Goal: Information Seeking & Learning: Compare options

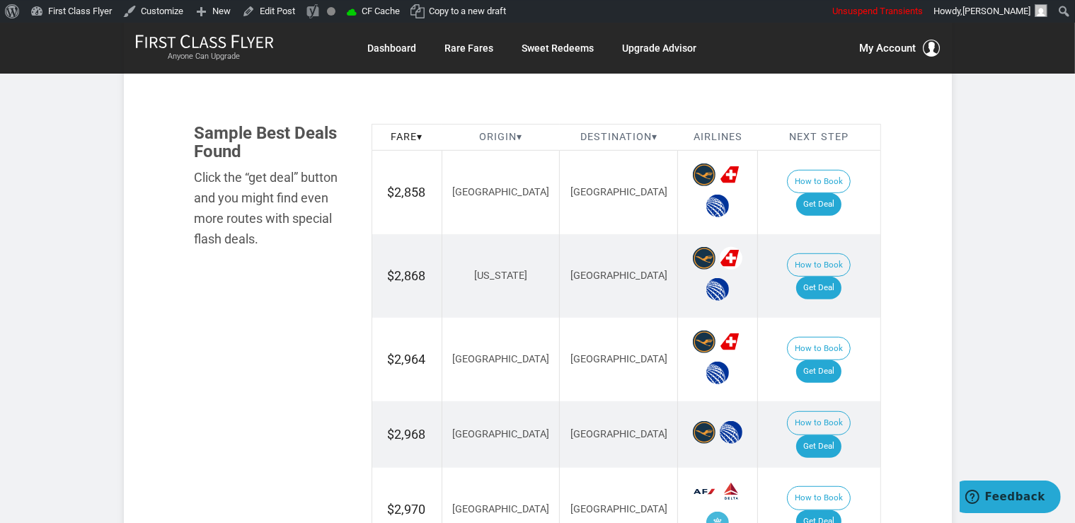
scroll to position [822, 0]
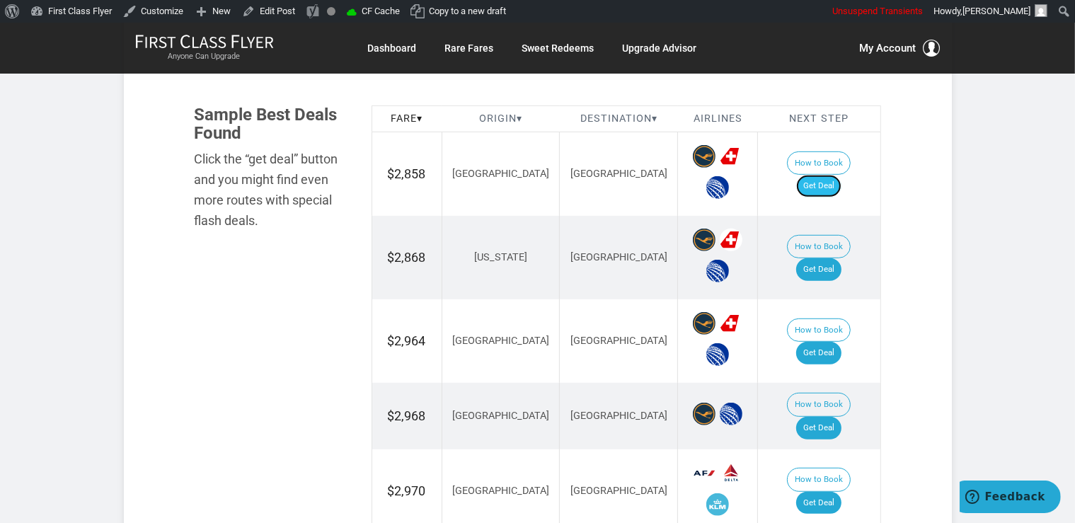
click at [817, 175] on link "Get Deal" at bounding box center [818, 186] width 45 height 23
click at [827, 258] on link "Get Deal" at bounding box center [818, 269] width 45 height 23
click at [826, 342] on link "Get Deal" at bounding box center [818, 353] width 45 height 23
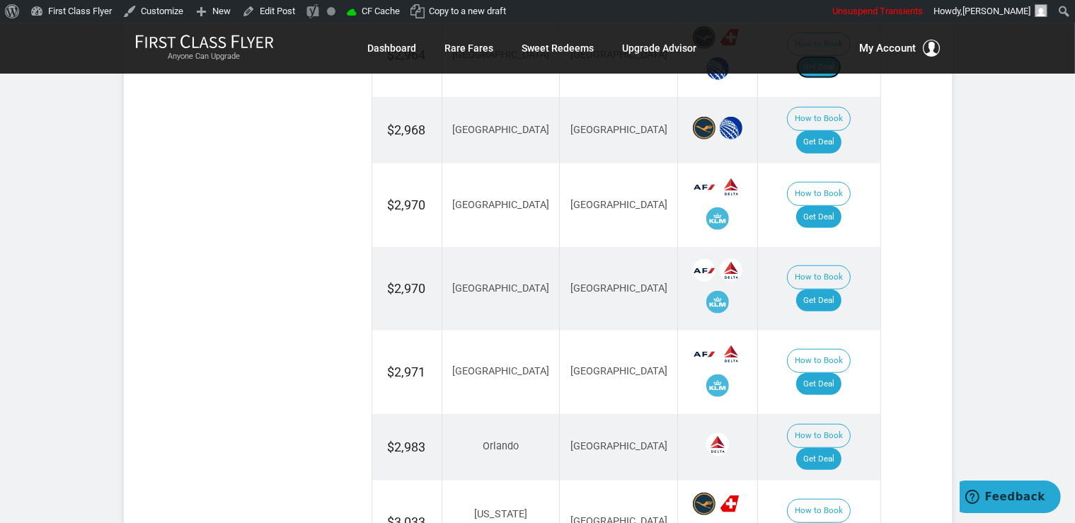
scroll to position [1121, 0]
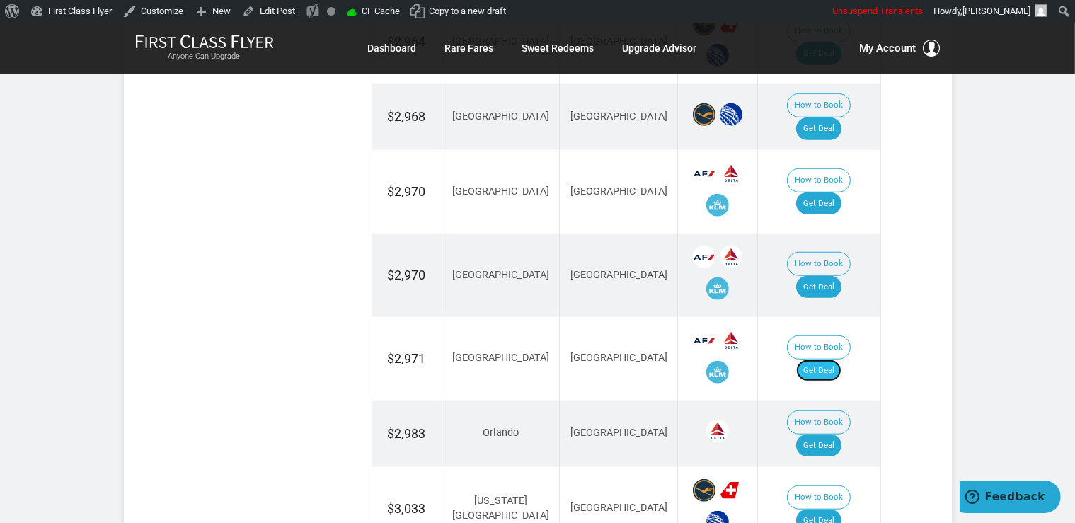
click at [834, 360] on link "Get Deal" at bounding box center [818, 371] width 45 height 23
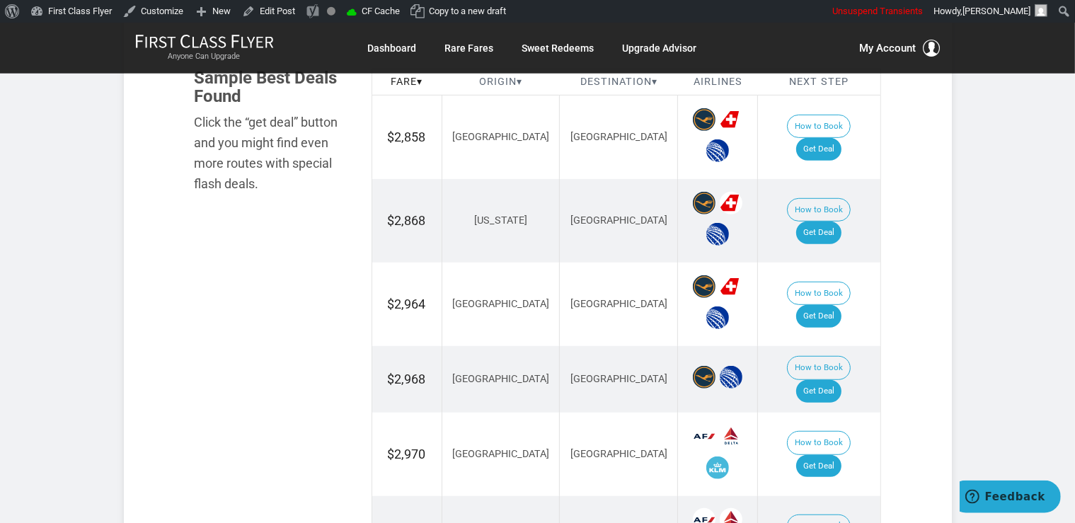
scroll to position [842, 0]
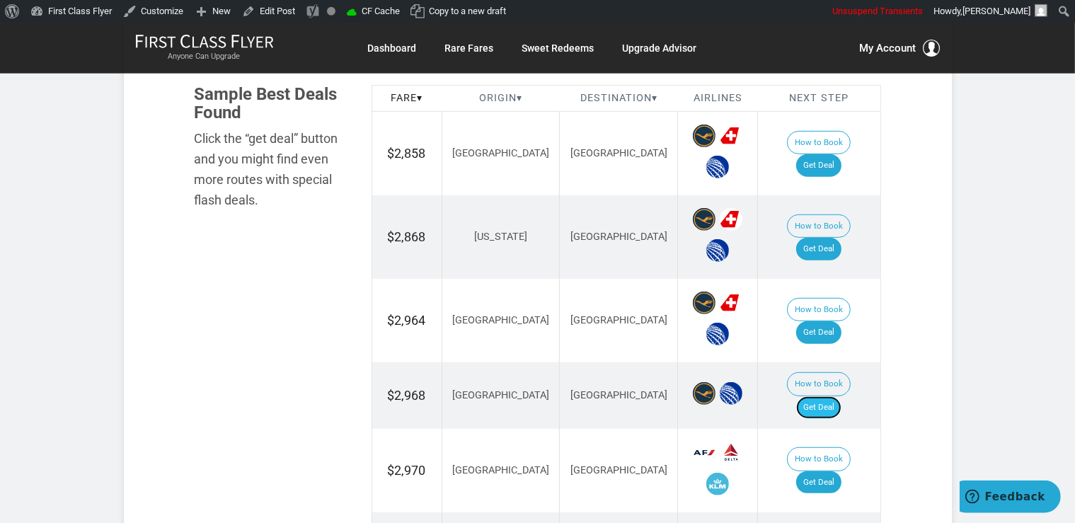
click at [834, 396] on link "Get Deal" at bounding box center [818, 407] width 45 height 23
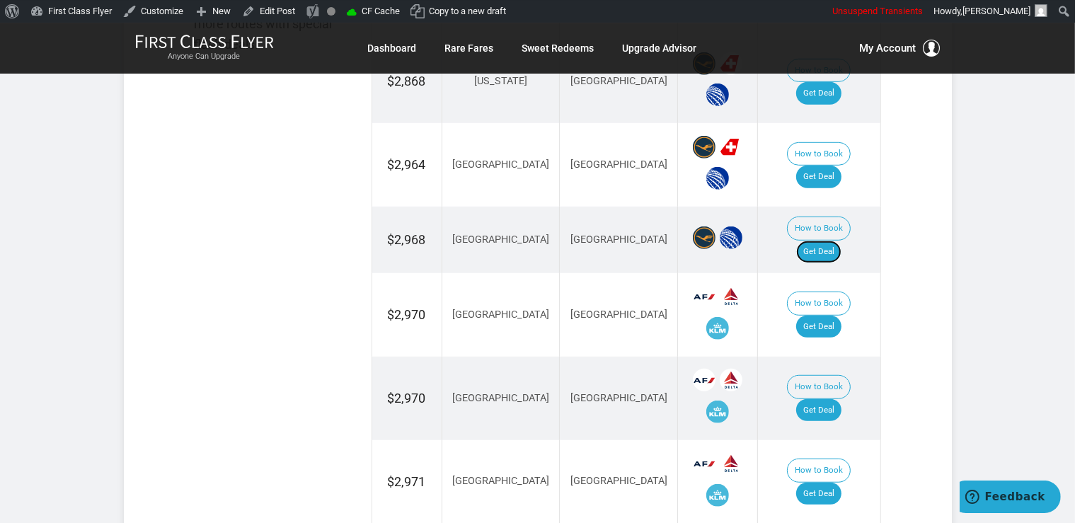
scroll to position [1067, 0]
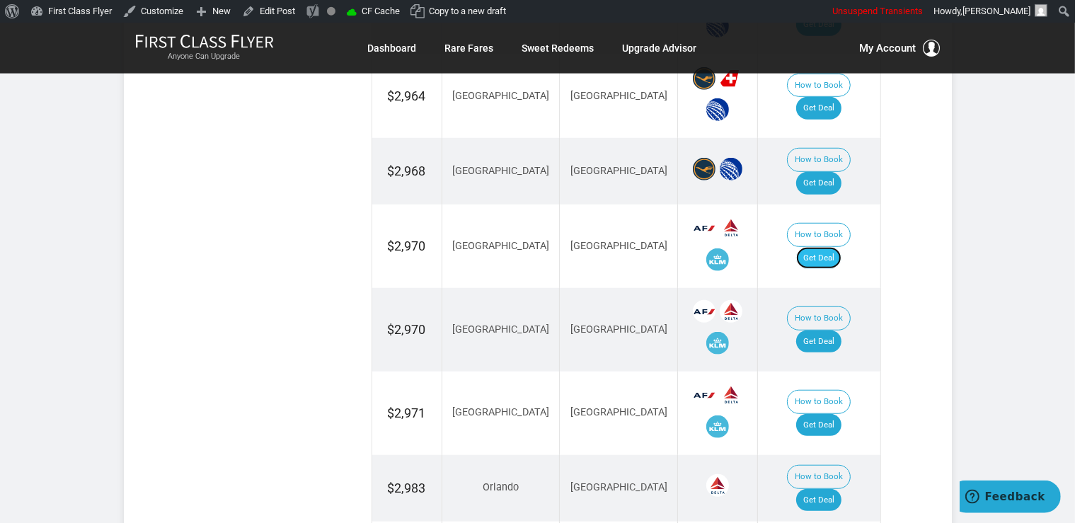
click at [838, 247] on link "Get Deal" at bounding box center [818, 258] width 45 height 23
click at [830, 331] on link "Get Deal" at bounding box center [818, 342] width 45 height 23
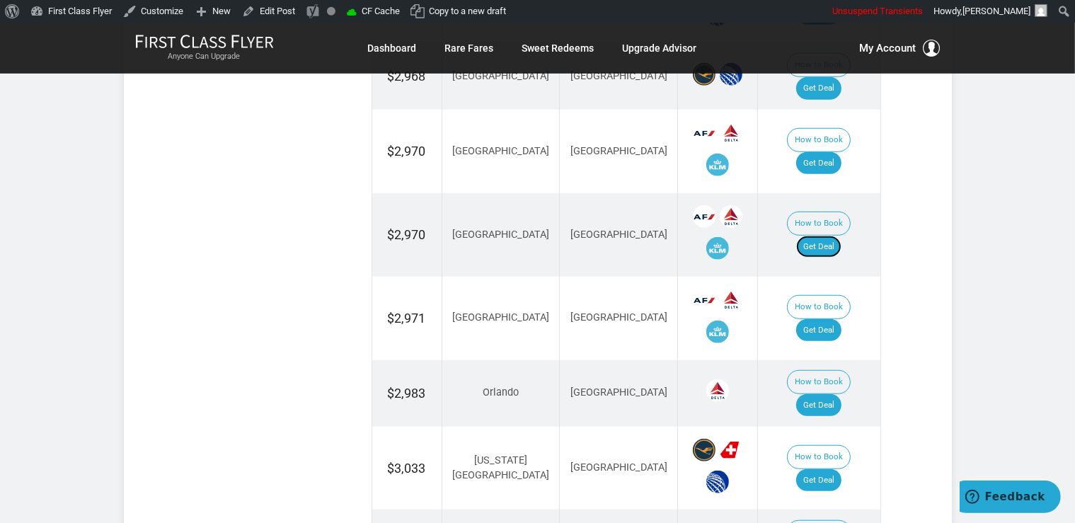
scroll to position [1291, 0]
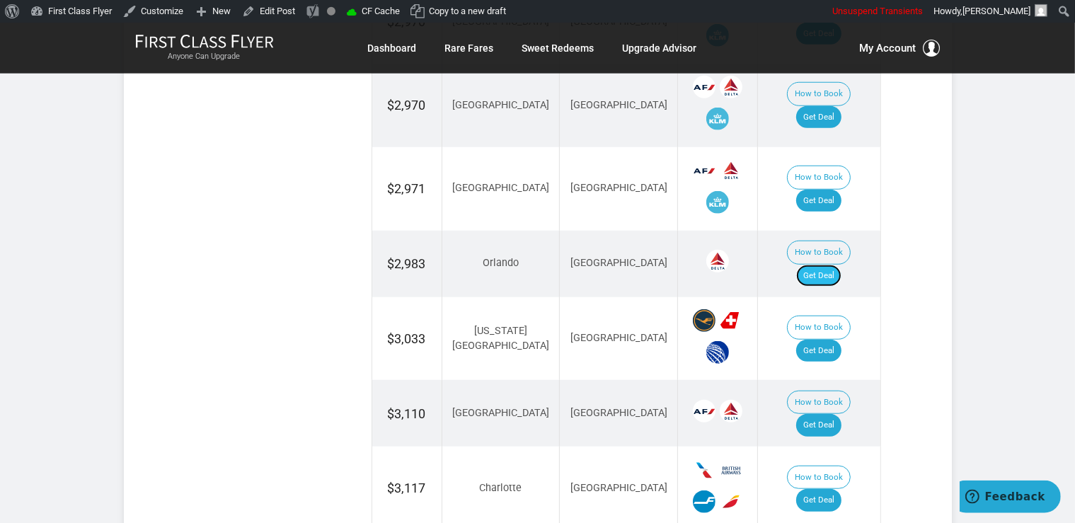
click at [833, 265] on link "Get Deal" at bounding box center [818, 276] width 45 height 23
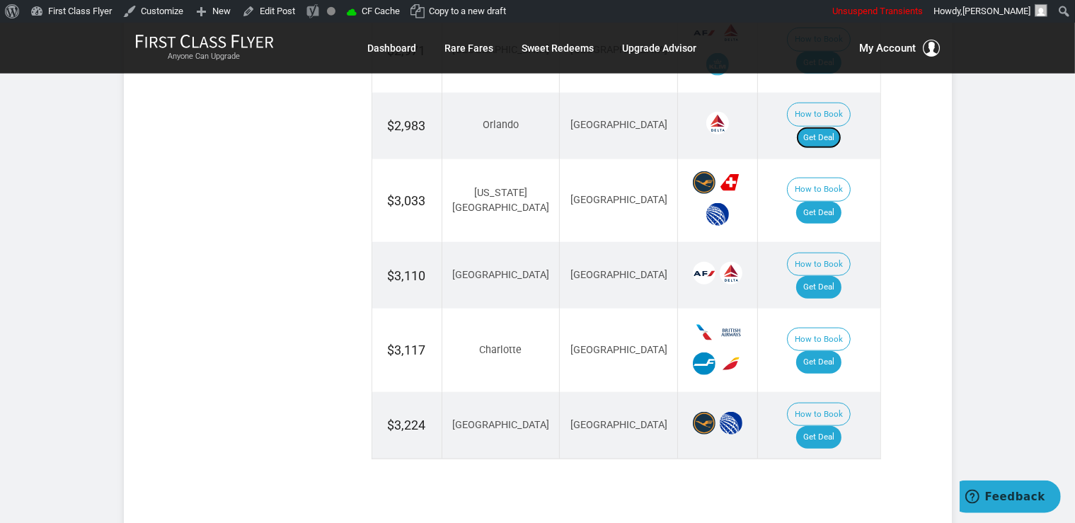
scroll to position [1440, 0]
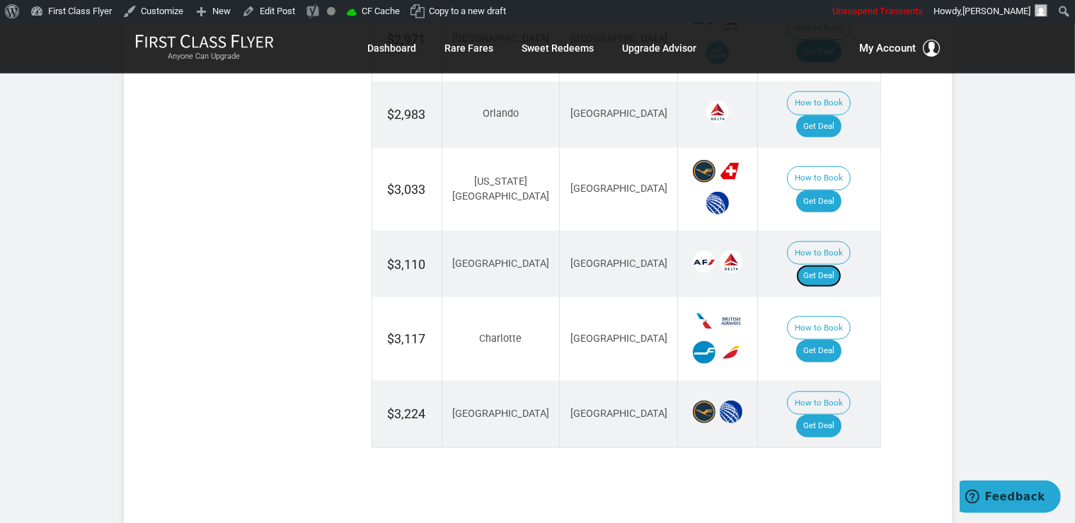
click at [842, 265] on link "Get Deal" at bounding box center [818, 276] width 45 height 23
click at [825, 340] on link "Get Deal" at bounding box center [818, 351] width 45 height 23
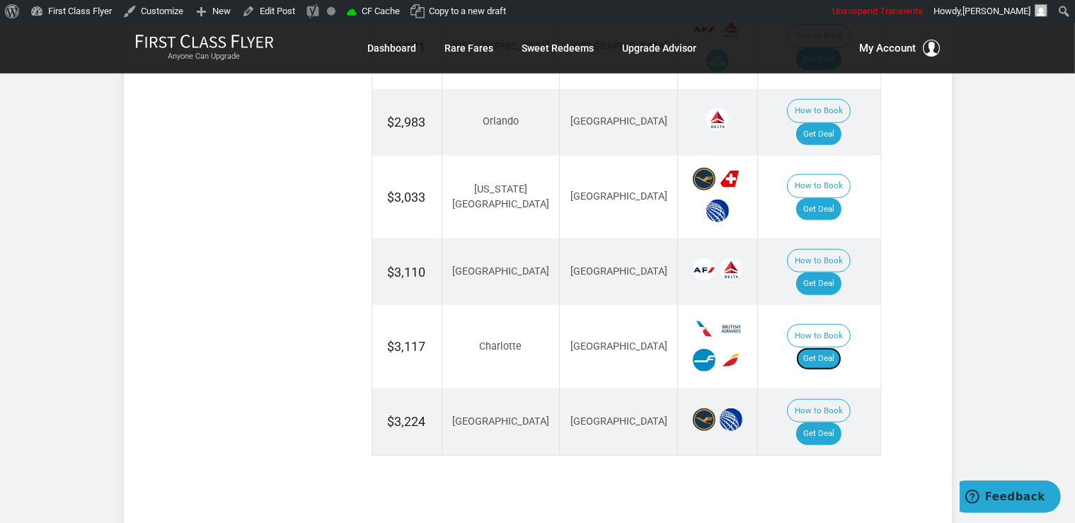
scroll to position [1291, 0]
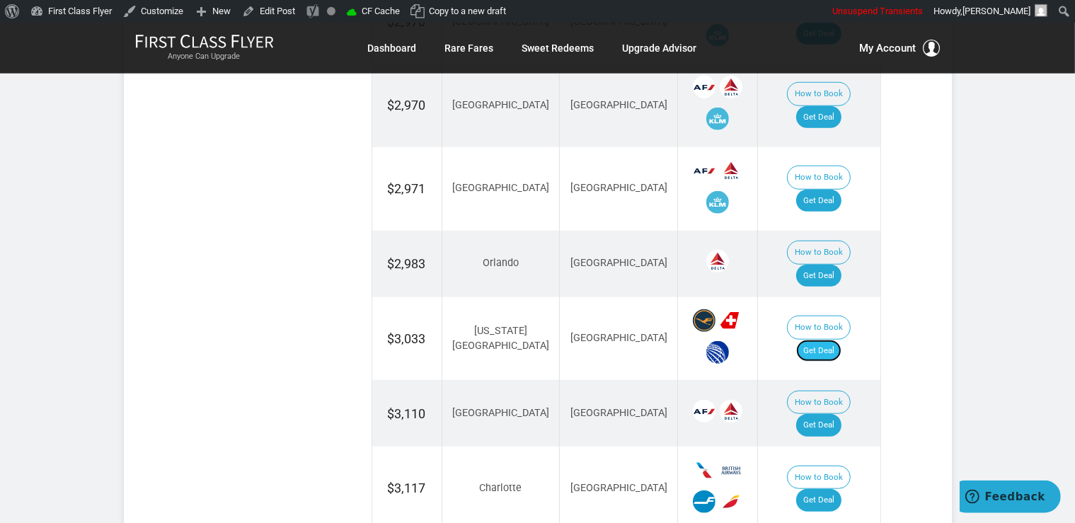
click at [834, 340] on link "Get Deal" at bounding box center [818, 351] width 45 height 23
click at [842, 340] on link "Get Deal" at bounding box center [818, 351] width 45 height 23
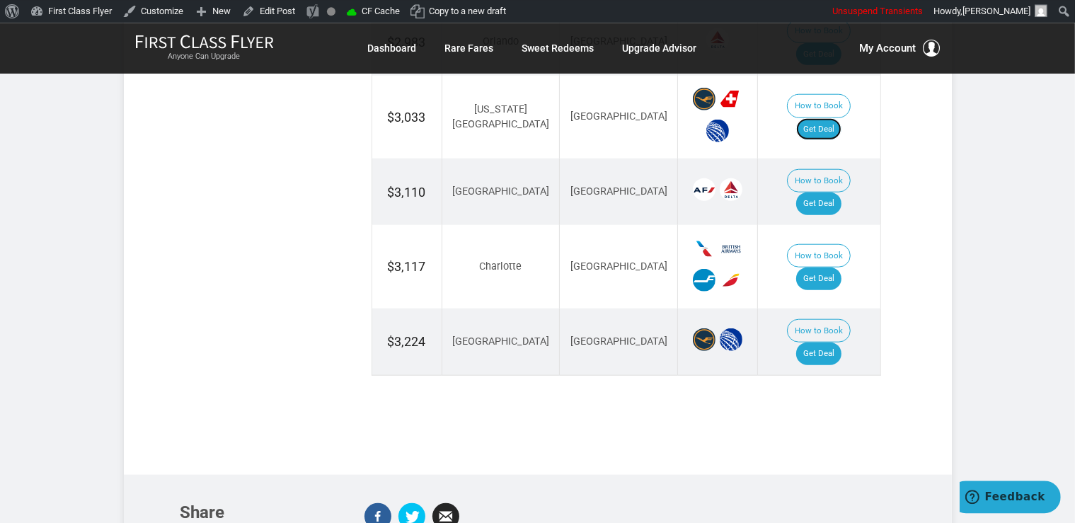
scroll to position [1515, 0]
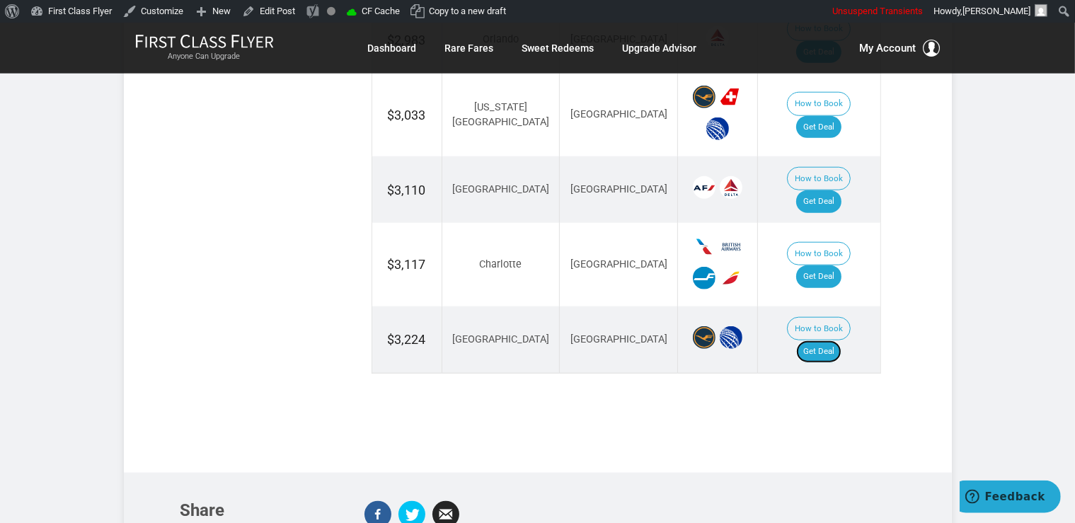
click at [833, 340] on link "Get Deal" at bounding box center [818, 351] width 45 height 23
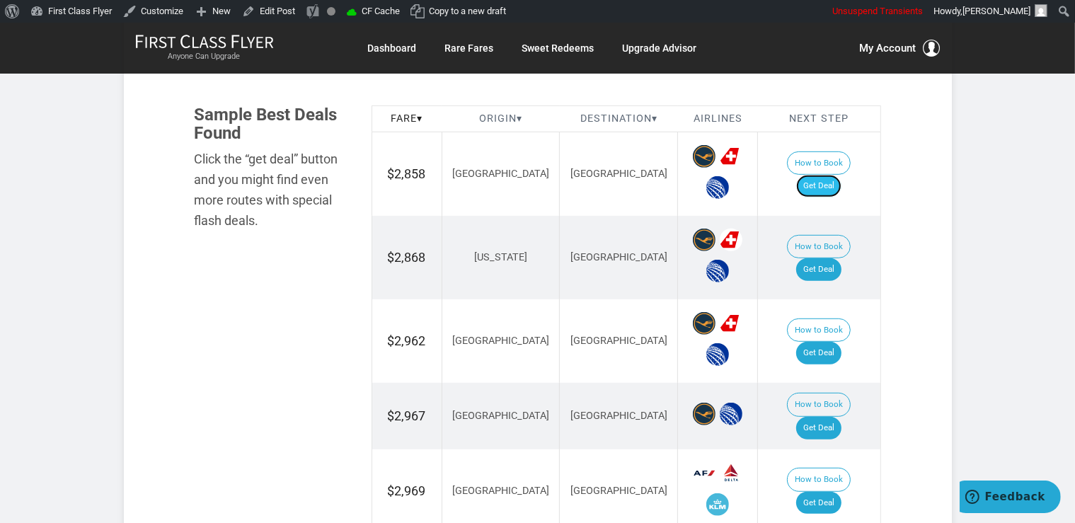
click at [827, 175] on link "Get Deal" at bounding box center [818, 186] width 45 height 23
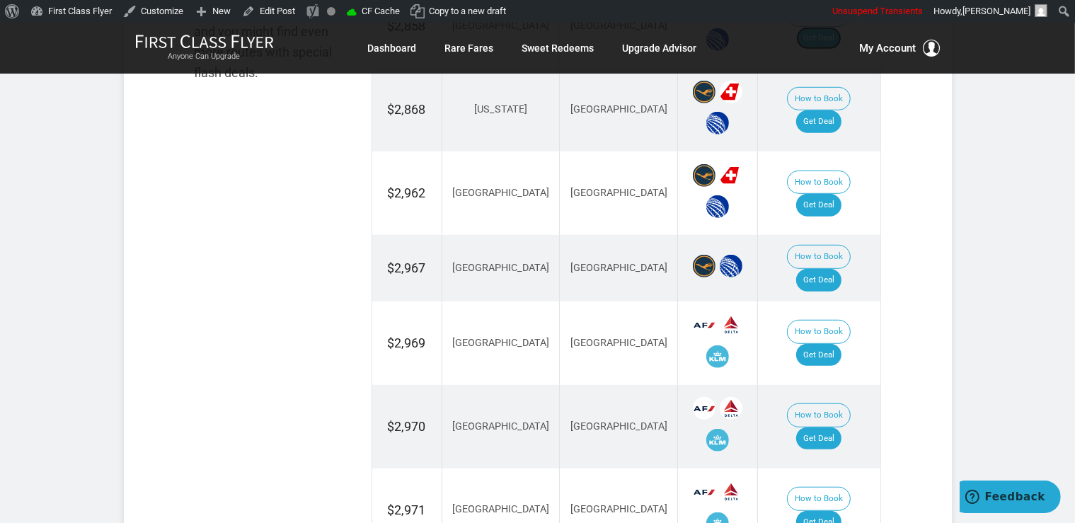
scroll to position [971, 0]
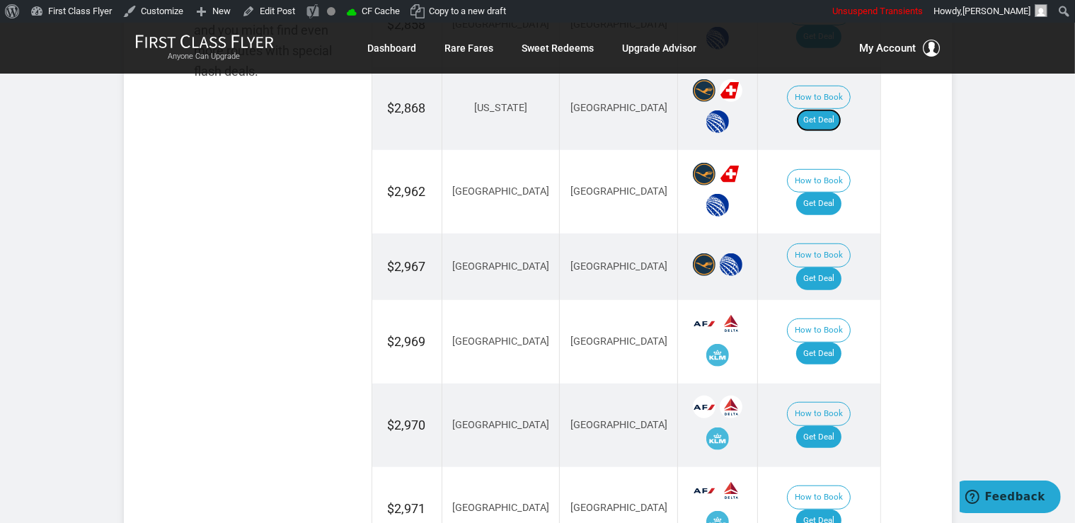
click at [836, 109] on link "Get Deal" at bounding box center [818, 120] width 45 height 23
click at [834, 109] on link "Get Deal" at bounding box center [818, 120] width 45 height 23
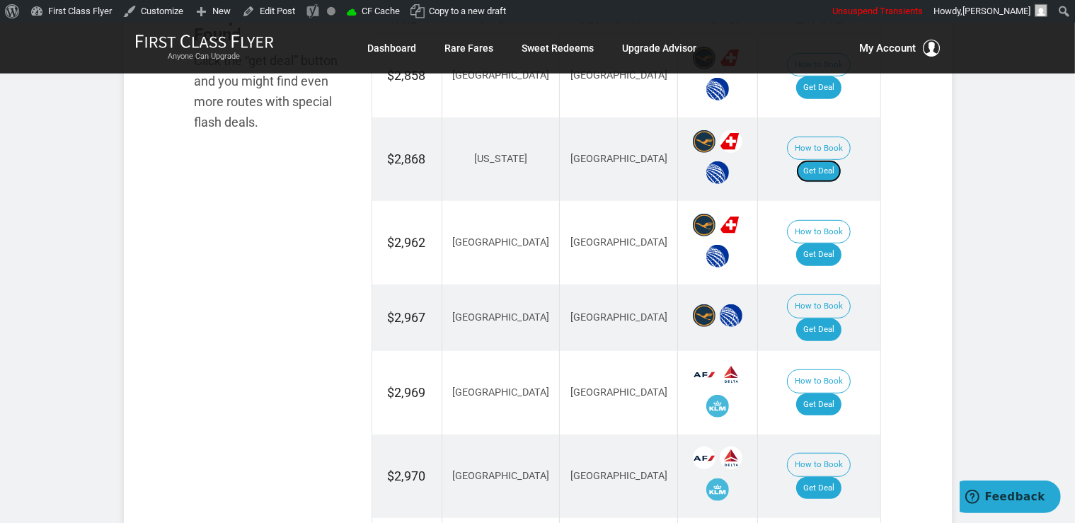
scroll to position [897, 0]
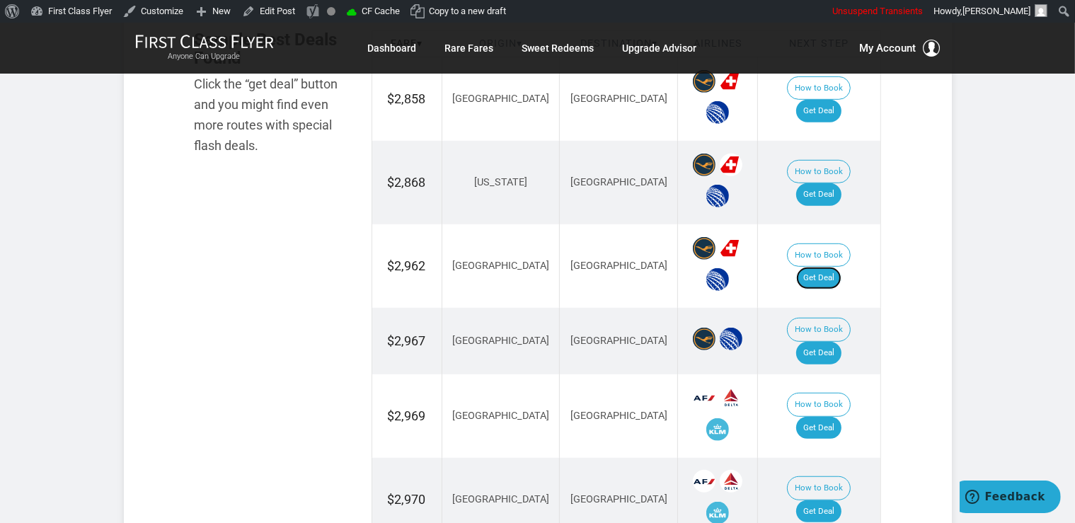
drag, startPoint x: 834, startPoint y: 262, endPoint x: 842, endPoint y: 273, distance: 13.7
click at [834, 267] on link "Get Deal" at bounding box center [818, 278] width 45 height 23
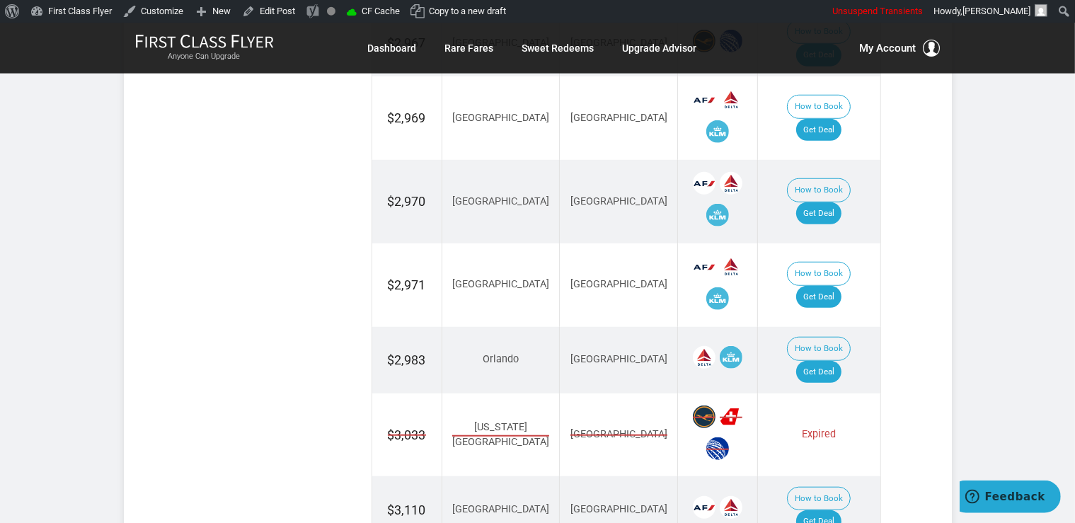
scroll to position [1195, 0]
click at [840, 285] on link "Get Deal" at bounding box center [818, 296] width 45 height 23
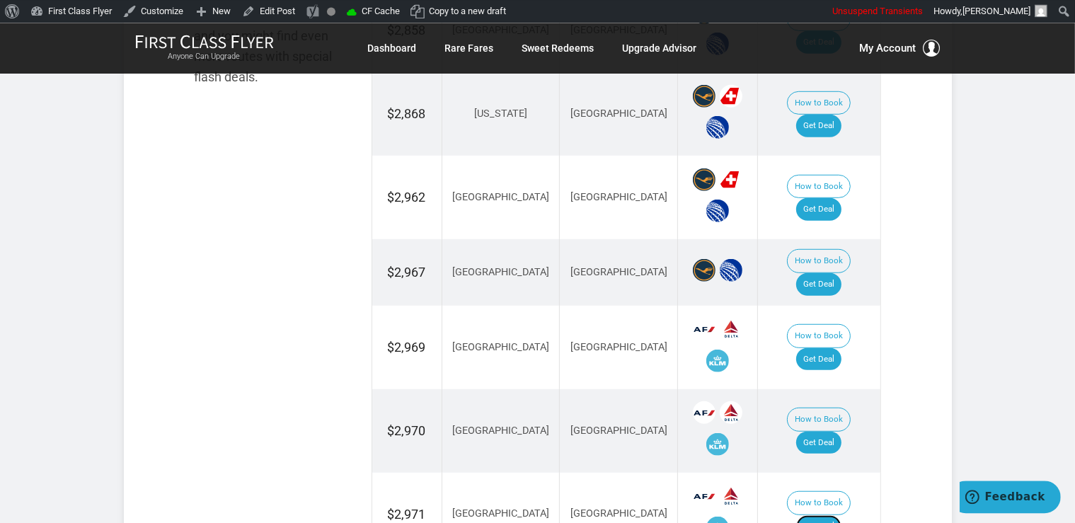
scroll to position [897, 0]
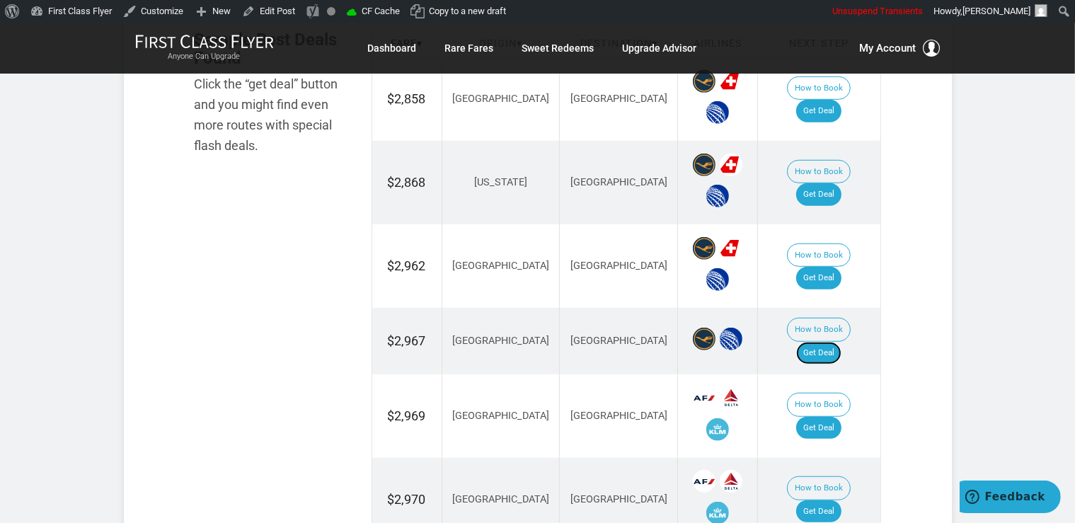
click at [827, 342] on link "Get Deal" at bounding box center [818, 353] width 45 height 23
click at [842, 500] on link "Get Deal" at bounding box center [818, 511] width 45 height 23
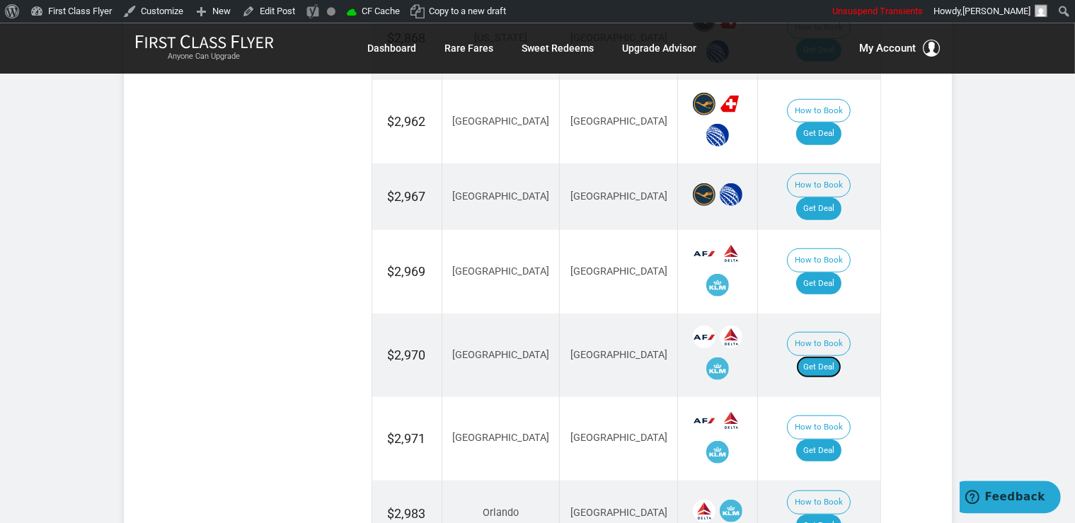
scroll to position [1046, 0]
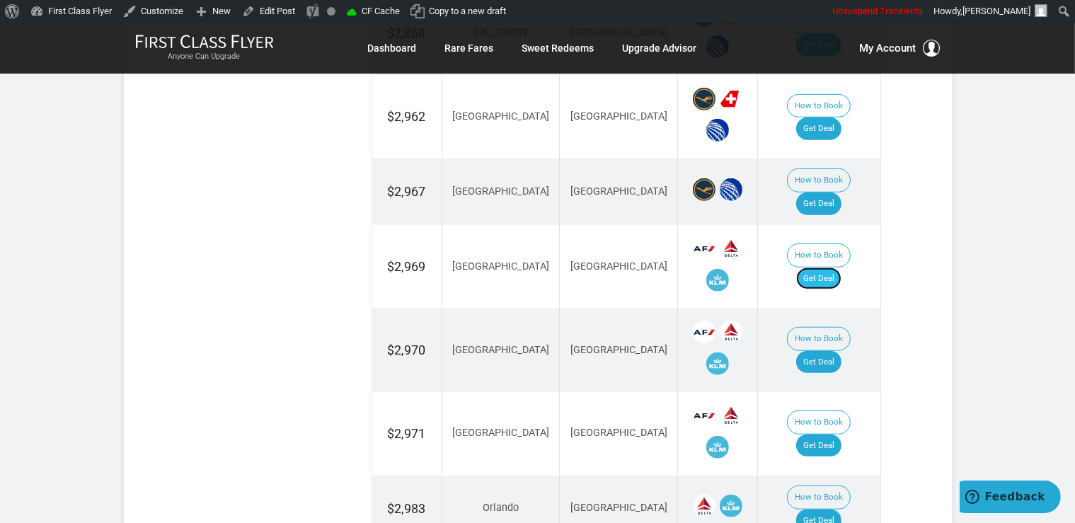
click at [828, 268] on link "Get Deal" at bounding box center [818, 279] width 45 height 23
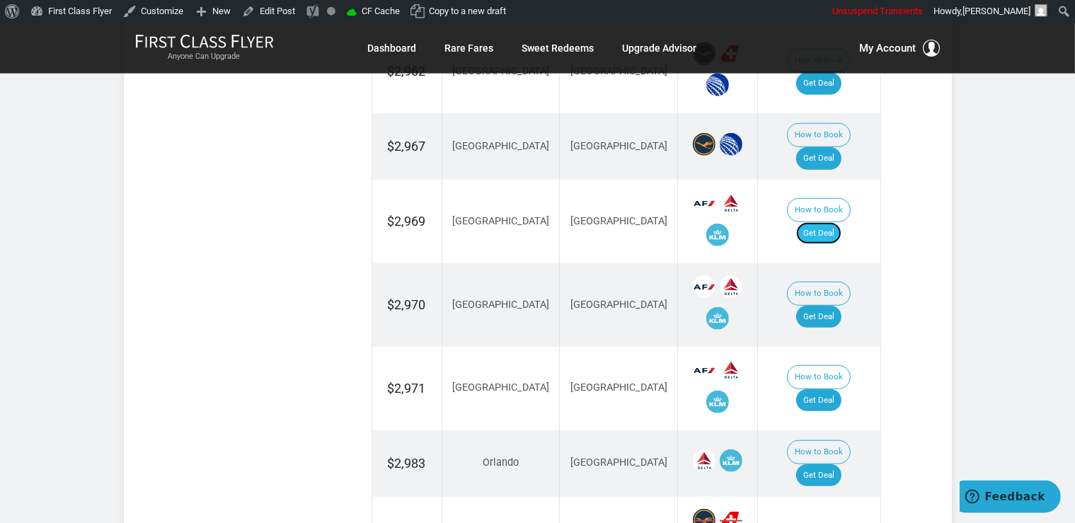
scroll to position [1121, 0]
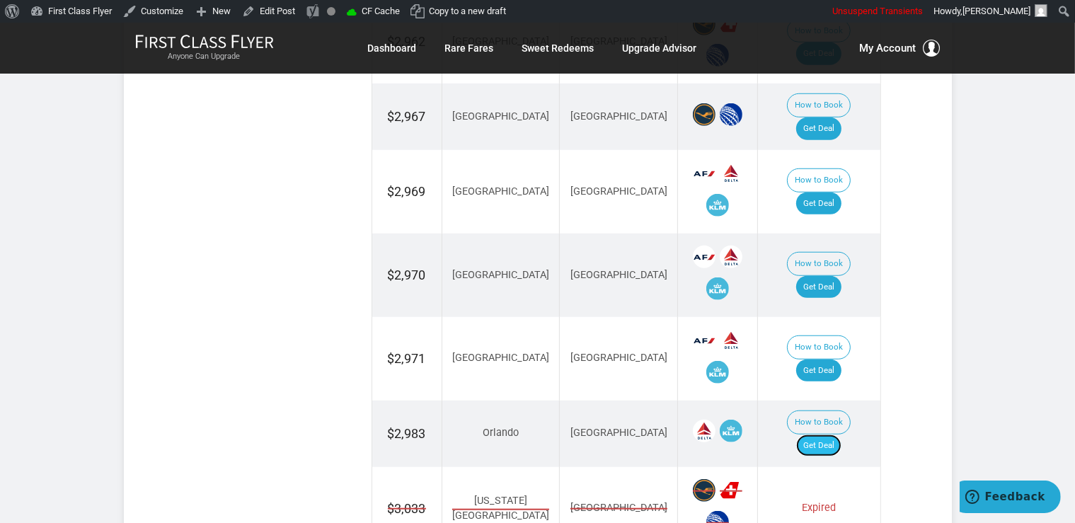
click at [829, 435] on link "Get Deal" at bounding box center [818, 446] width 45 height 23
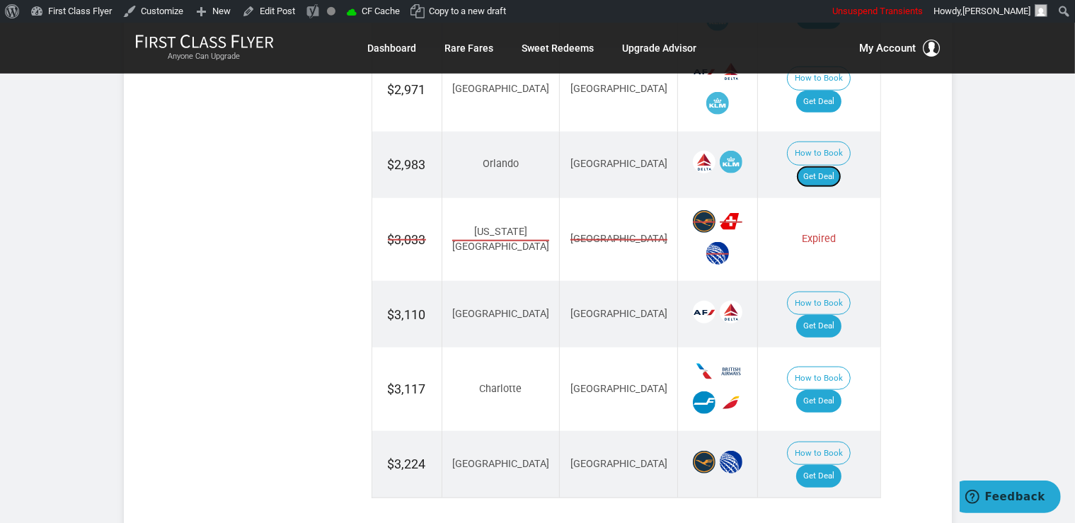
scroll to position [1420, 0]
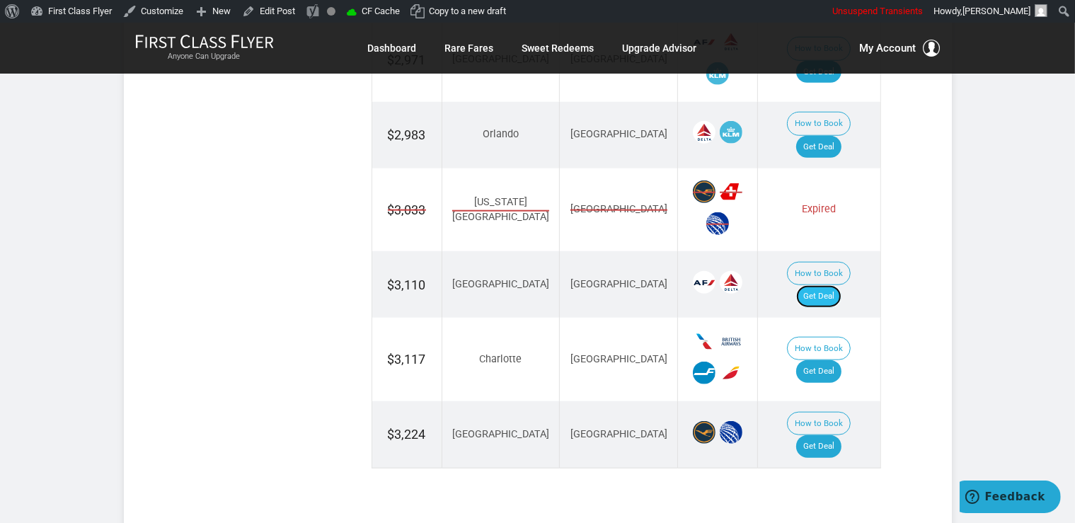
drag, startPoint x: 828, startPoint y: 229, endPoint x: 825, endPoint y: 236, distance: 7.6
click at [827, 285] on link "Get Deal" at bounding box center [818, 296] width 45 height 23
click at [834, 360] on link "Get Deal" at bounding box center [818, 371] width 45 height 23
click at [827, 435] on link "Get Deal" at bounding box center [818, 446] width 45 height 23
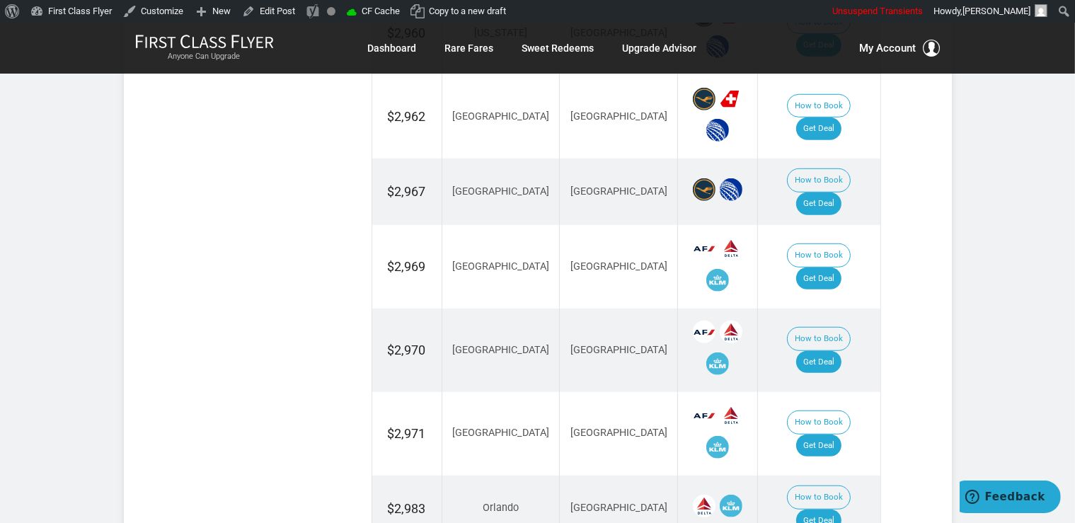
scroll to position [822, 0]
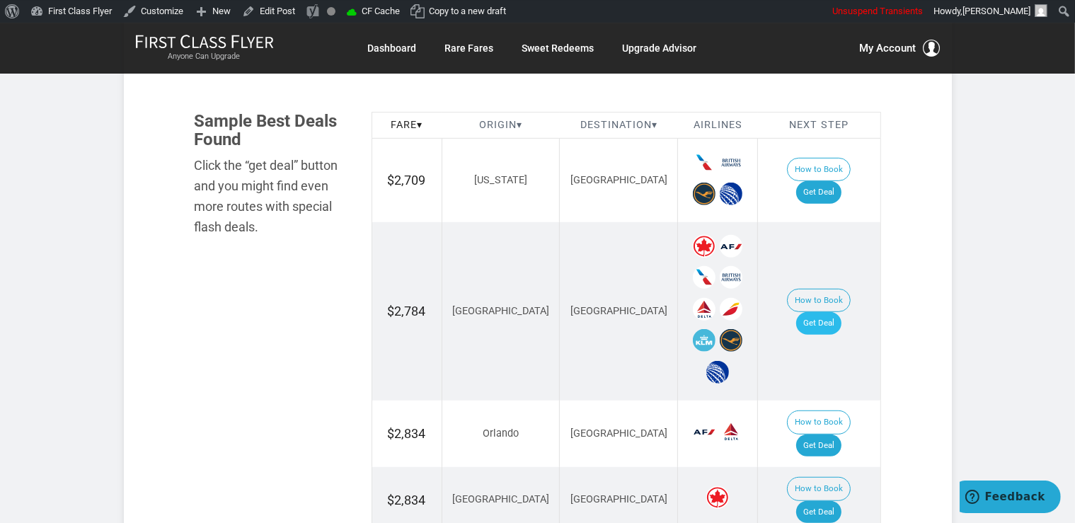
scroll to position [822, 0]
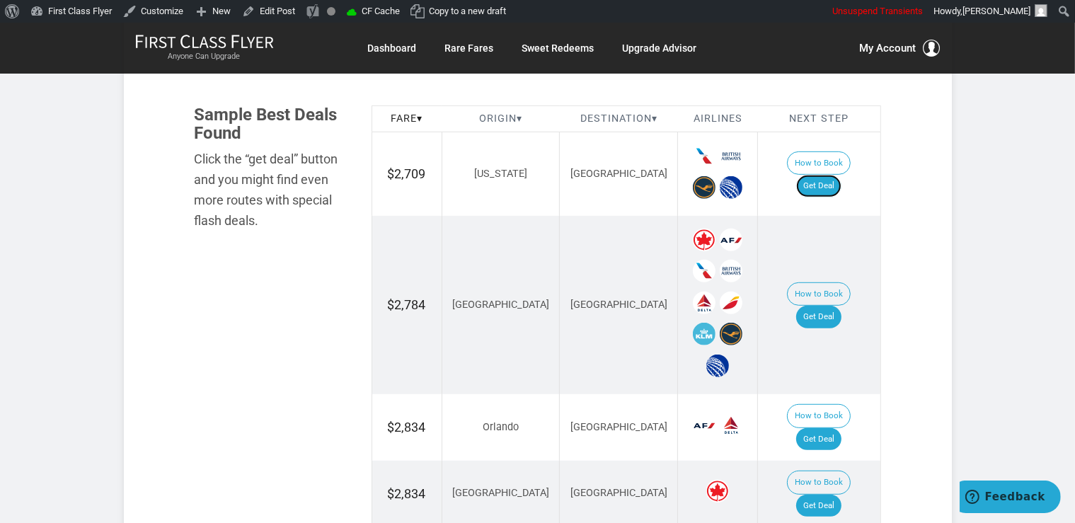
drag, startPoint x: 842, startPoint y: 178, endPoint x: 853, endPoint y: 185, distance: 12.8
click at [842, 178] on link "Get Deal" at bounding box center [818, 186] width 45 height 23
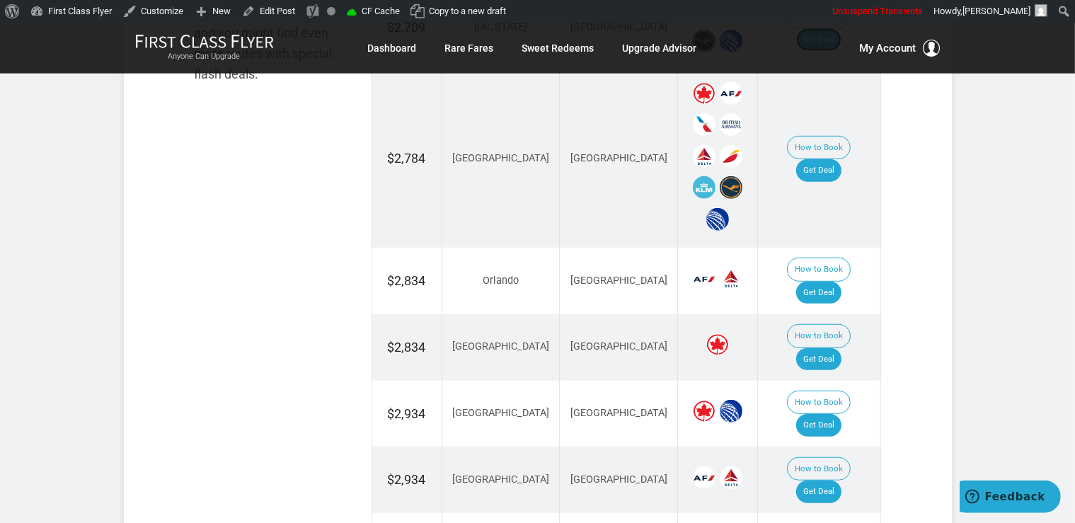
scroll to position [971, 0]
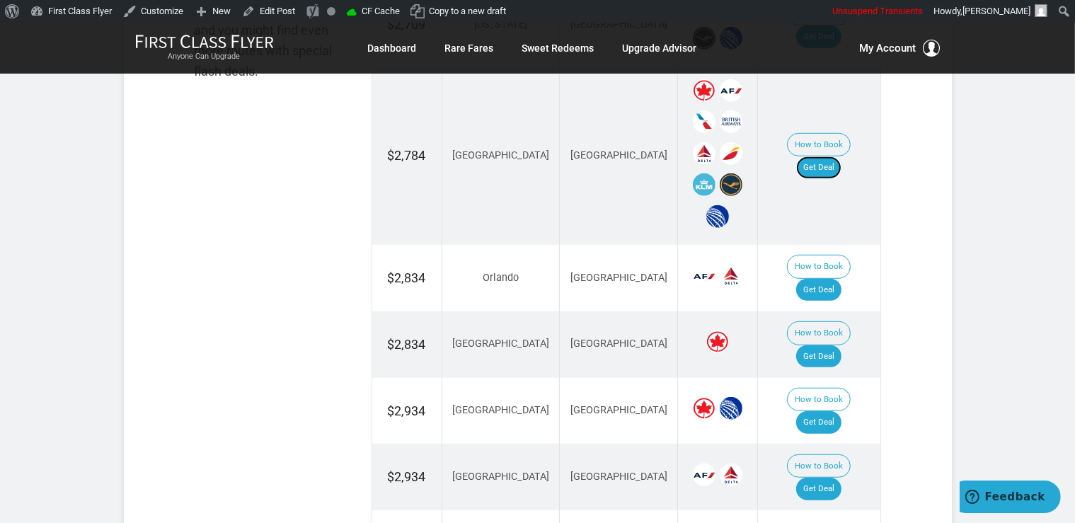
drag, startPoint x: 828, startPoint y: 156, endPoint x: 837, endPoint y: 174, distance: 20.6
click at [828, 156] on link "Get Deal" at bounding box center [818, 167] width 45 height 23
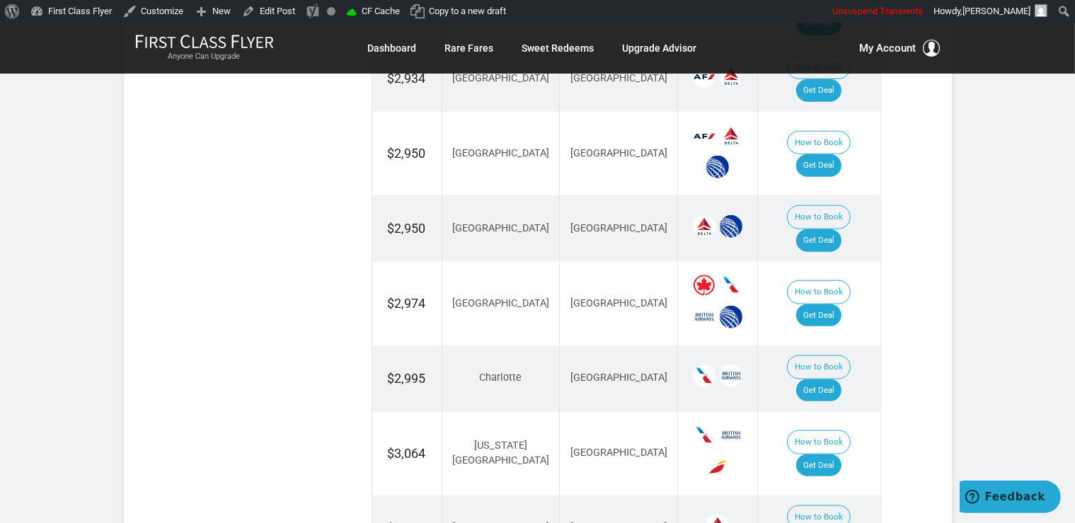
scroll to position [1569, 0]
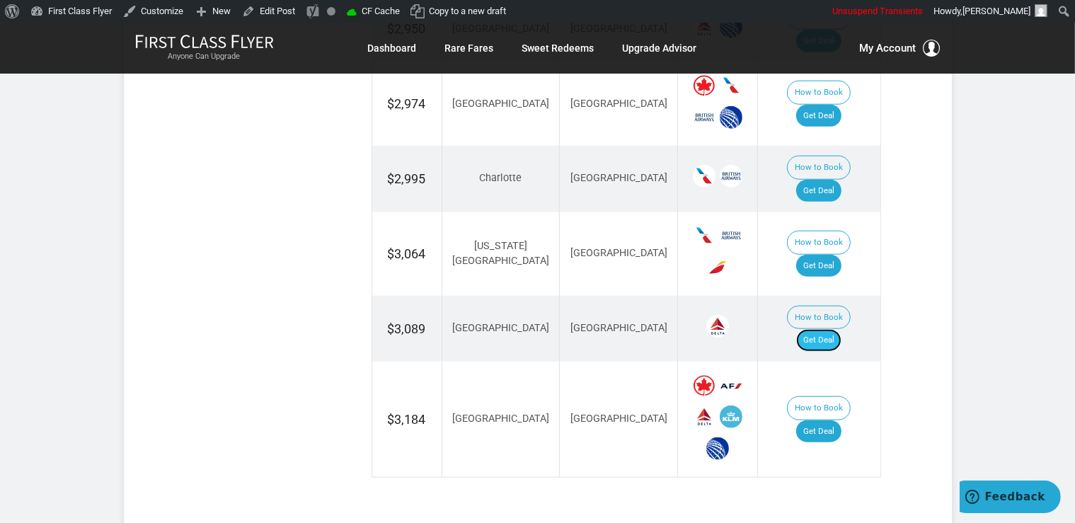
click at [842, 329] on link "Get Deal" at bounding box center [818, 340] width 45 height 23
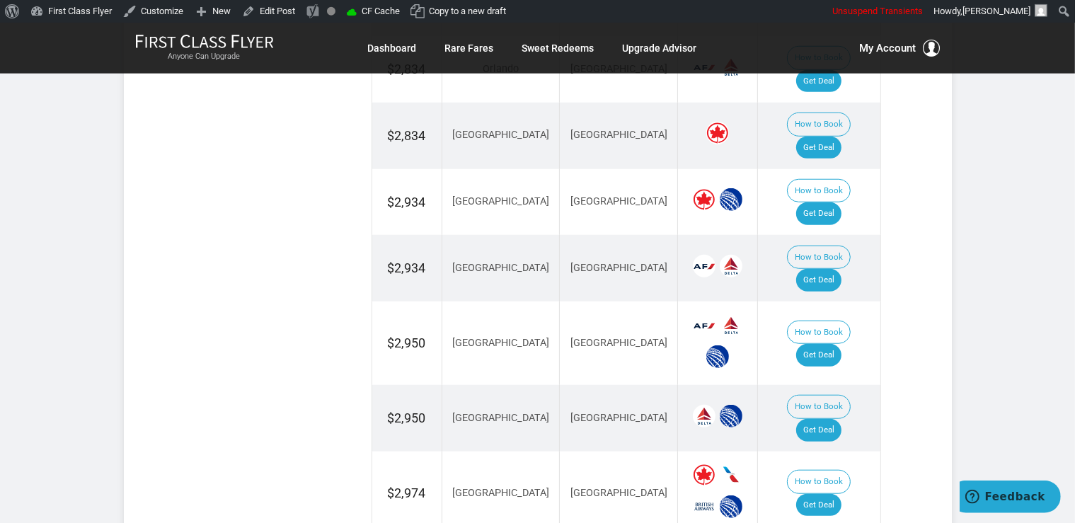
scroll to position [1195, 0]
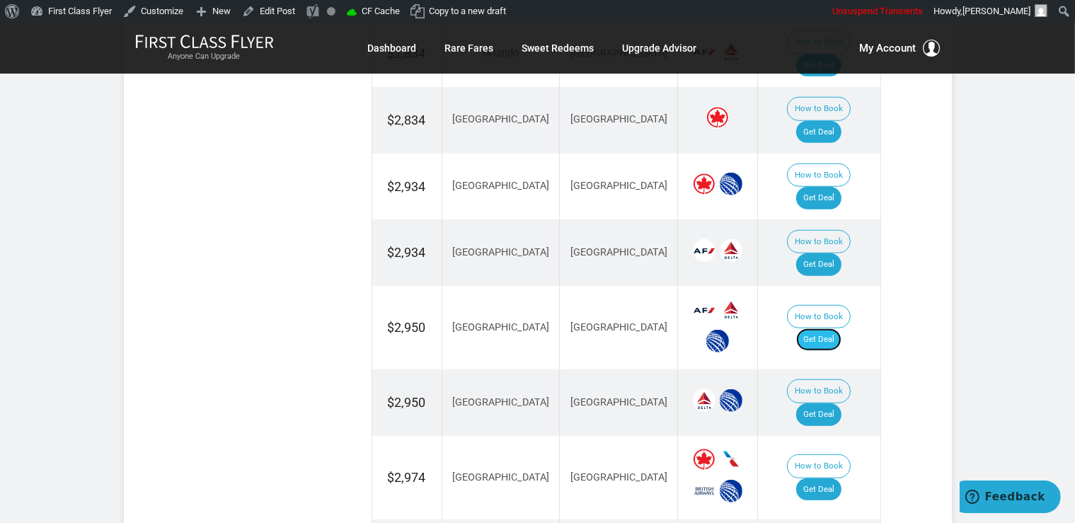
click at [827, 328] on link "Get Deal" at bounding box center [818, 339] width 45 height 23
click at [832, 187] on link "Get Deal" at bounding box center [818, 198] width 45 height 23
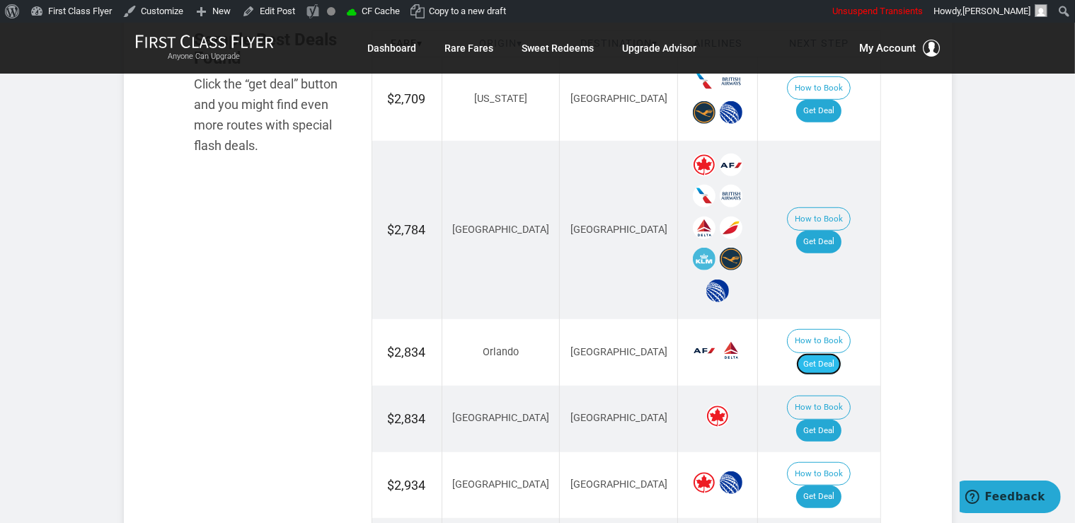
click at [839, 353] on link "Get Deal" at bounding box center [818, 364] width 45 height 23
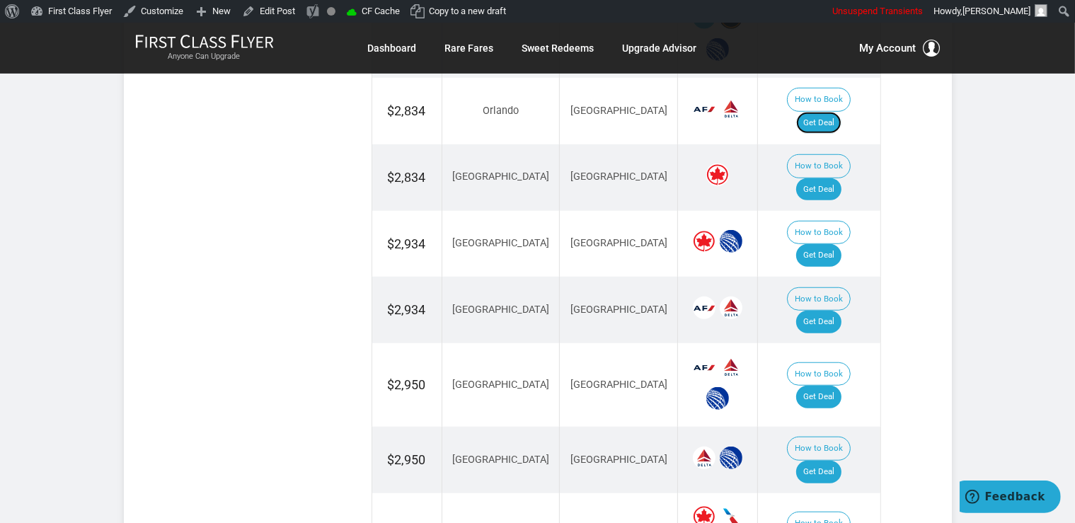
scroll to position [1222, 0]
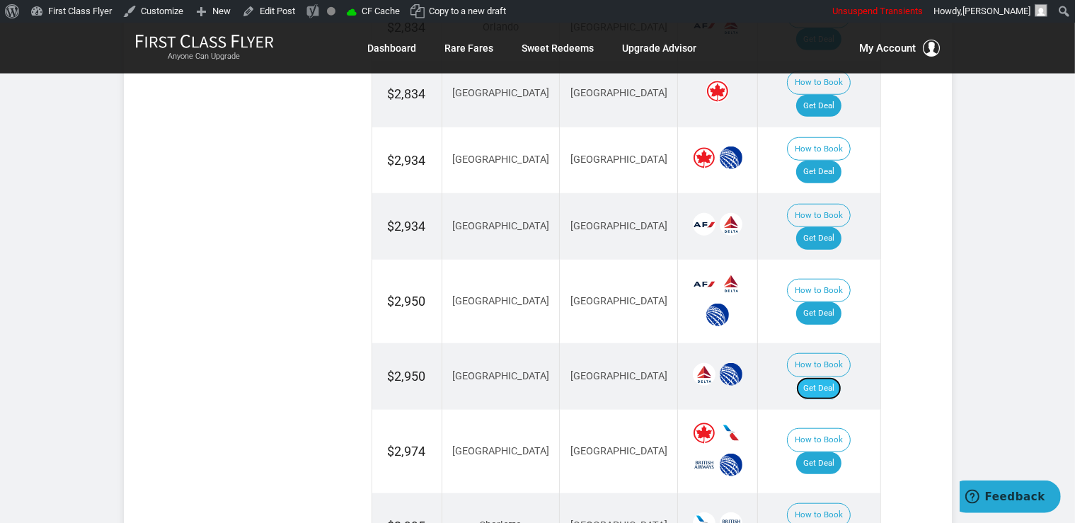
click at [839, 377] on link "Get Deal" at bounding box center [818, 388] width 45 height 23
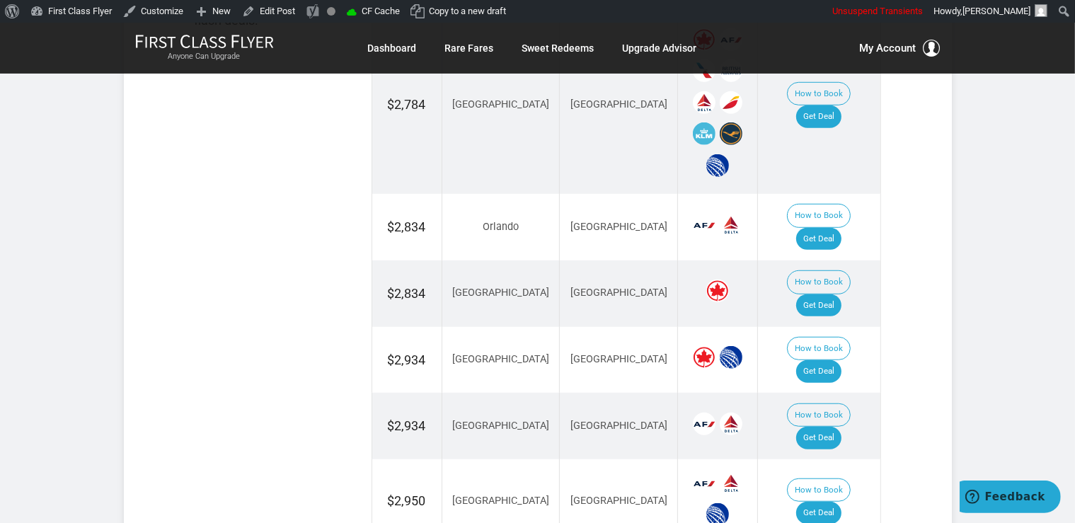
scroll to position [997, 0]
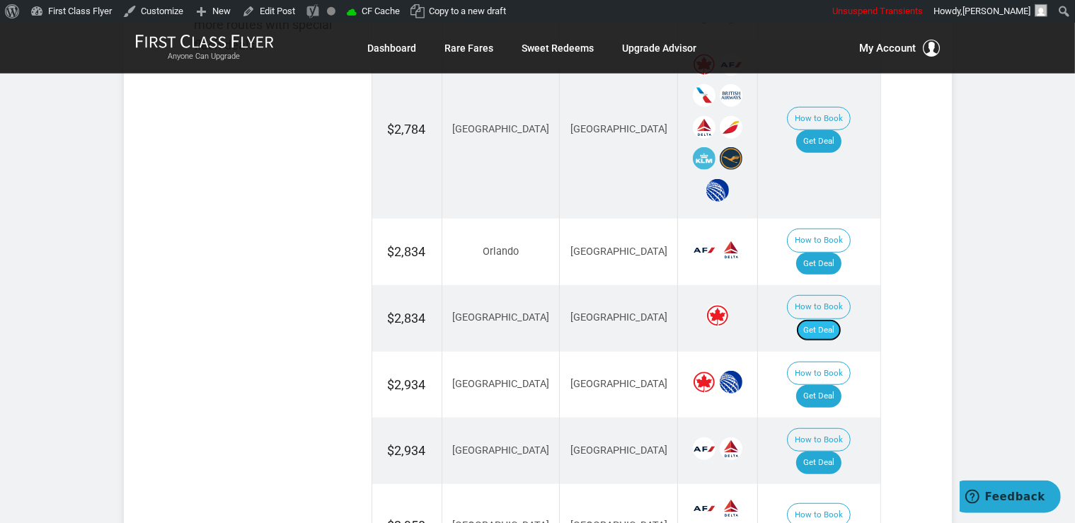
click at [822, 319] on link "Get Deal" at bounding box center [818, 330] width 45 height 23
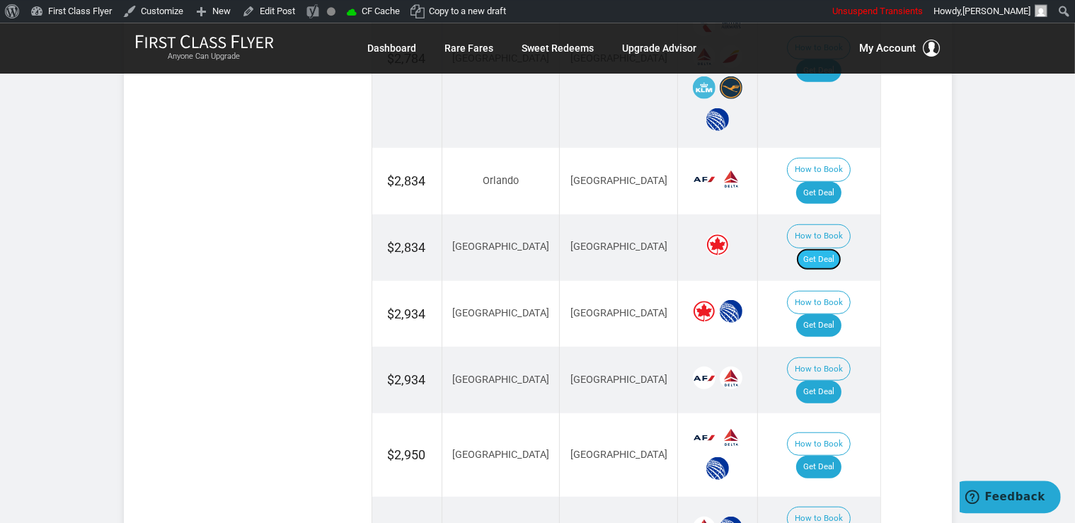
scroll to position [1147, 0]
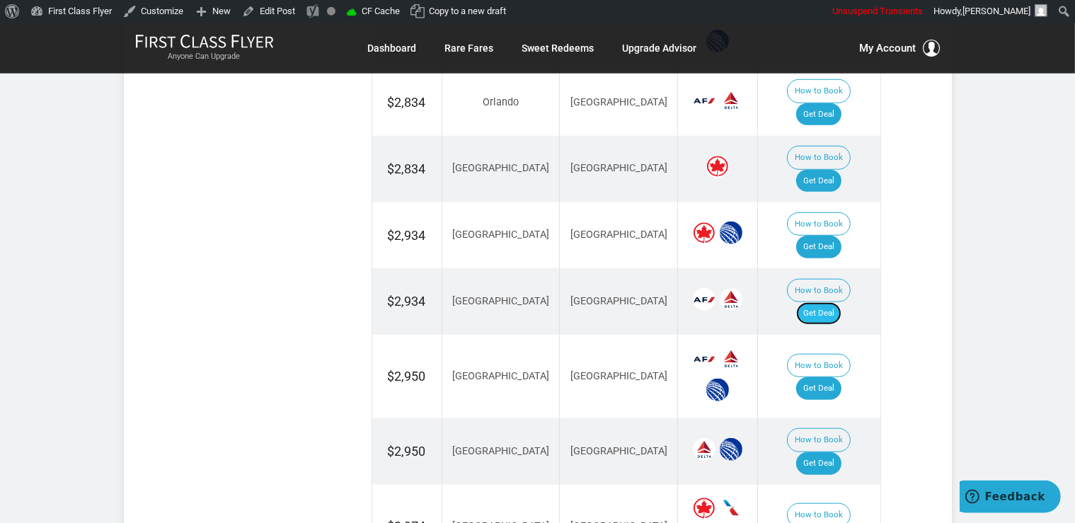
click at [828, 302] on link "Get Deal" at bounding box center [818, 313] width 45 height 23
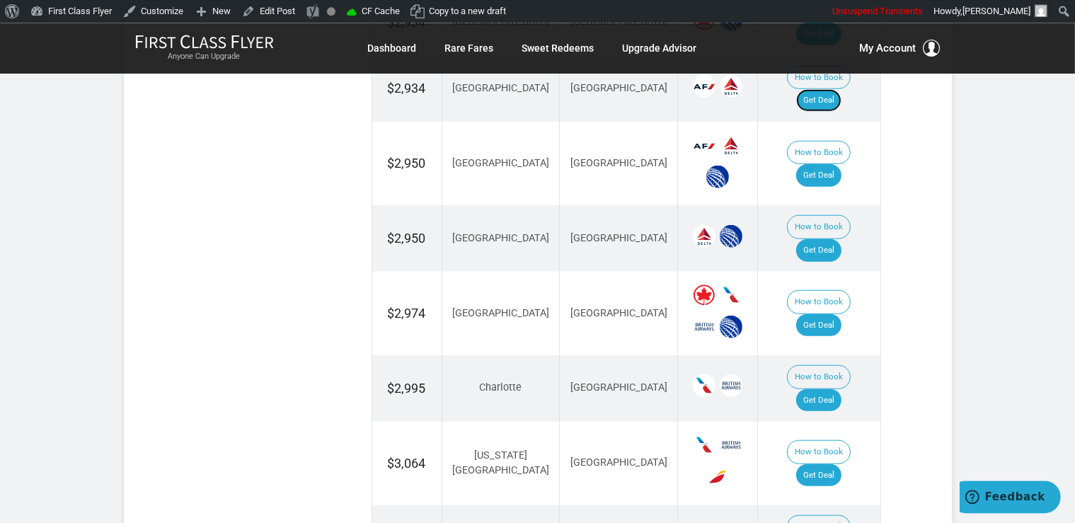
scroll to position [1371, 0]
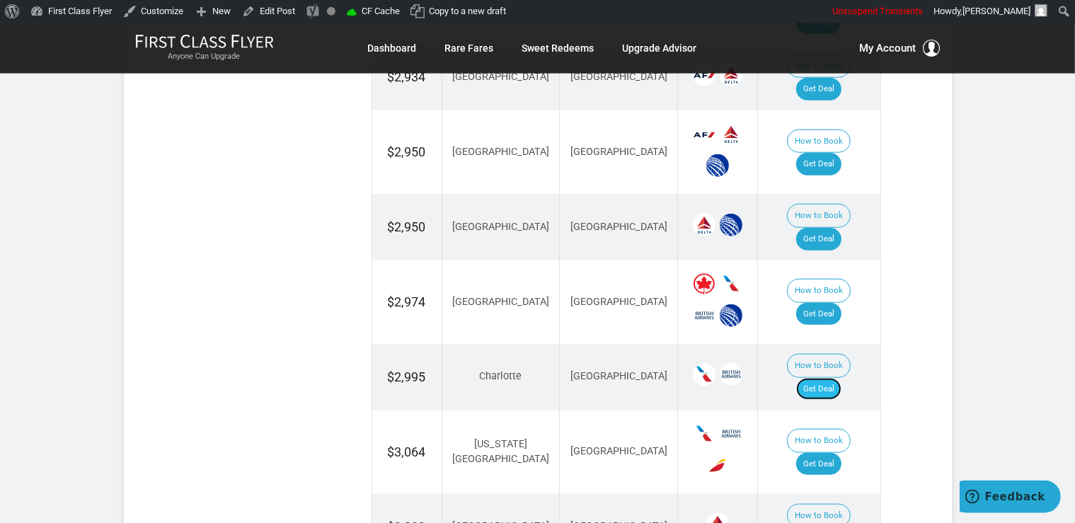
click at [834, 378] on link "Get Deal" at bounding box center [818, 389] width 45 height 23
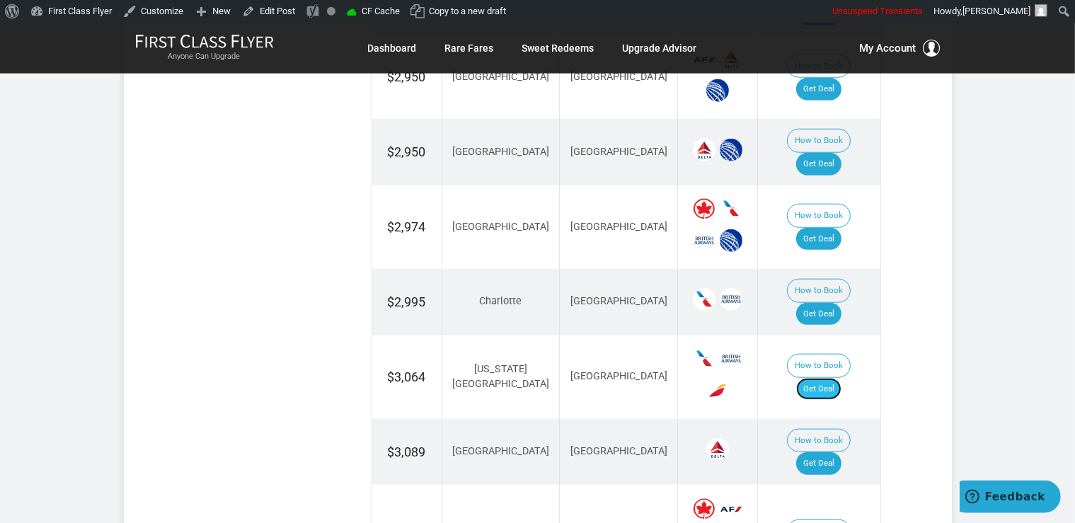
click at [837, 378] on link "Get Deal" at bounding box center [818, 389] width 45 height 23
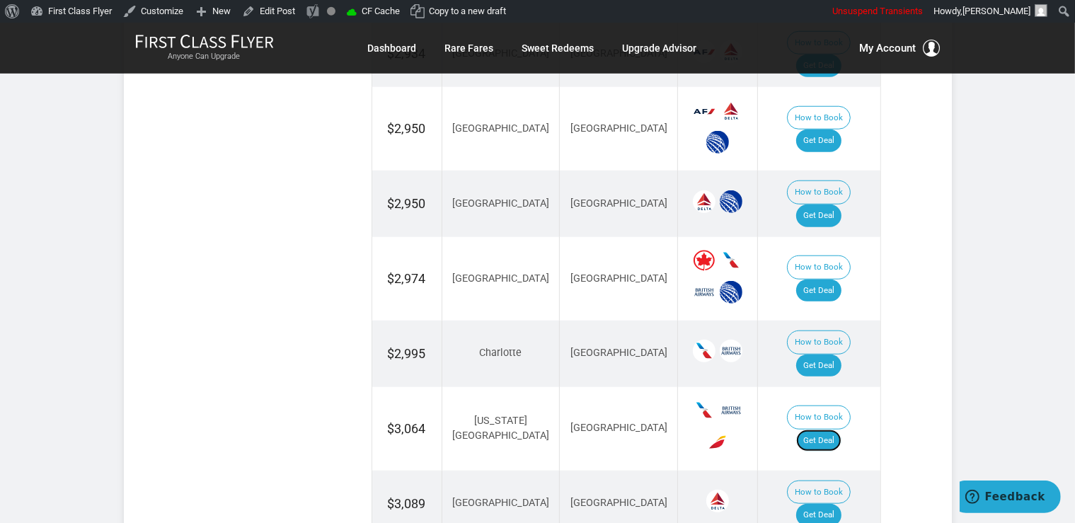
scroll to position [1362, 0]
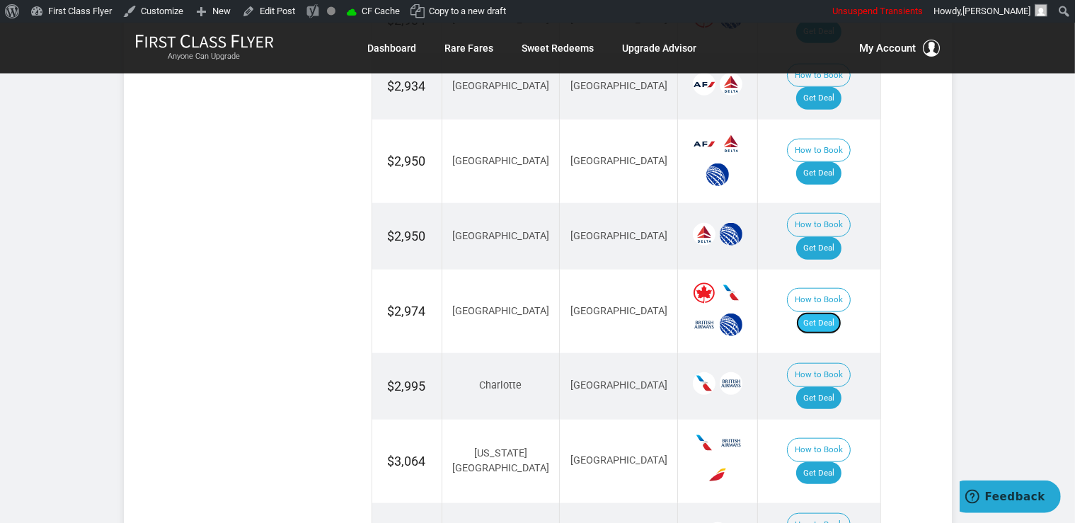
click at [826, 312] on link "Get Deal" at bounding box center [818, 323] width 45 height 23
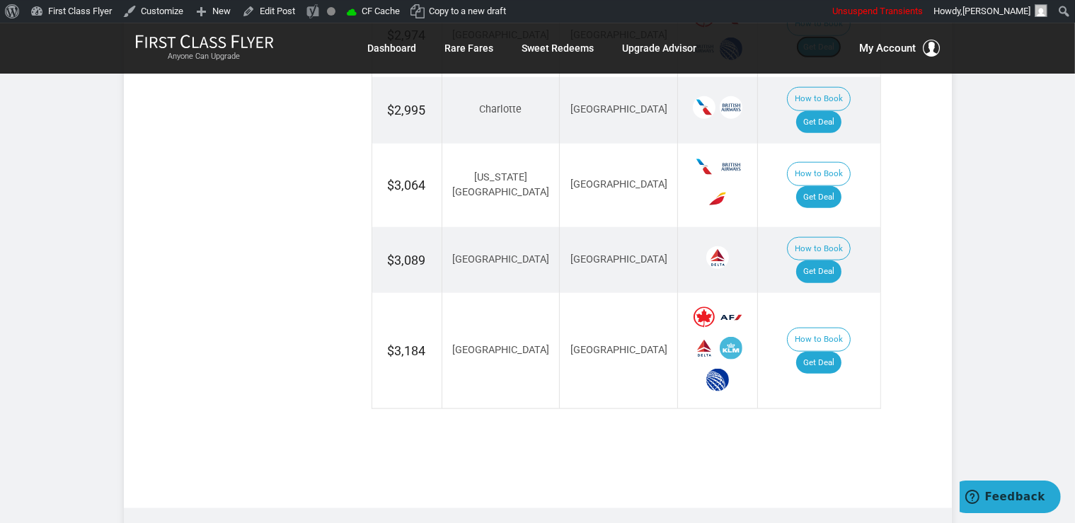
scroll to position [1661, 0]
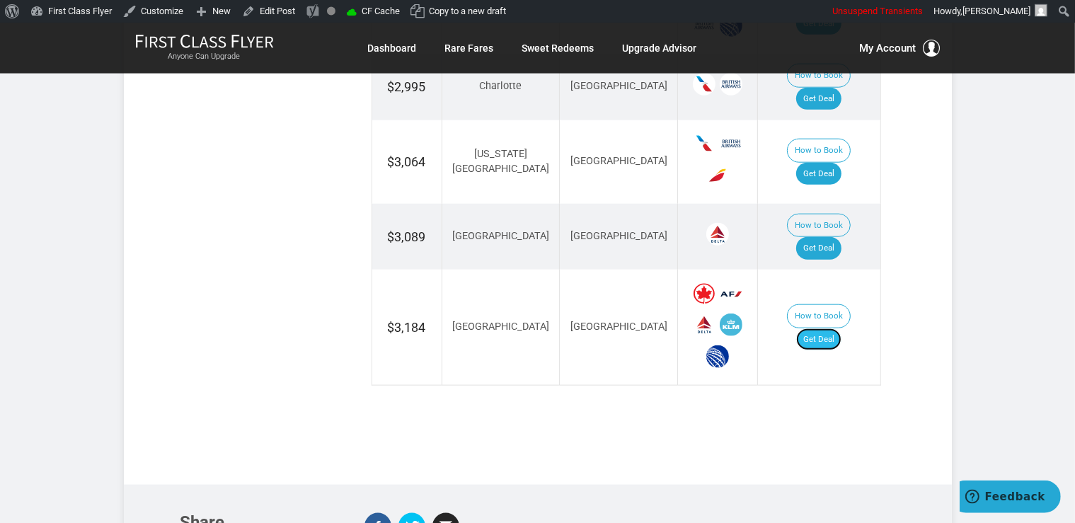
click at [825, 328] on link "Get Deal" at bounding box center [818, 339] width 45 height 23
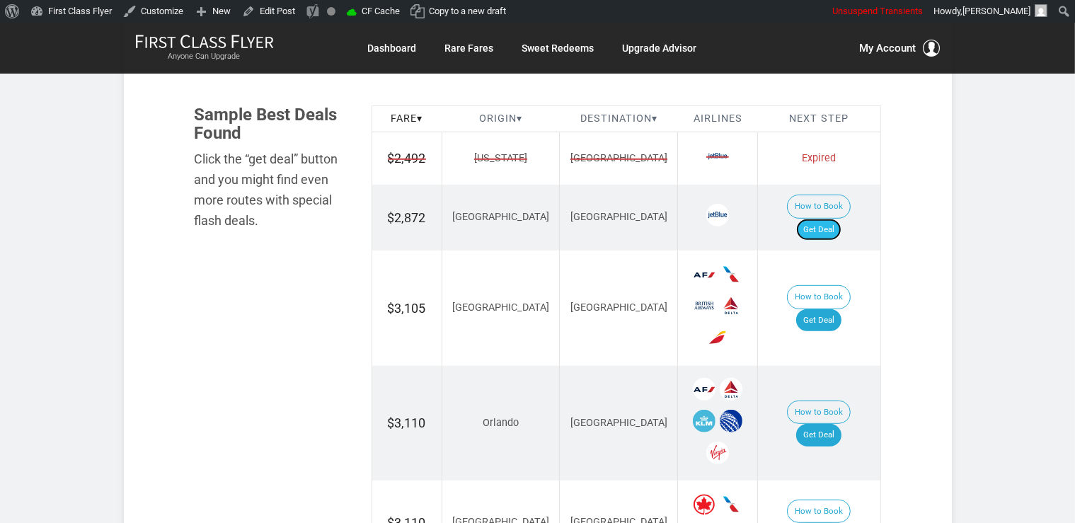
click at [826, 219] on link "Get Deal" at bounding box center [818, 230] width 45 height 23
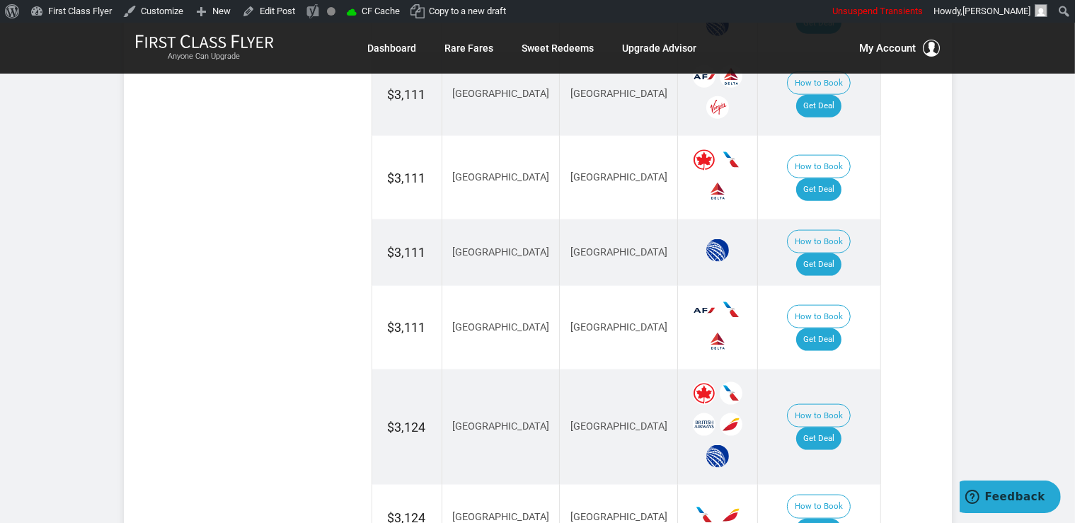
scroll to position [2242, 0]
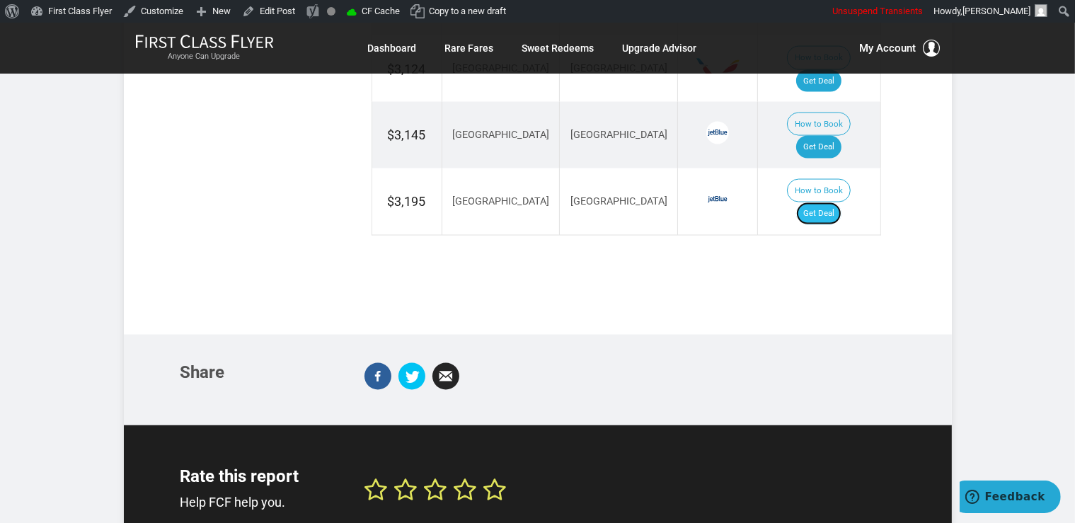
click at [829, 202] on link "Get Deal" at bounding box center [818, 213] width 45 height 23
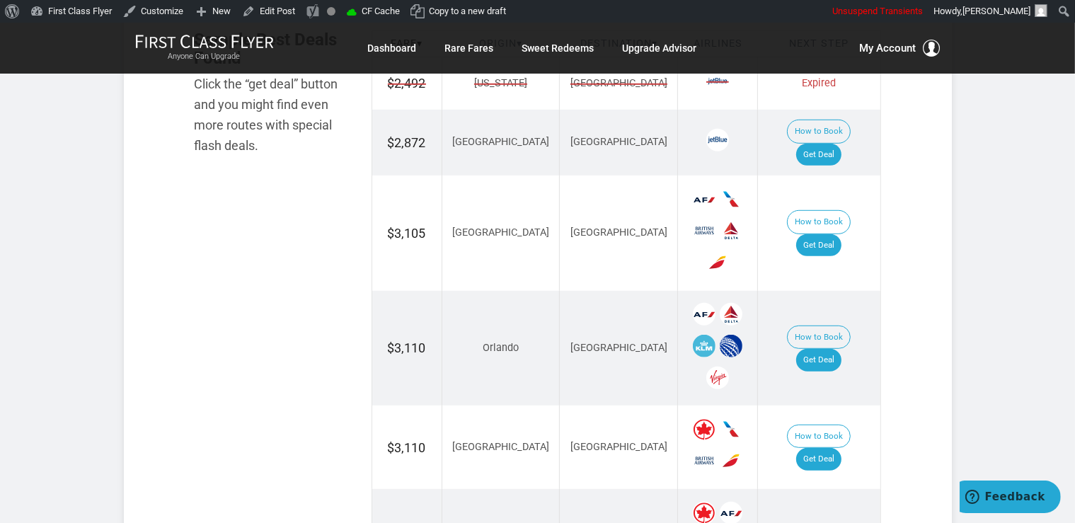
scroll to position [822, 0]
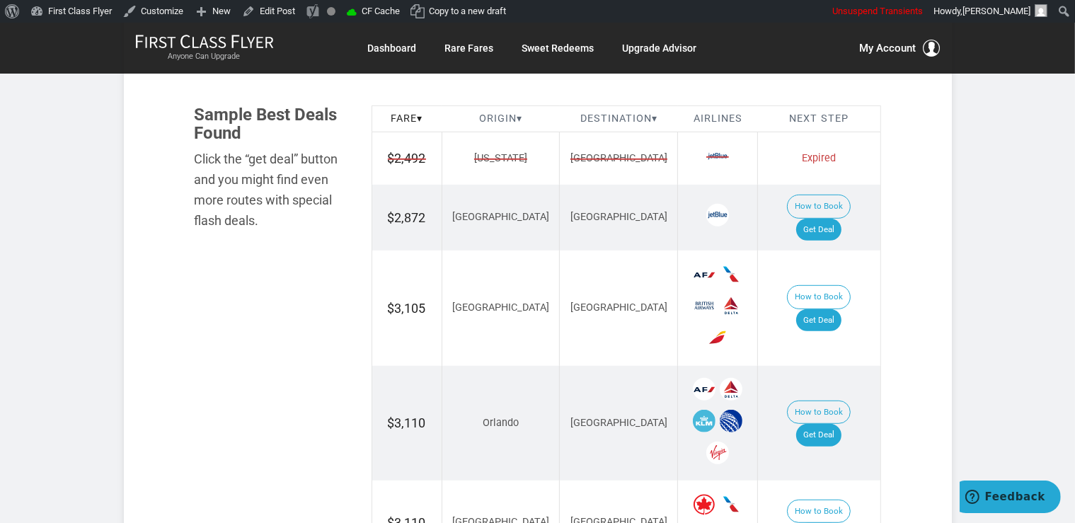
click at [823, 276] on td "How to Book Get Deal" at bounding box center [819, 308] width 122 height 115
click at [834, 309] on link "Get Deal" at bounding box center [818, 320] width 45 height 23
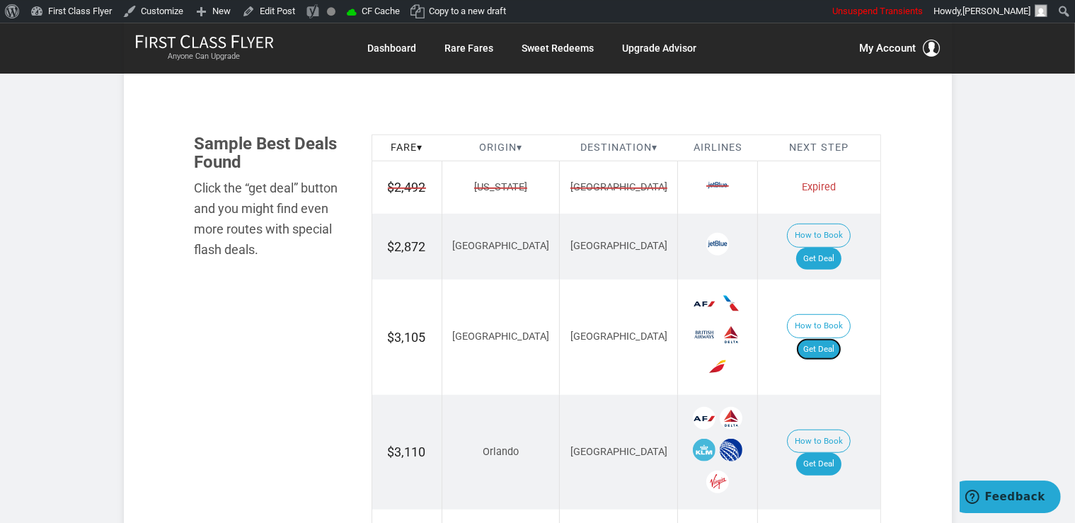
click at [822, 338] on link "Get Deal" at bounding box center [818, 349] width 45 height 23
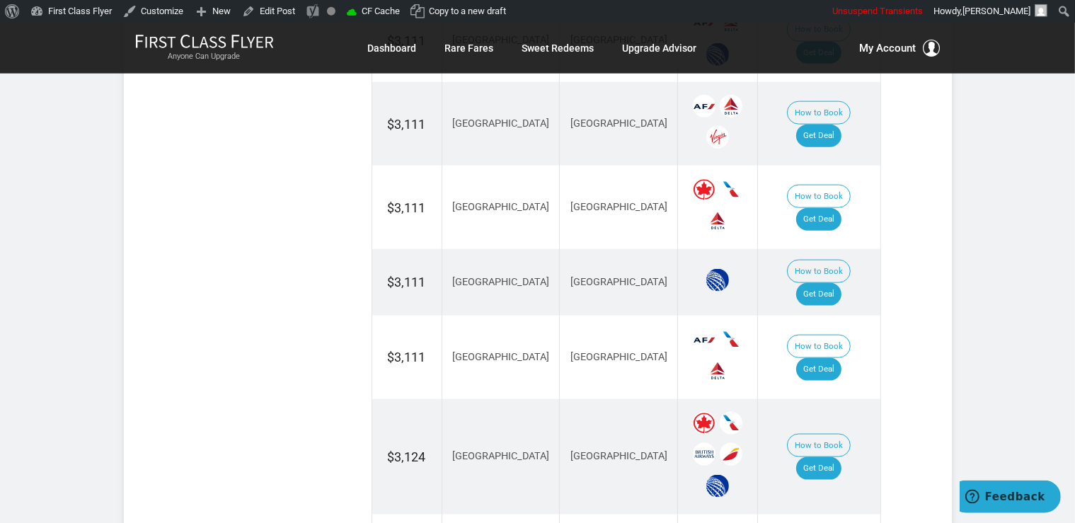
scroll to position [1764, 0]
drag, startPoint x: 820, startPoint y: 301, endPoint x: 831, endPoint y: 293, distance: 13.2
click at [822, 358] on link "Get Deal" at bounding box center [818, 369] width 45 height 23
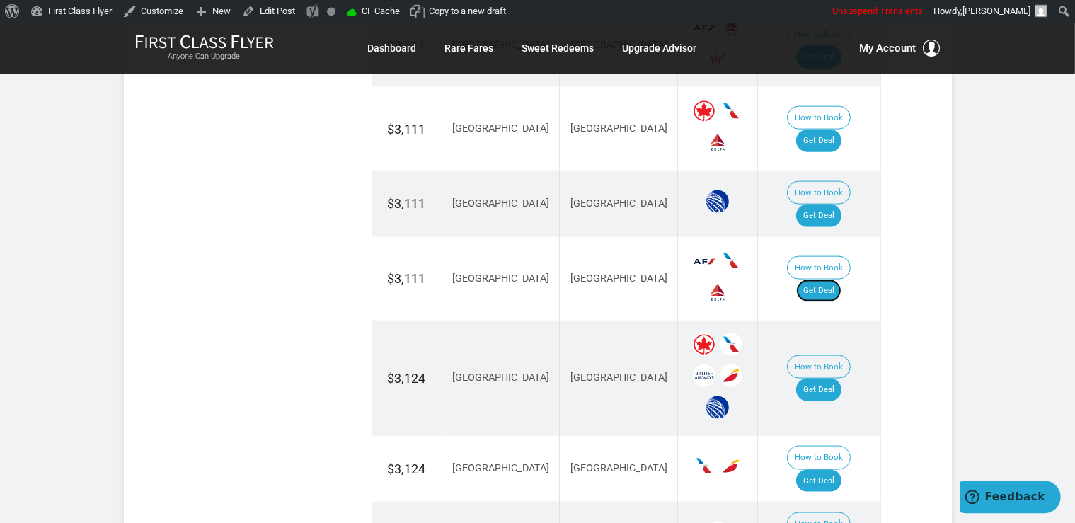
scroll to position [1914, 0]
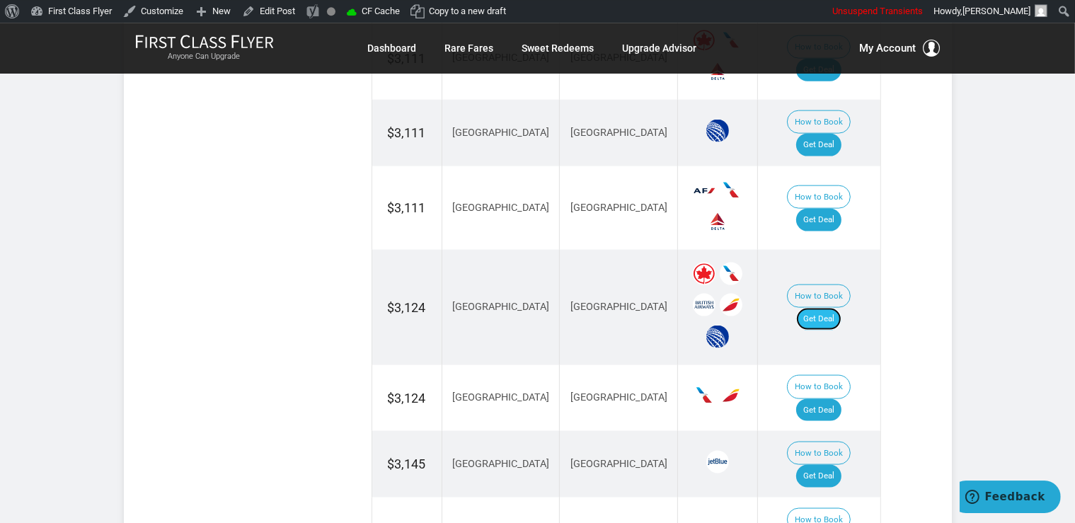
drag, startPoint x: 824, startPoint y: 253, endPoint x: 834, endPoint y: 253, distance: 9.9
click at [825, 307] on link "Get Deal" at bounding box center [818, 318] width 45 height 23
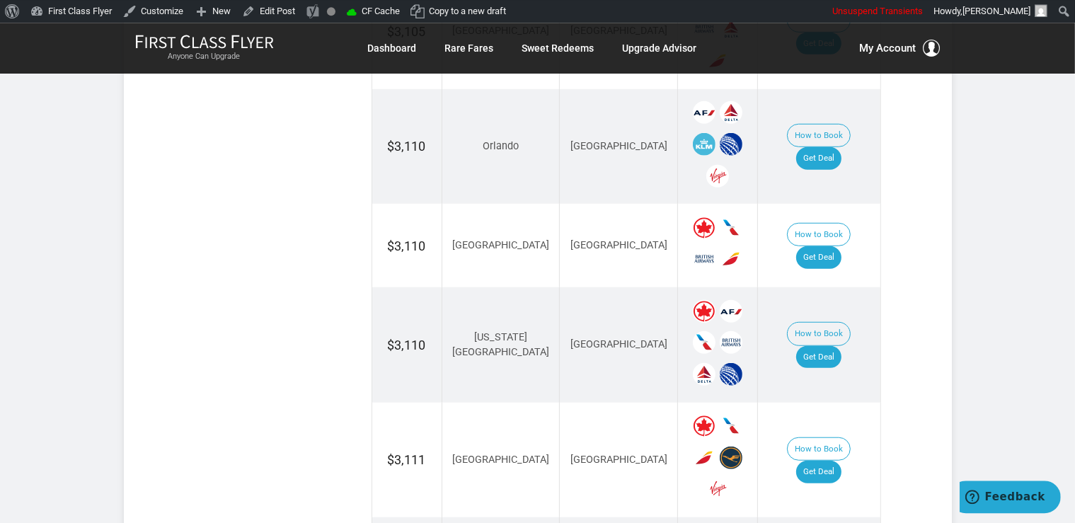
scroll to position [1091, 0]
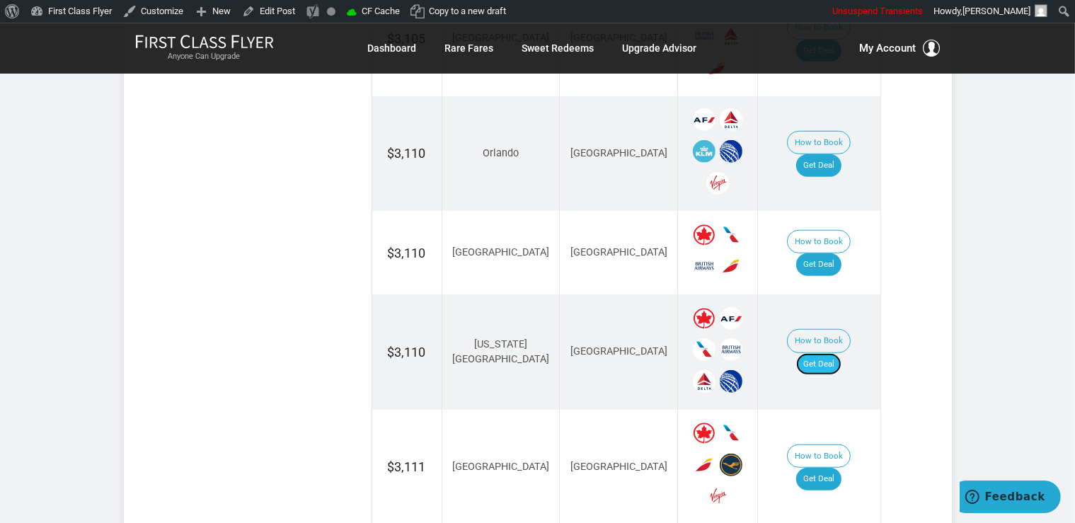
drag, startPoint x: 829, startPoint y: 326, endPoint x: 838, endPoint y: 328, distance: 8.8
click at [829, 353] on link "Get Deal" at bounding box center [818, 364] width 45 height 23
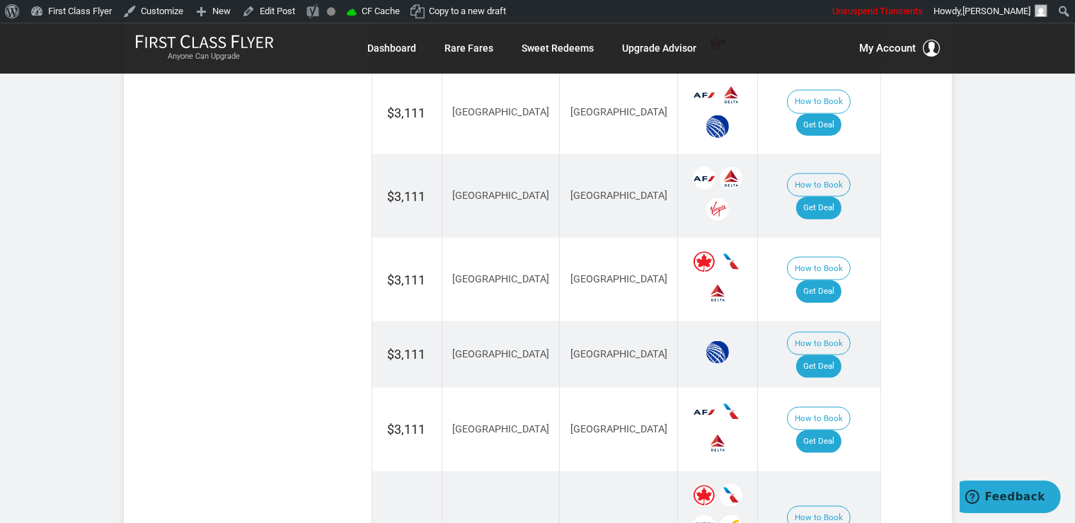
scroll to position [1764, 0]
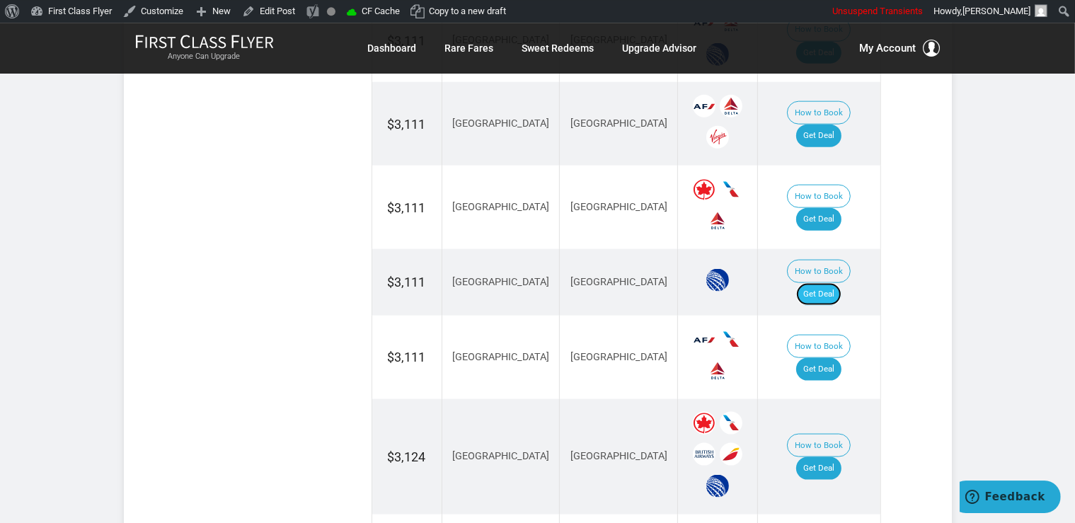
click at [825, 283] on link "Get Deal" at bounding box center [818, 294] width 45 height 23
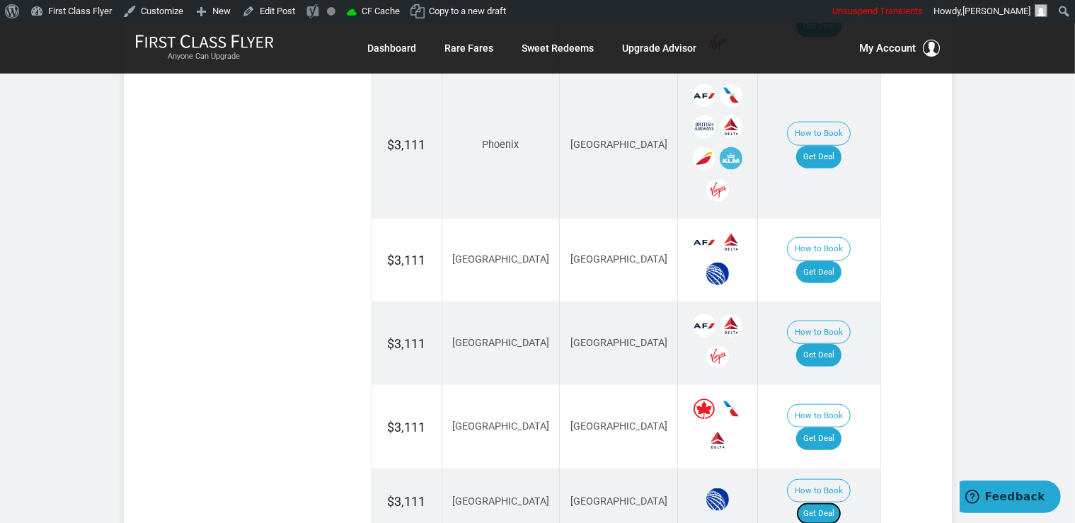
scroll to position [1540, 0]
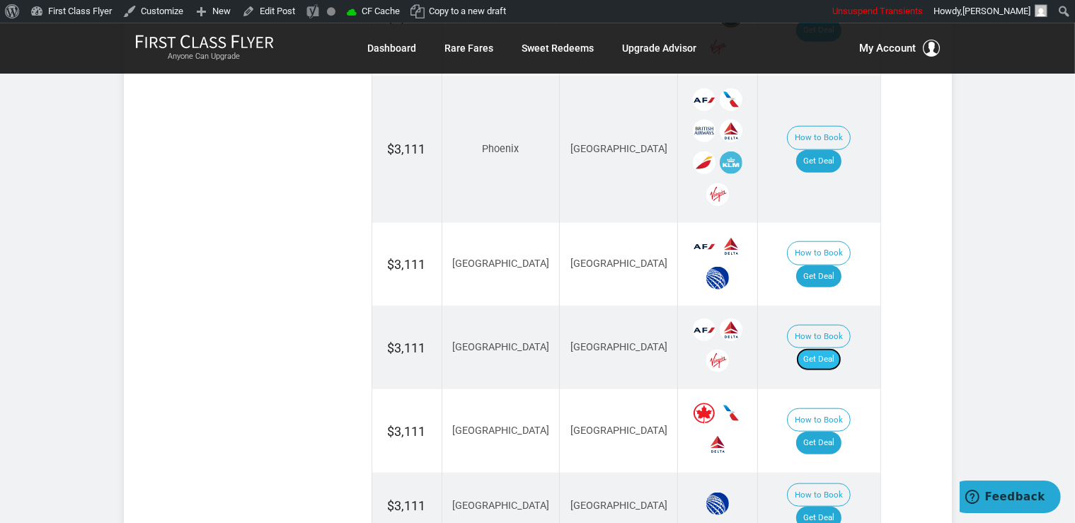
click at [837, 348] on link "Get Deal" at bounding box center [818, 359] width 45 height 23
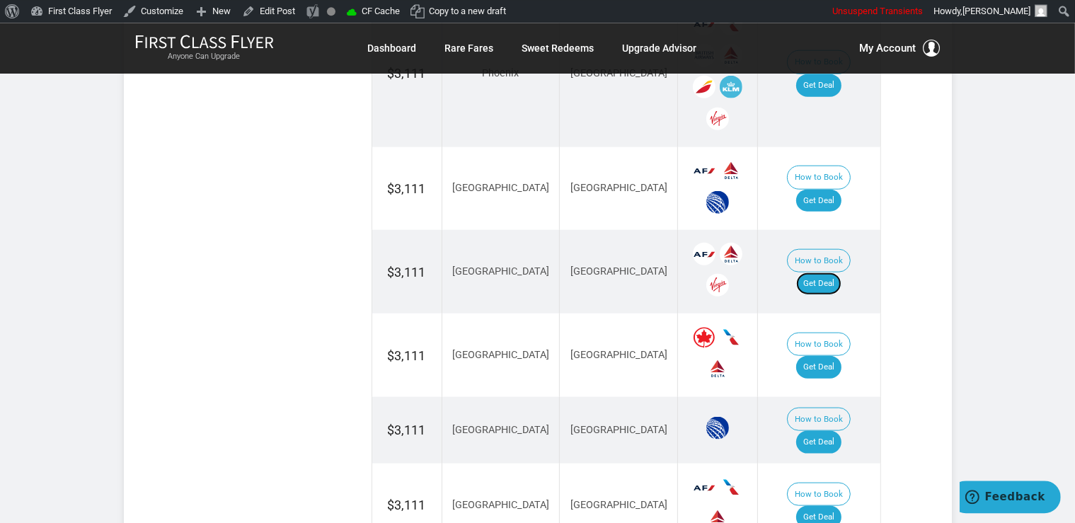
scroll to position [1689, 0]
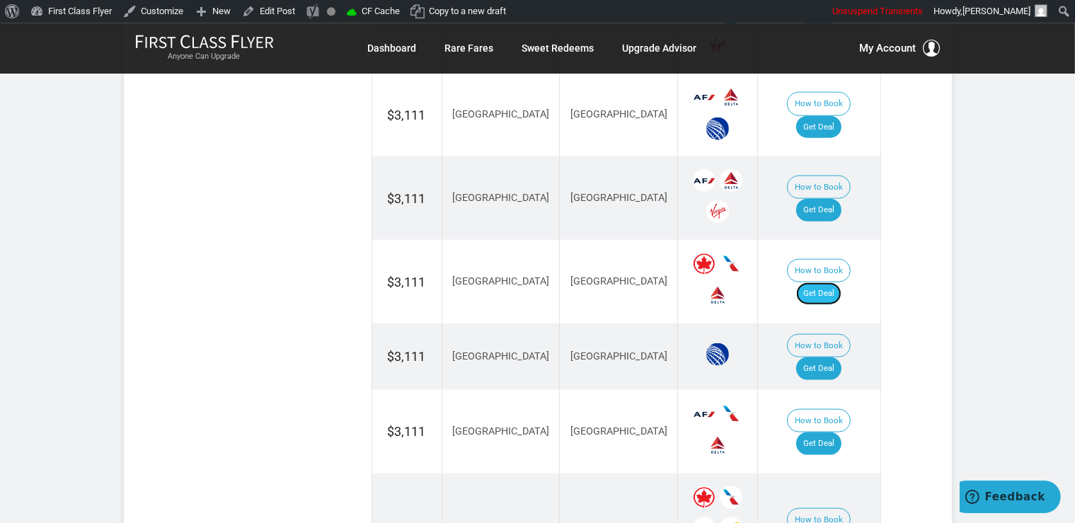
click at [842, 282] on link "Get Deal" at bounding box center [818, 293] width 45 height 23
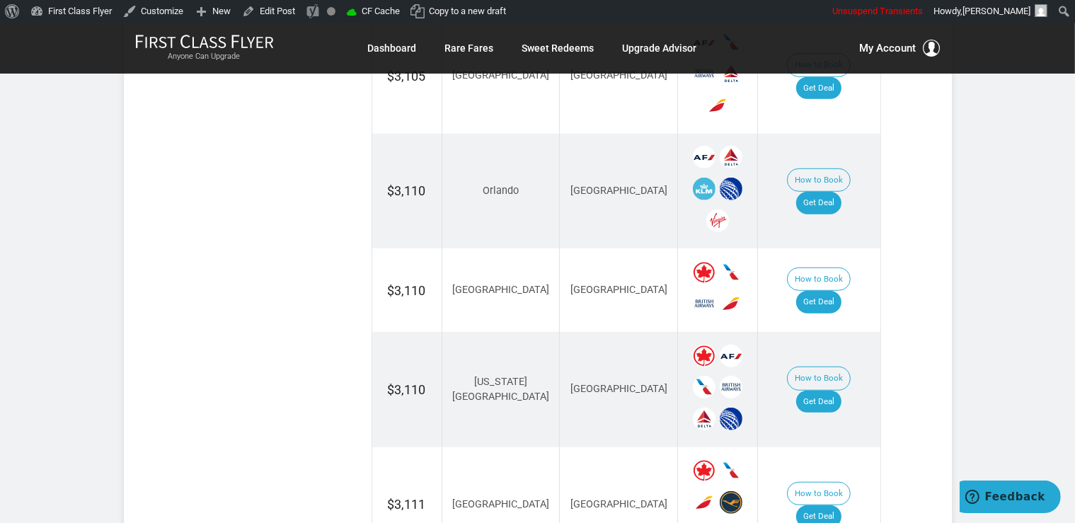
scroll to position [1016, 0]
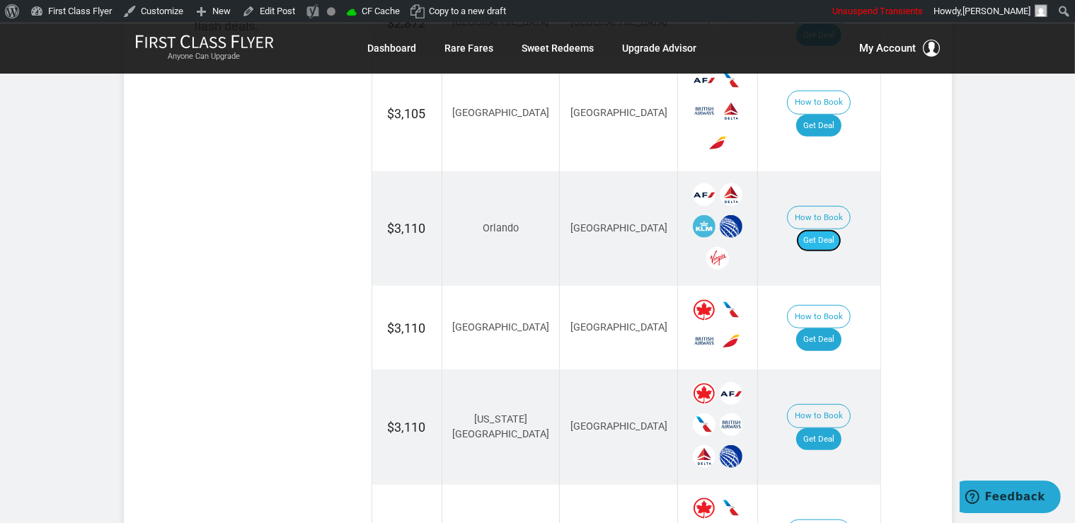
click at [839, 229] on link "Get Deal" at bounding box center [818, 240] width 45 height 23
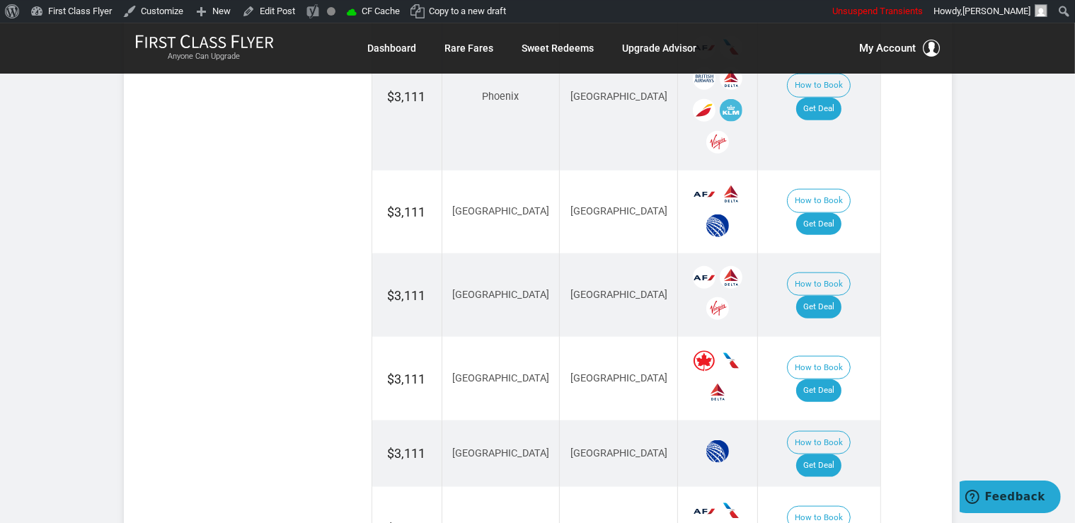
scroll to position [1619, 0]
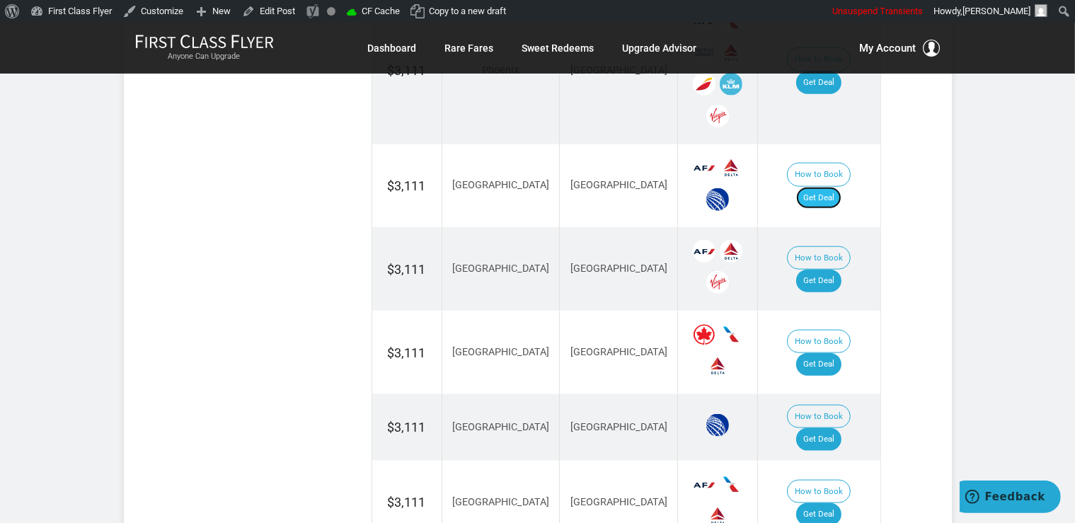
click at [833, 187] on link "Get Deal" at bounding box center [818, 198] width 45 height 23
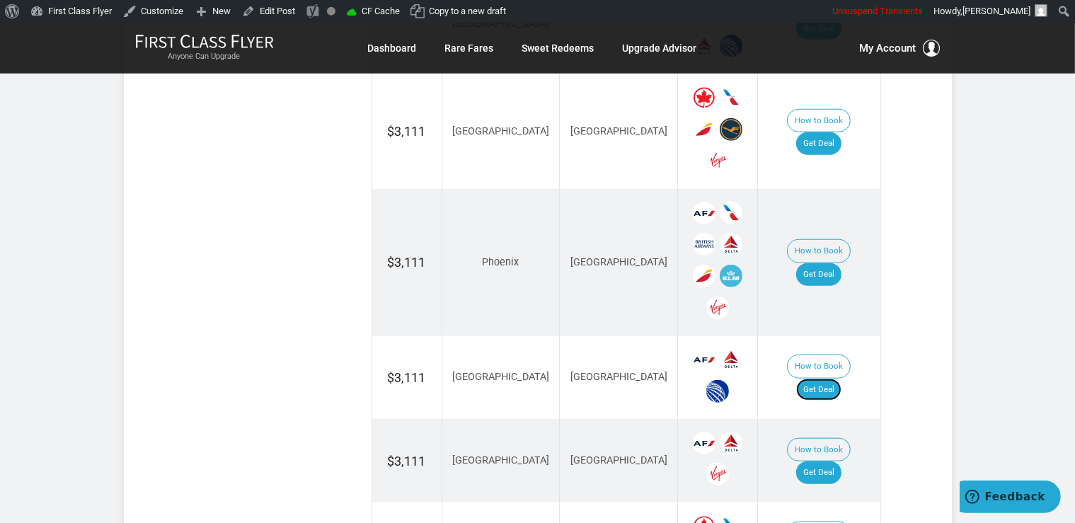
scroll to position [1394, 0]
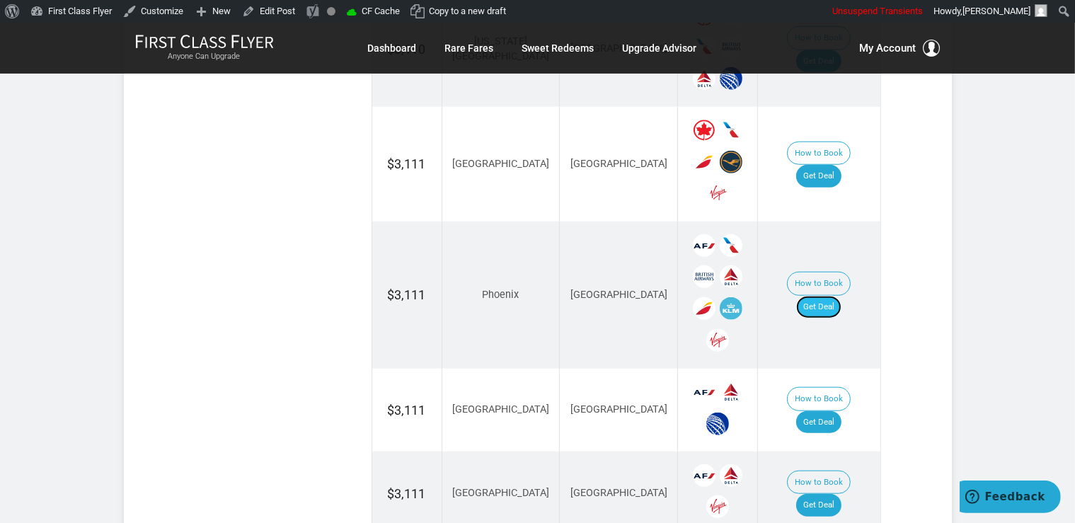
click at [834, 296] on link "Get Deal" at bounding box center [818, 307] width 45 height 23
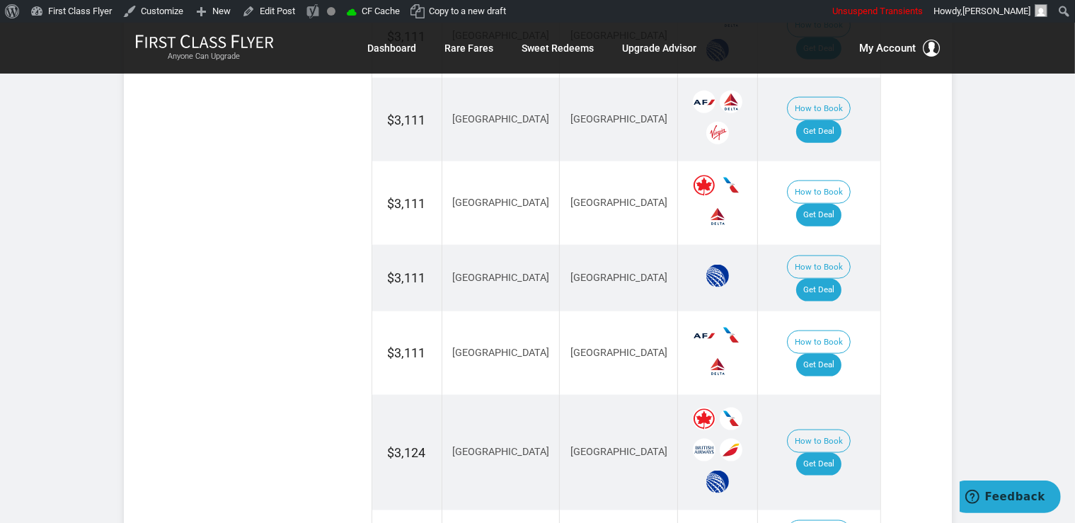
scroll to position [1992, 0]
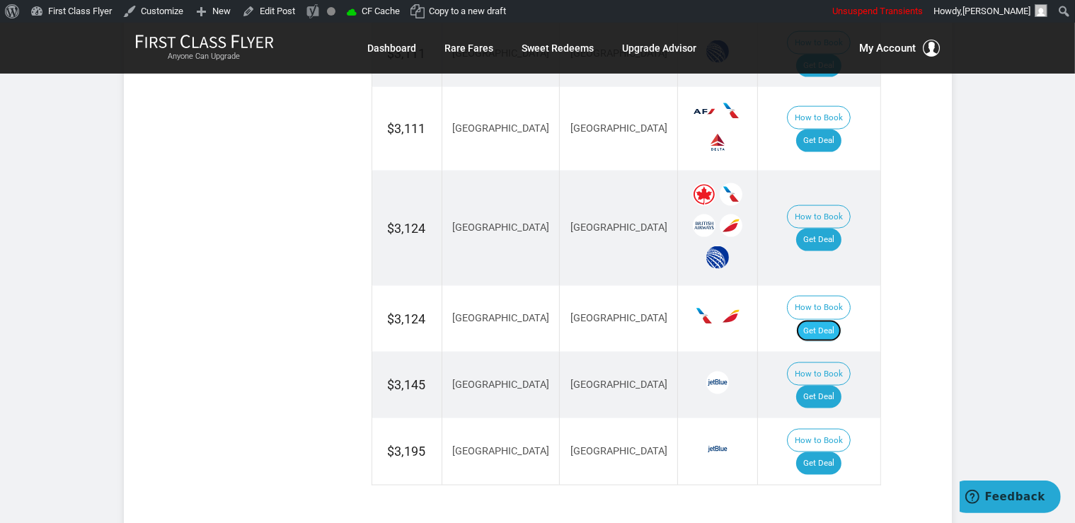
click at [827, 320] on link "Get Deal" at bounding box center [818, 331] width 45 height 23
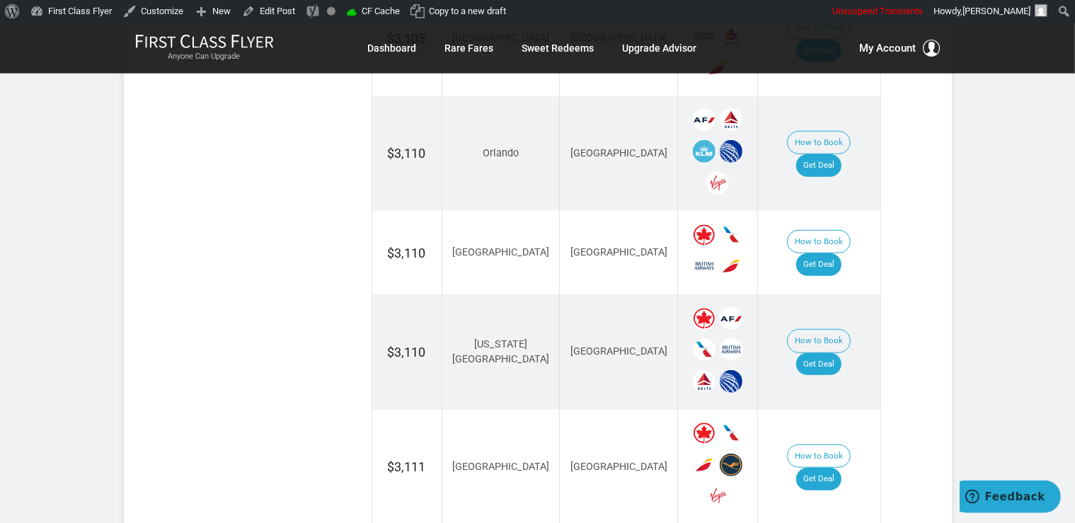
scroll to position [1021, 0]
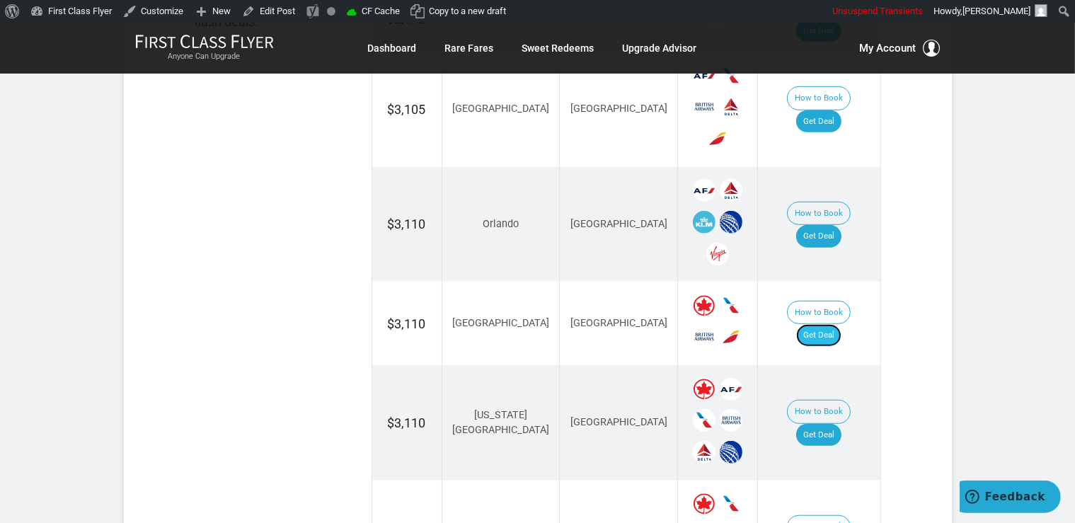
click at [831, 324] on link "Get Deal" at bounding box center [818, 335] width 45 height 23
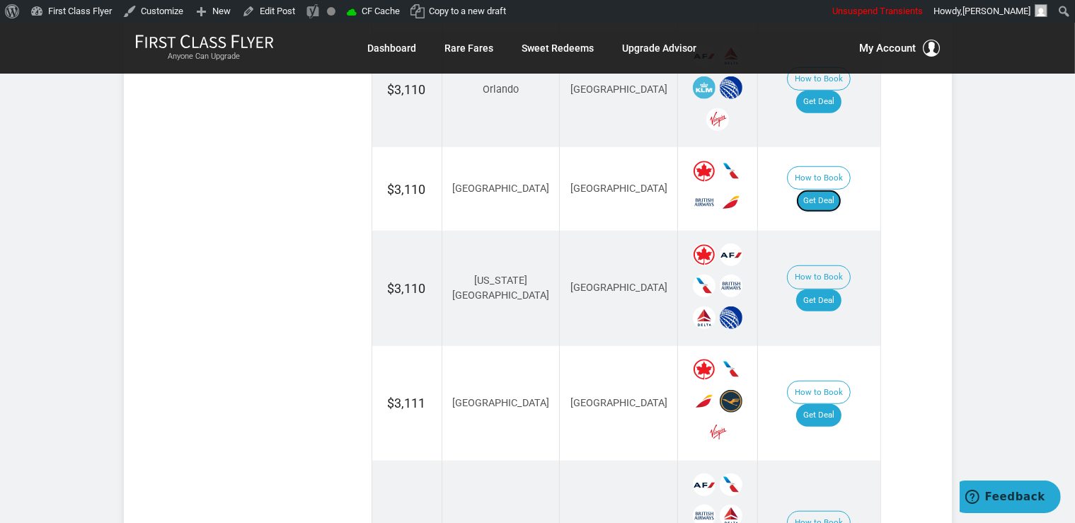
scroll to position [1245, 0]
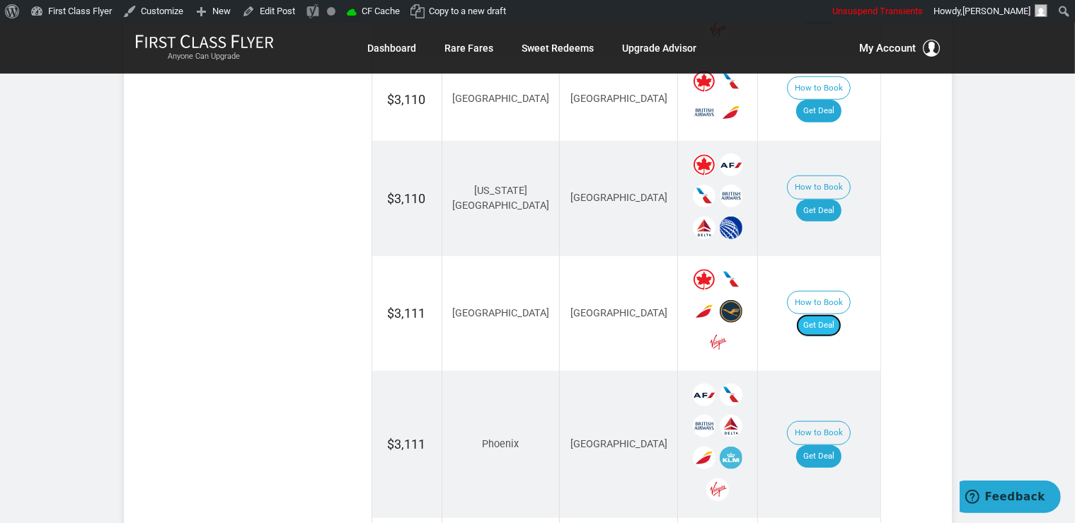
click at [819, 314] on link "Get Deal" at bounding box center [818, 325] width 45 height 23
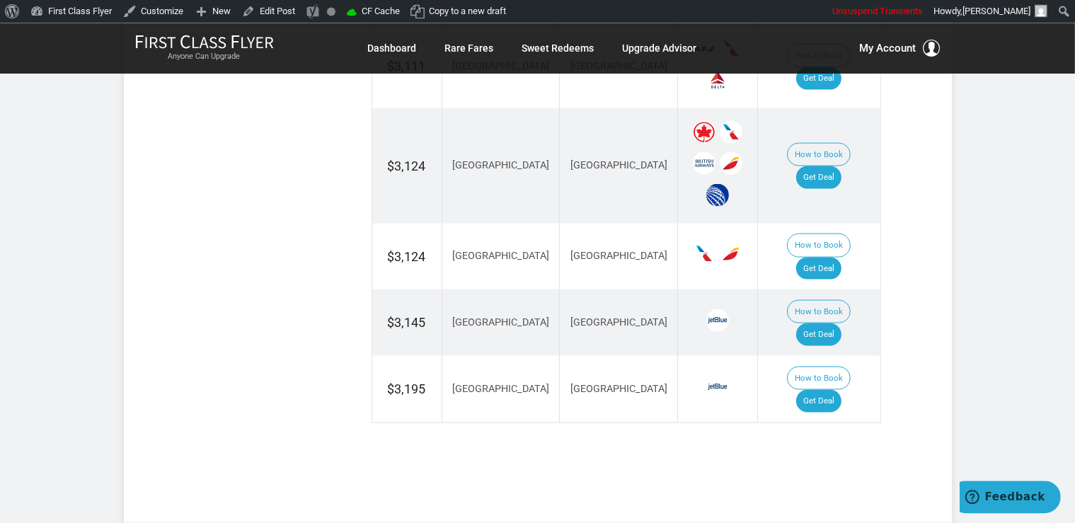
scroll to position [2067, 0]
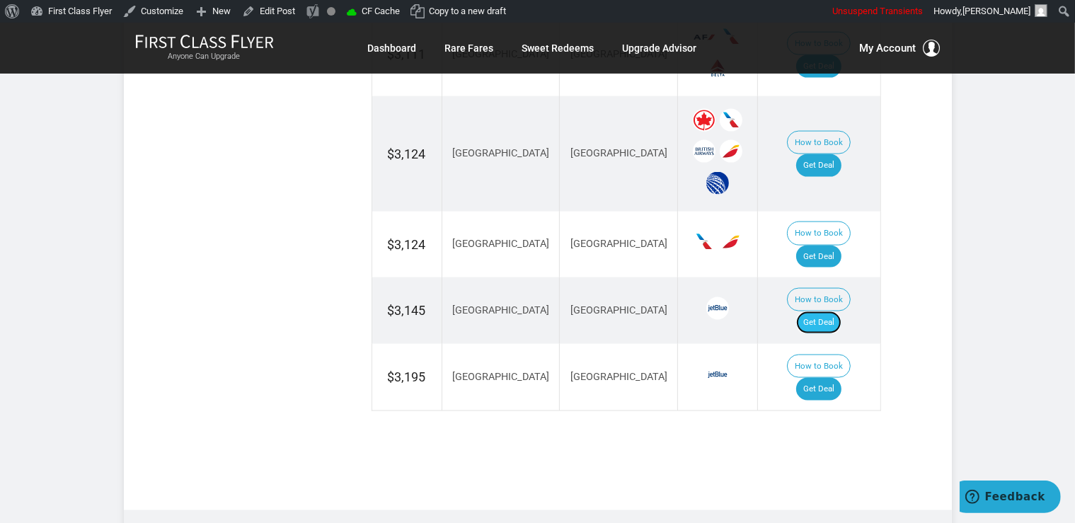
click at [829, 311] on link "Get Deal" at bounding box center [818, 322] width 45 height 23
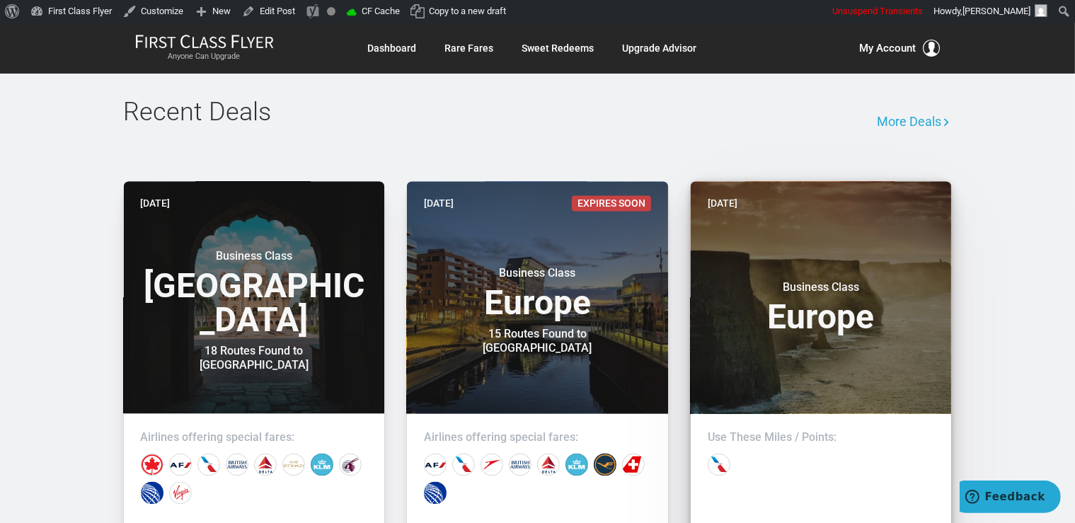
scroll to position [2690, 0]
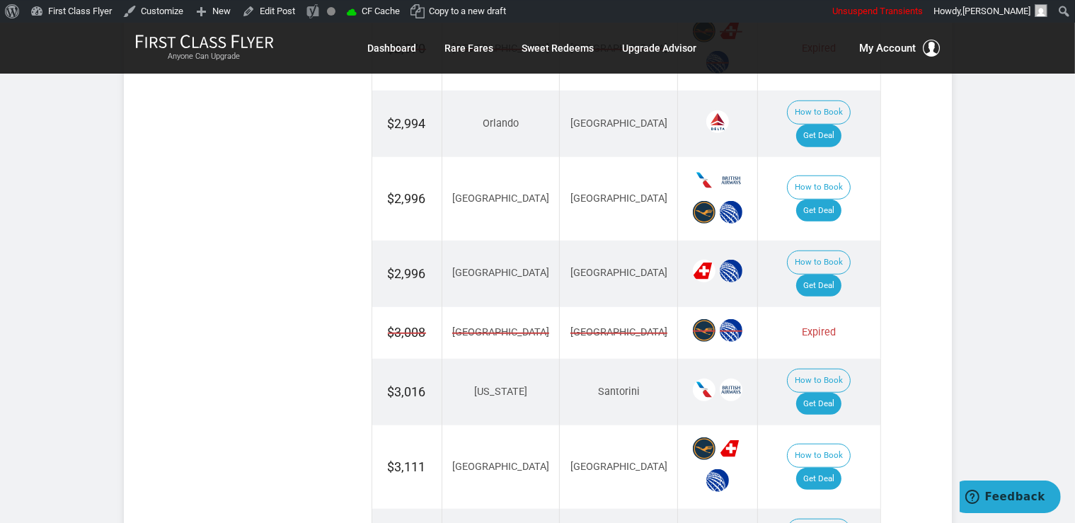
scroll to position [1195, 0]
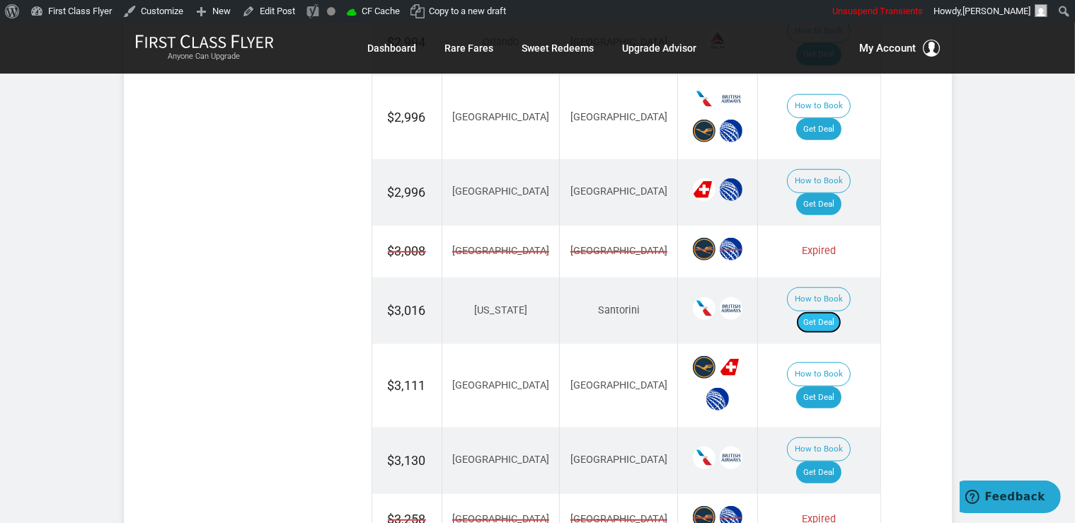
click at [834, 311] on link "Get Deal" at bounding box center [818, 322] width 45 height 23
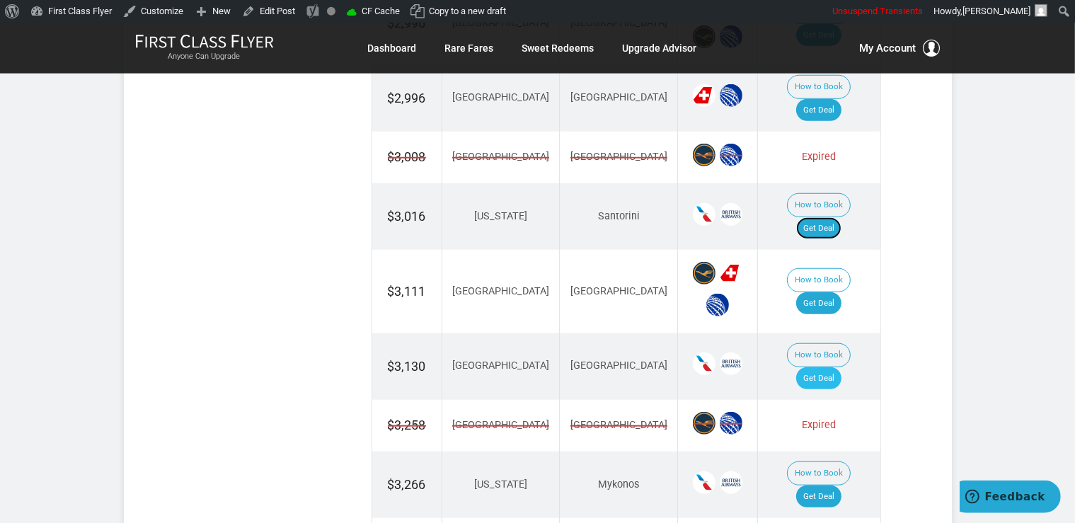
scroll to position [1345, 0]
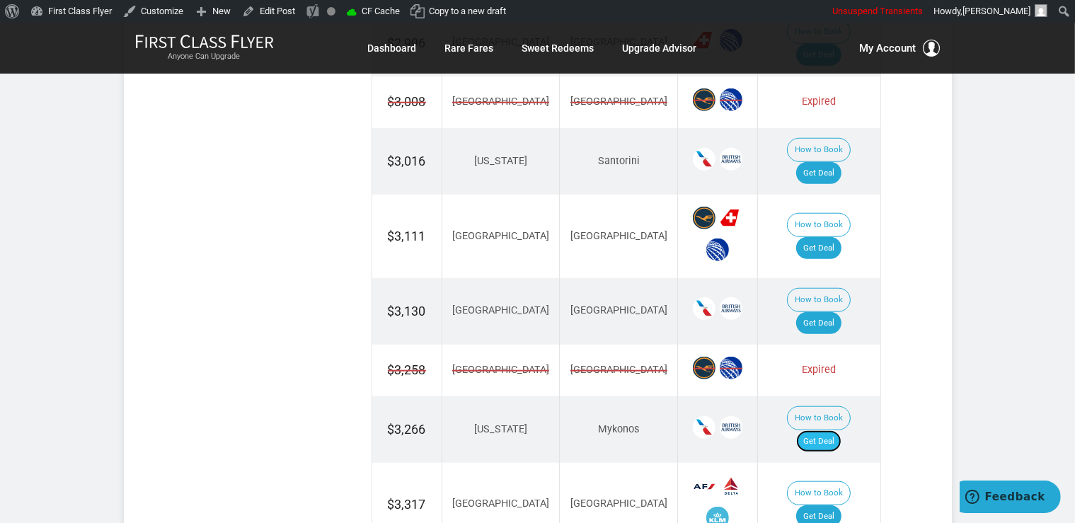
click at [829, 430] on link "Get Deal" at bounding box center [818, 441] width 45 height 23
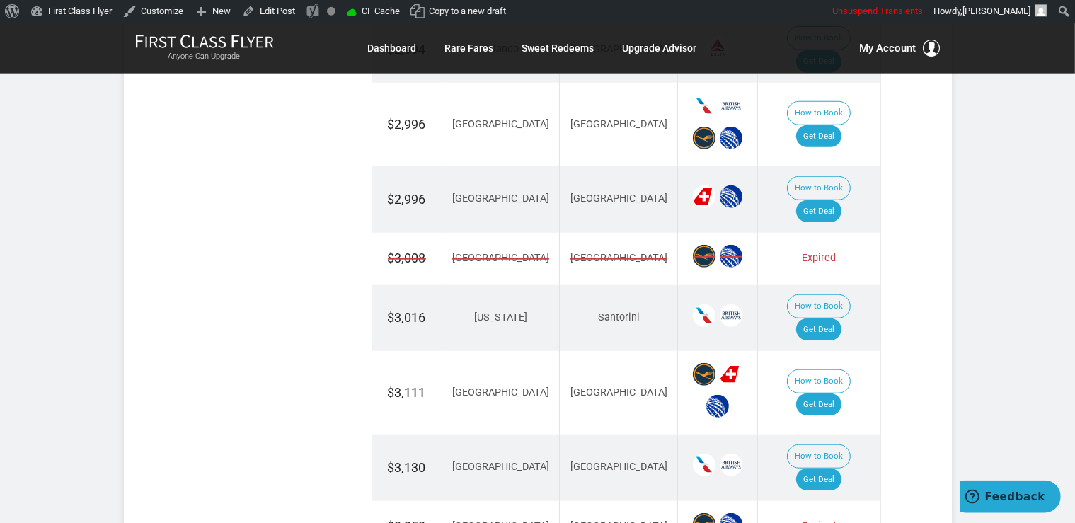
scroll to position [1046, 0]
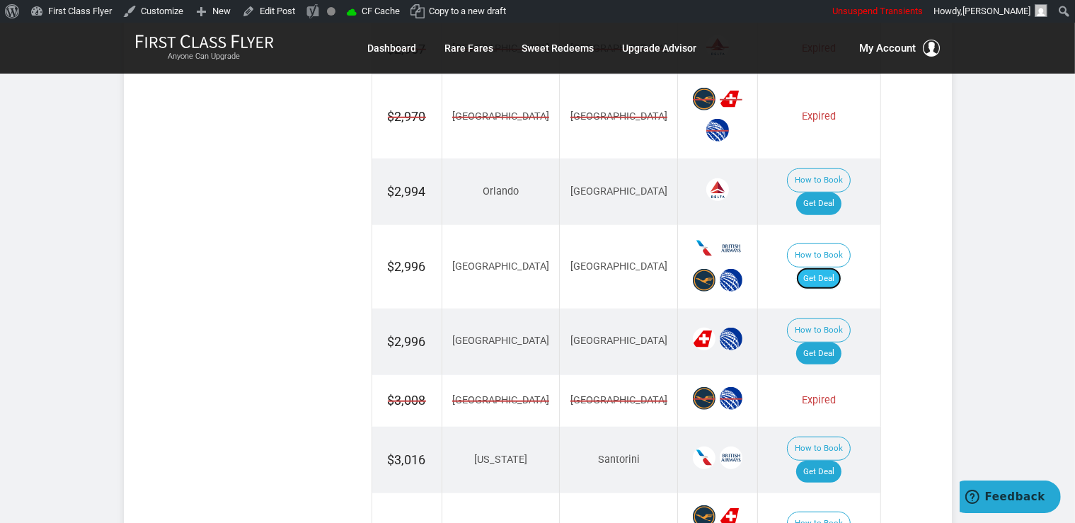
click at [834, 268] on link "Get Deal" at bounding box center [818, 279] width 45 height 23
click at [827, 343] on link "Get Deal" at bounding box center [818, 354] width 45 height 23
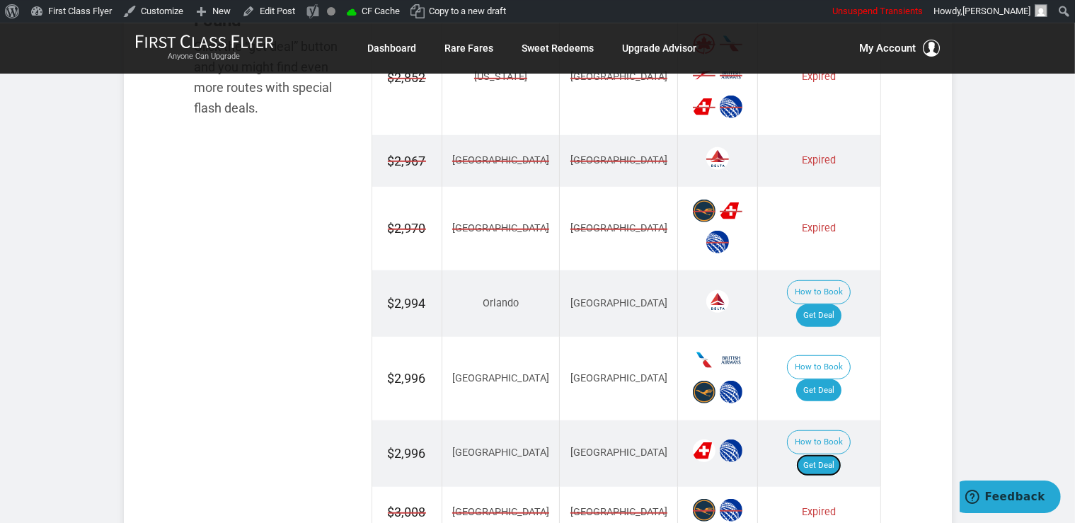
scroll to position [897, 0]
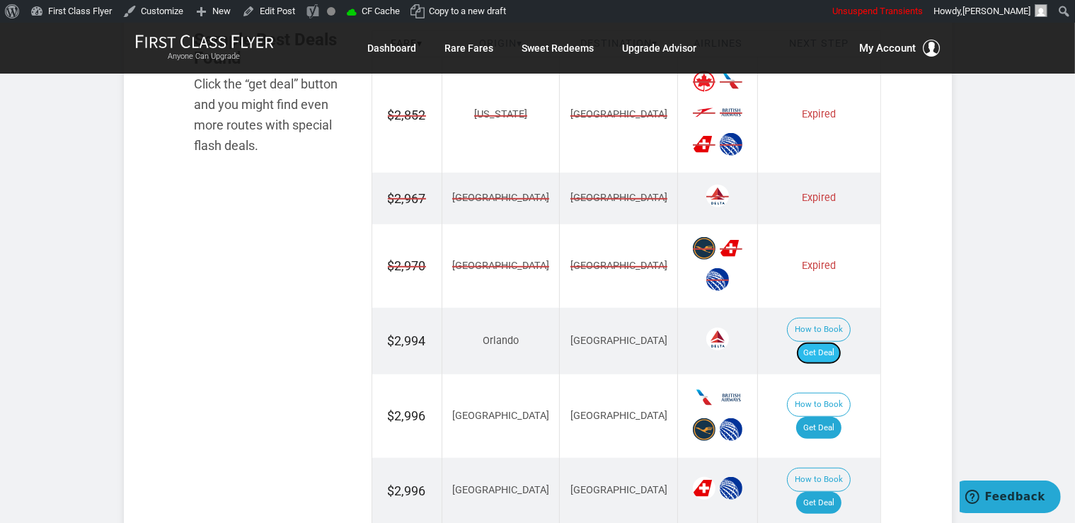
click at [841, 342] on link "Get Deal" at bounding box center [818, 353] width 45 height 23
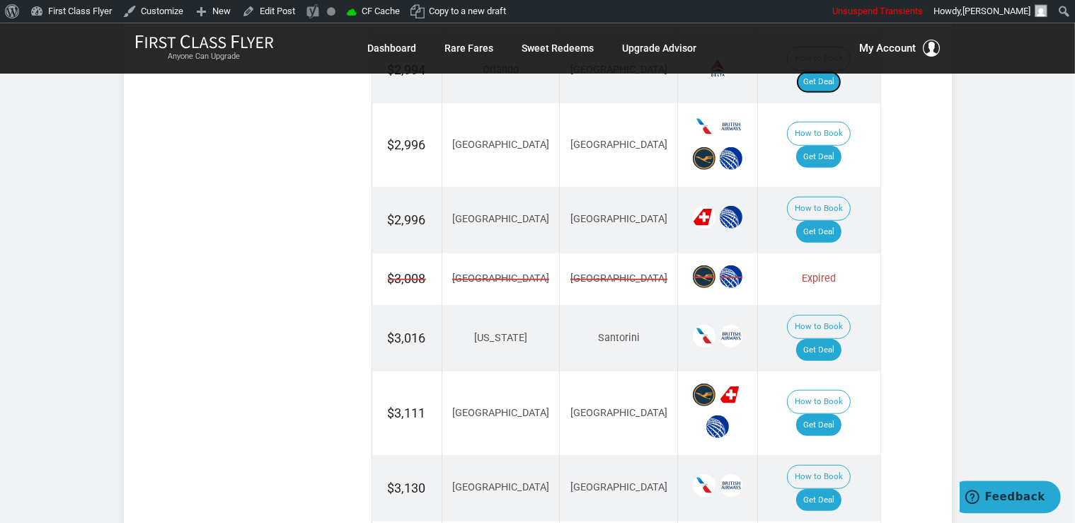
scroll to position [1195, 0]
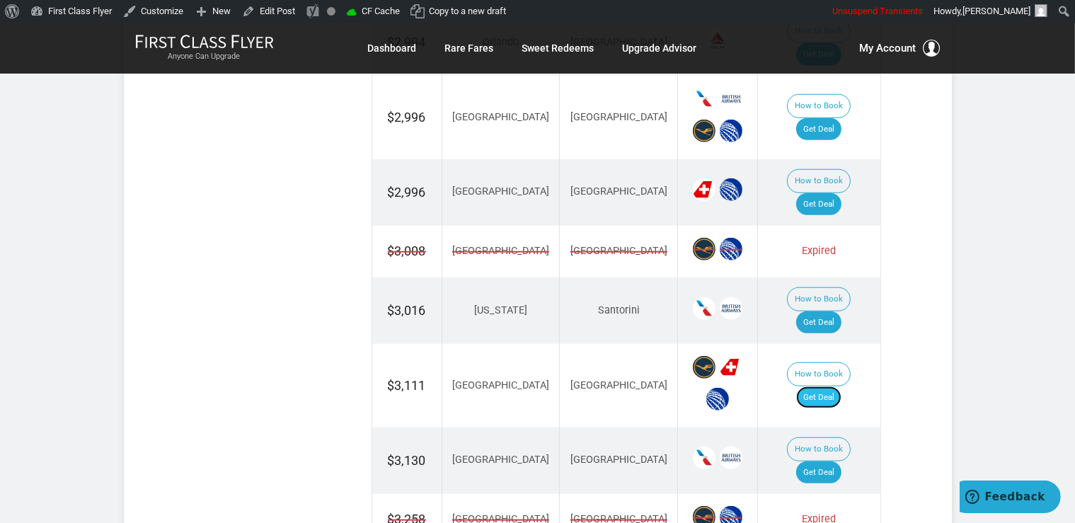
click at [837, 386] on link "Get Deal" at bounding box center [818, 397] width 45 height 23
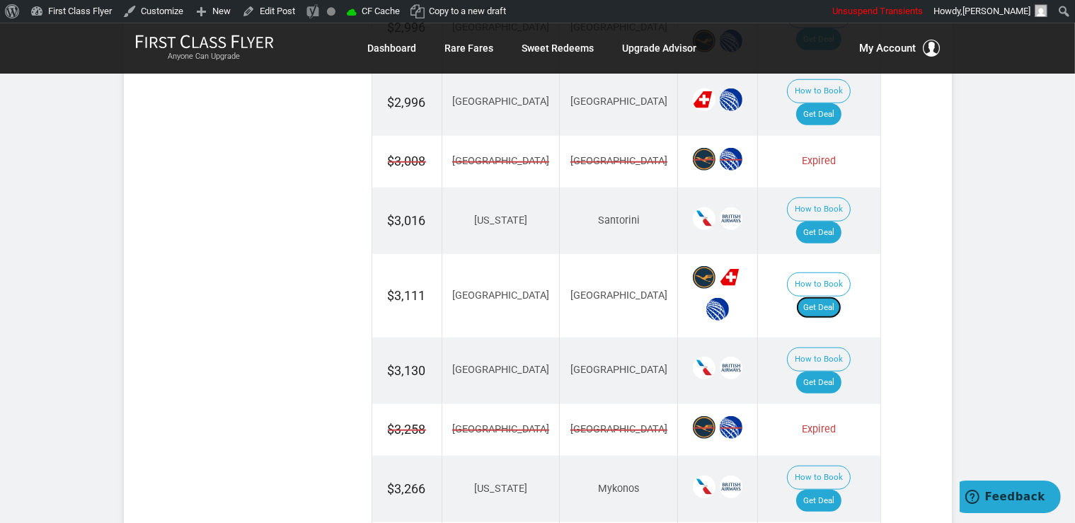
scroll to position [1345, 0]
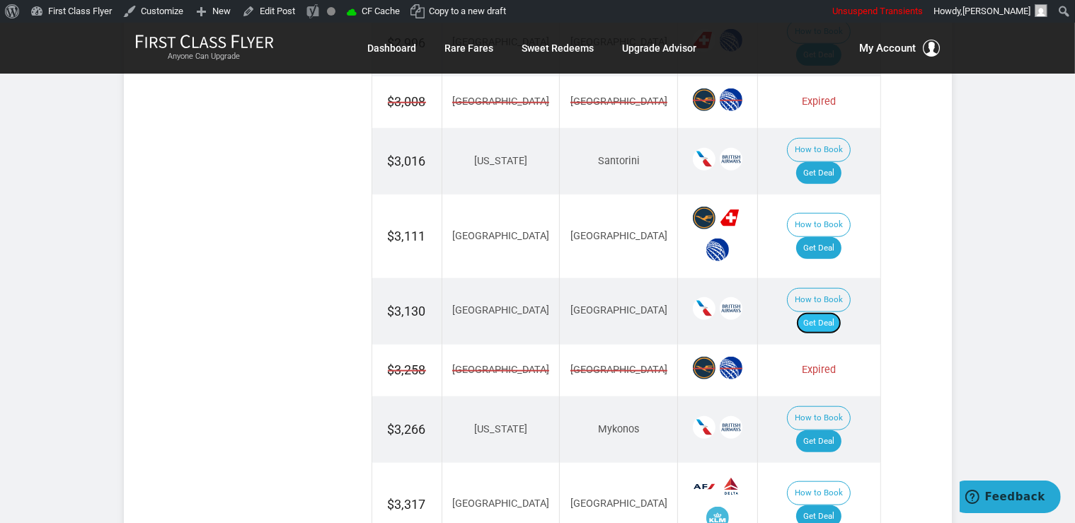
click at [836, 312] on link "Get Deal" at bounding box center [818, 323] width 45 height 23
click at [822, 505] on link "Get Deal" at bounding box center [818, 516] width 45 height 23
click at [835, 505] on link "Get Deal" at bounding box center [818, 516] width 45 height 23
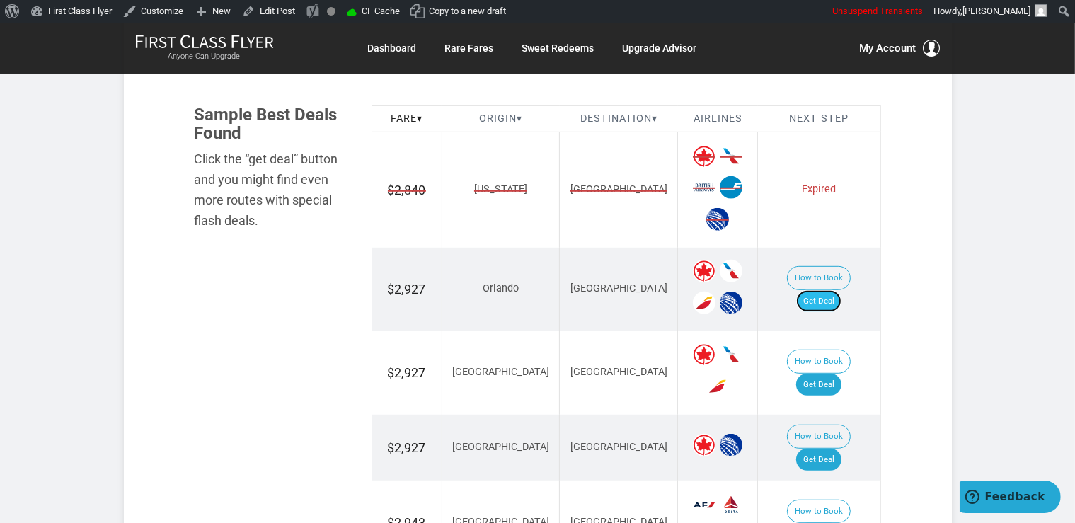
click at [834, 290] on link "Get Deal" at bounding box center [818, 301] width 45 height 23
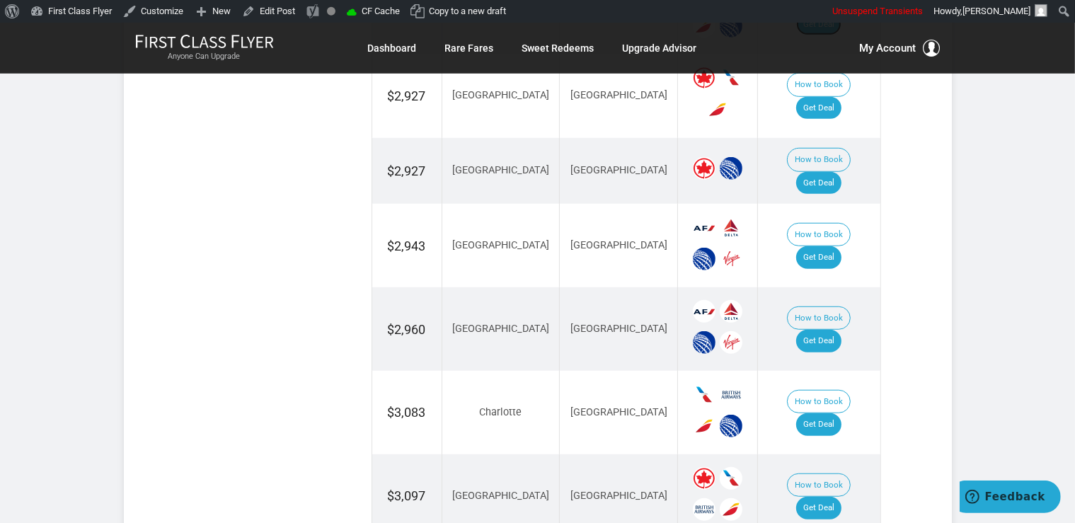
scroll to position [1121, 0]
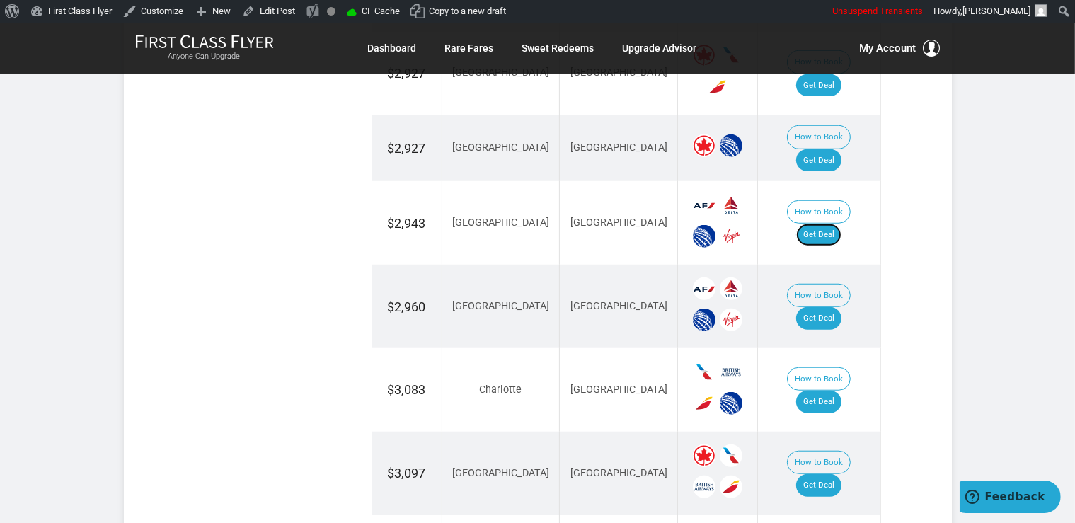
click at [828, 224] on link "Get Deal" at bounding box center [818, 235] width 45 height 23
click at [822, 307] on link "Get Deal" at bounding box center [818, 318] width 45 height 23
click at [820, 307] on link "Get Deal" at bounding box center [818, 318] width 45 height 23
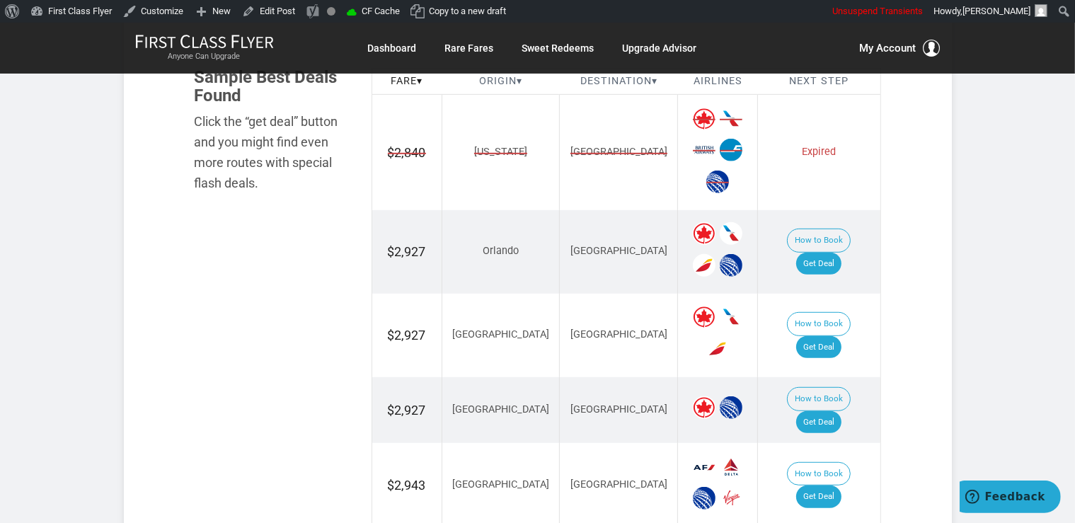
scroll to position [822, 0]
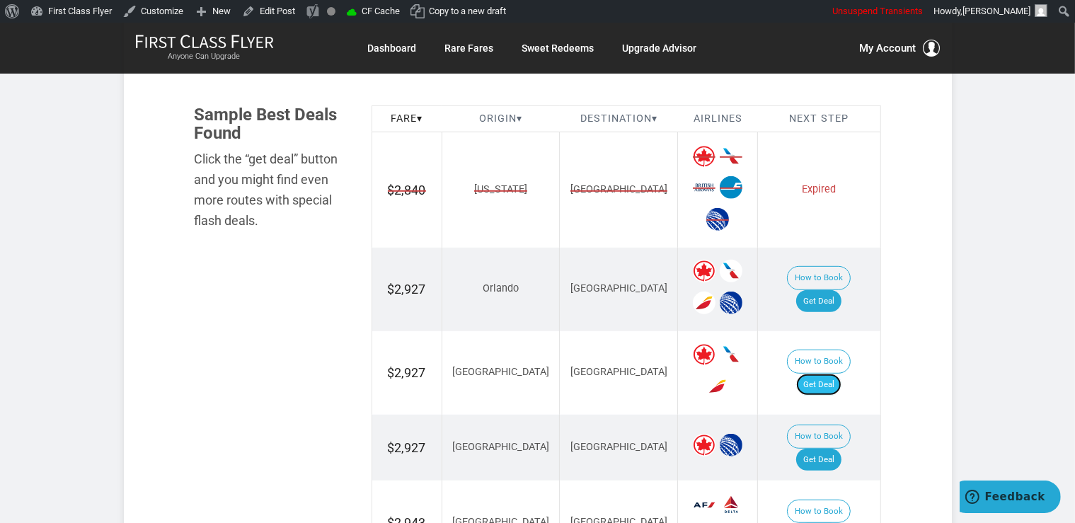
click at [826, 374] on link "Get Deal" at bounding box center [818, 385] width 45 height 23
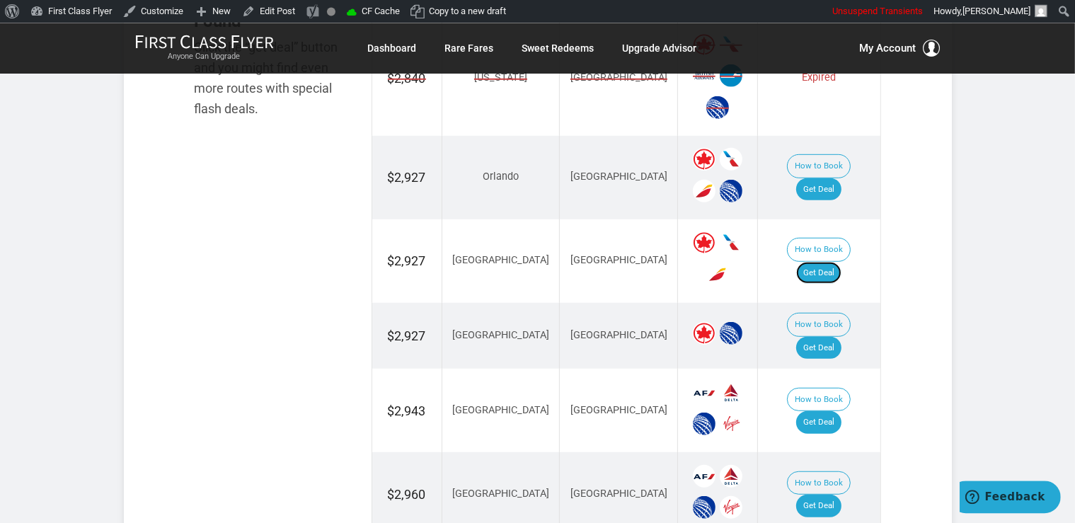
scroll to position [1046, 0]
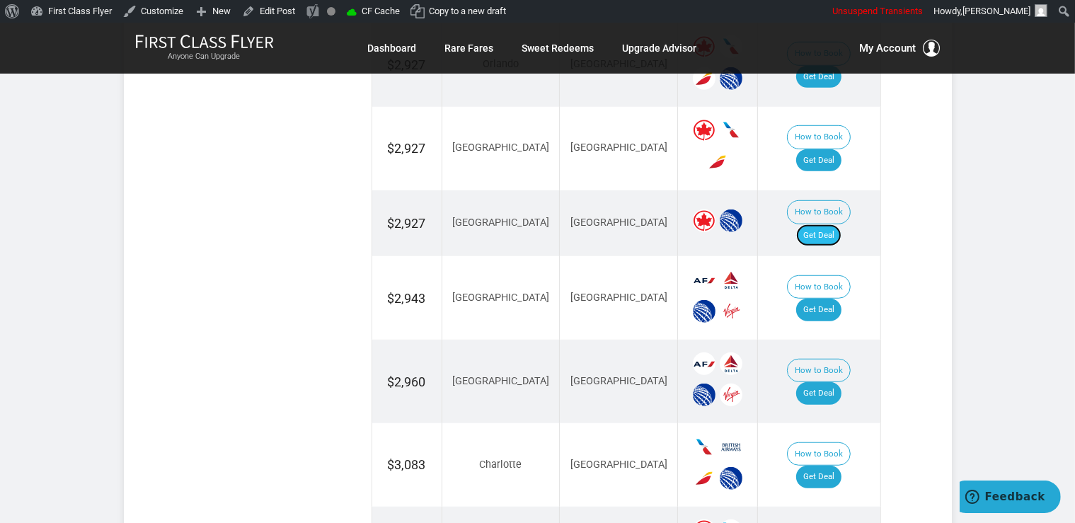
click at [830, 224] on link "Get Deal" at bounding box center [818, 235] width 45 height 23
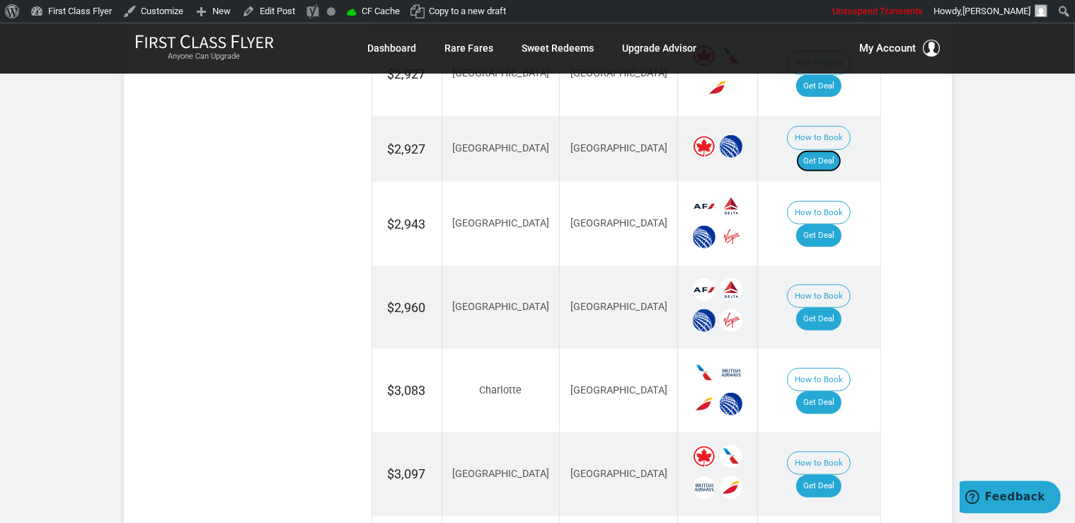
scroll to position [1121, 0]
click at [831, 391] on link "Get Deal" at bounding box center [818, 402] width 45 height 23
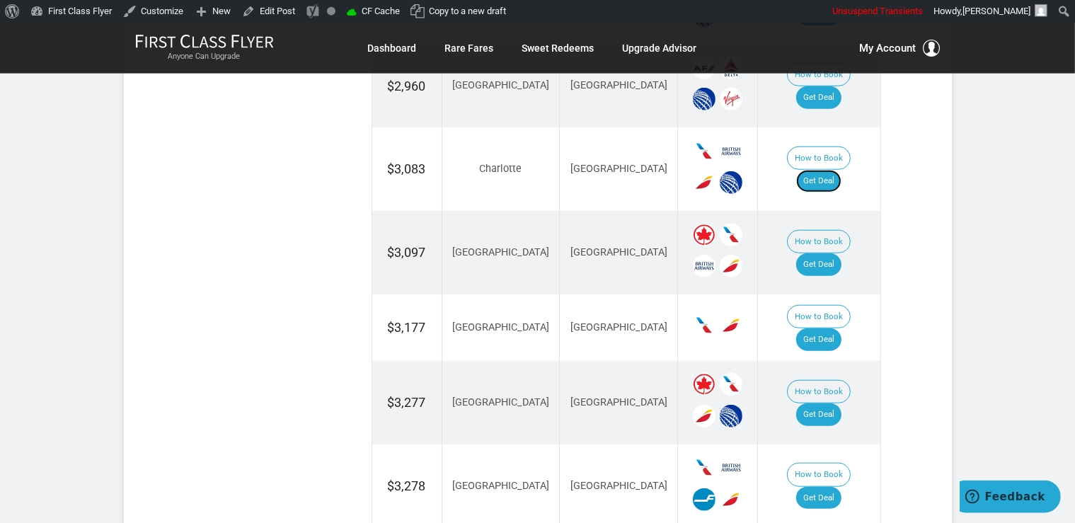
scroll to position [1345, 0]
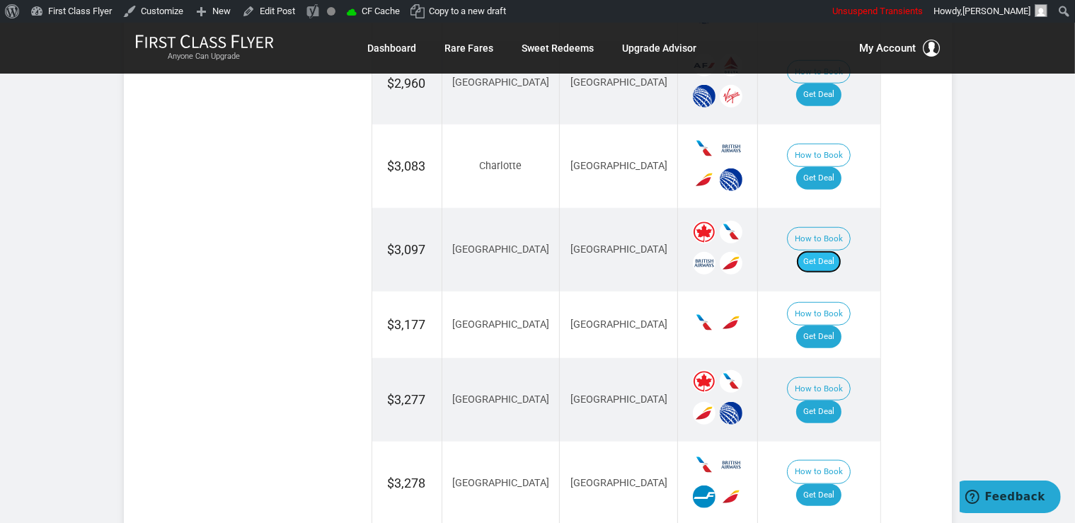
click at [832, 251] on link "Get Deal" at bounding box center [818, 262] width 45 height 23
click at [840, 401] on link "Get Deal" at bounding box center [818, 412] width 45 height 23
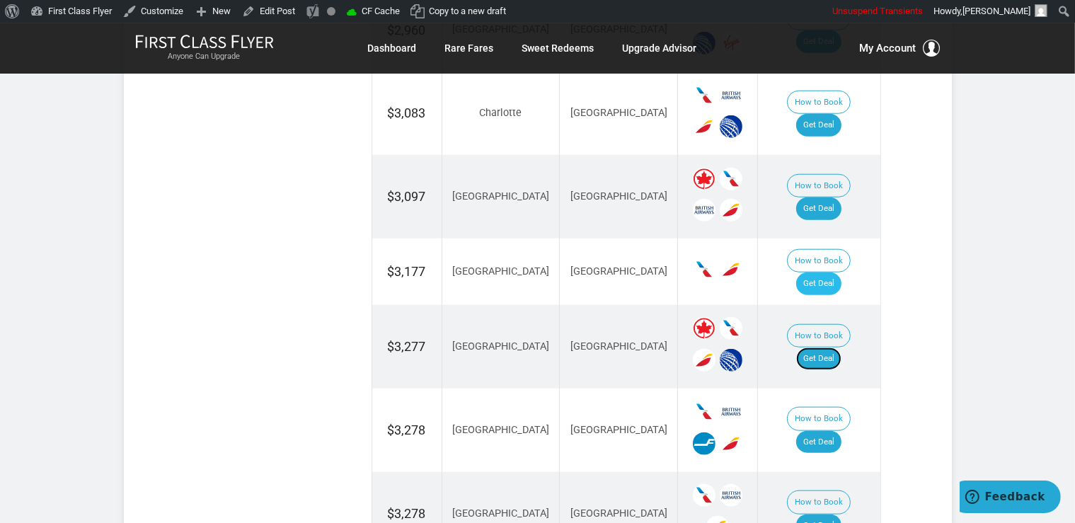
scroll to position [1420, 0]
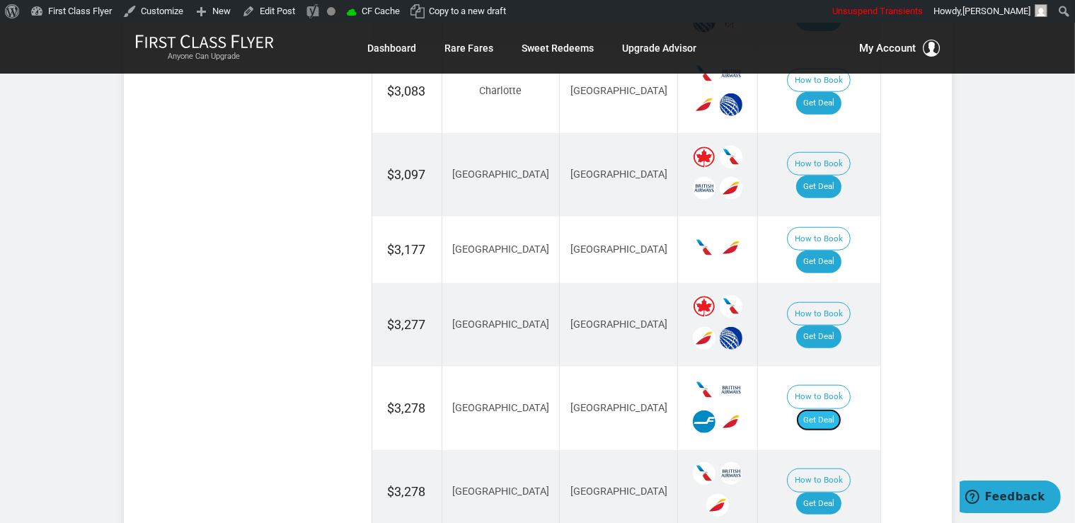
click at [825, 409] on link "Get Deal" at bounding box center [818, 420] width 45 height 23
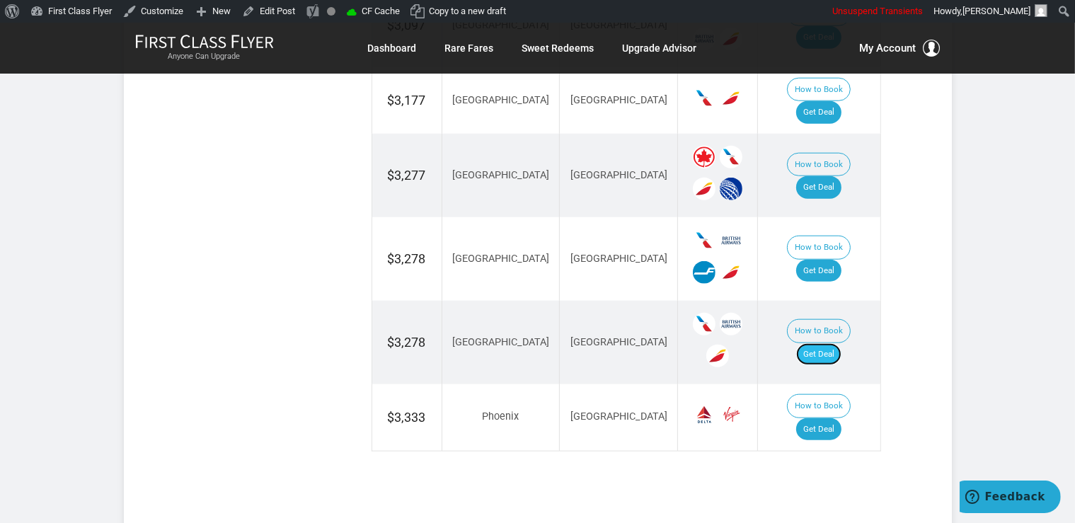
click at [829, 343] on link "Get Deal" at bounding box center [818, 354] width 45 height 23
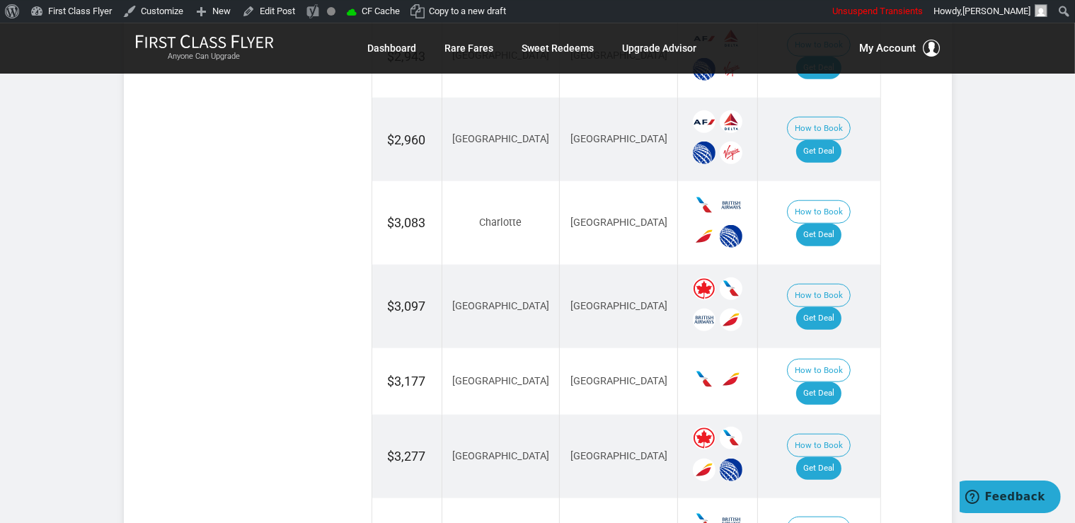
scroll to position [1270, 0]
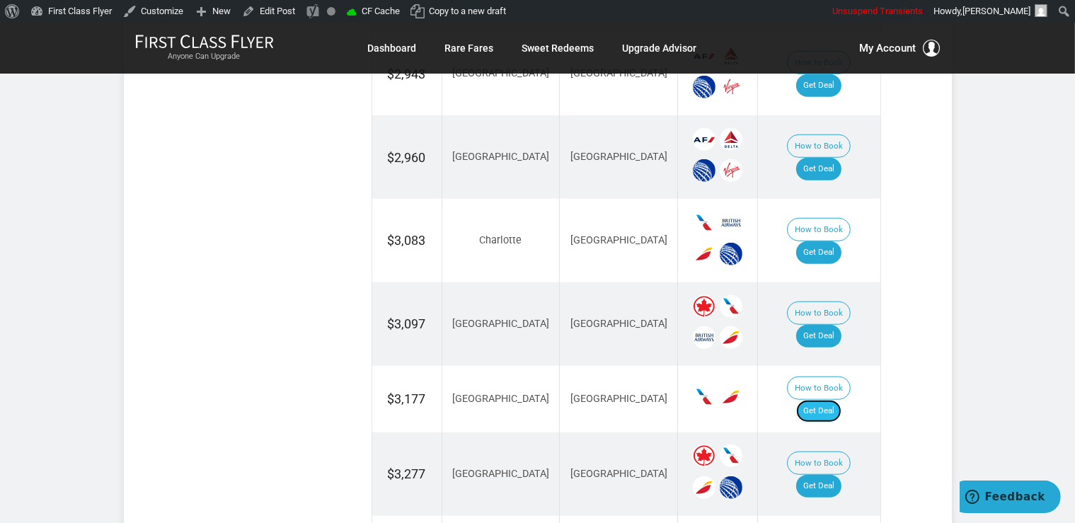
click at [828, 400] on link "Get Deal" at bounding box center [818, 411] width 45 height 23
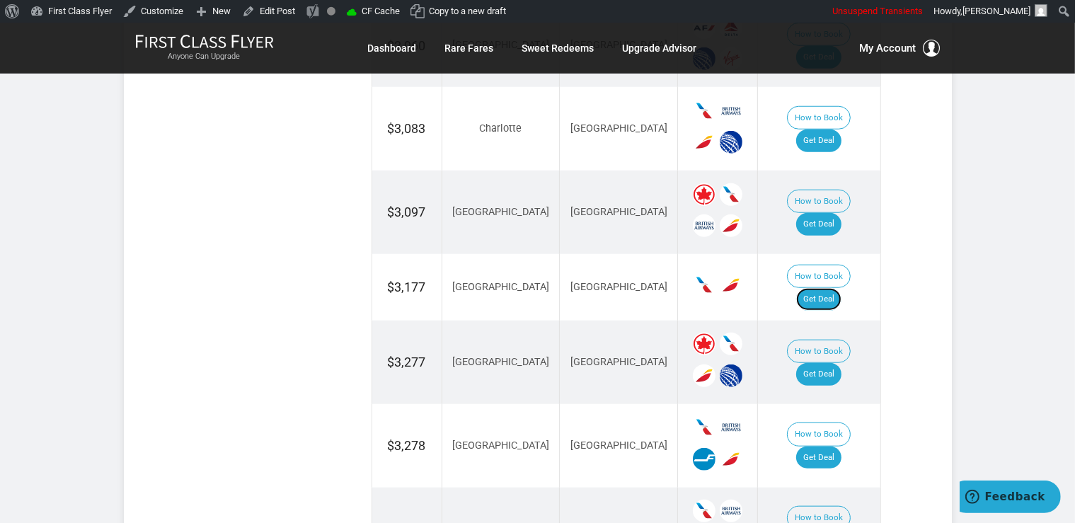
scroll to position [1495, 0]
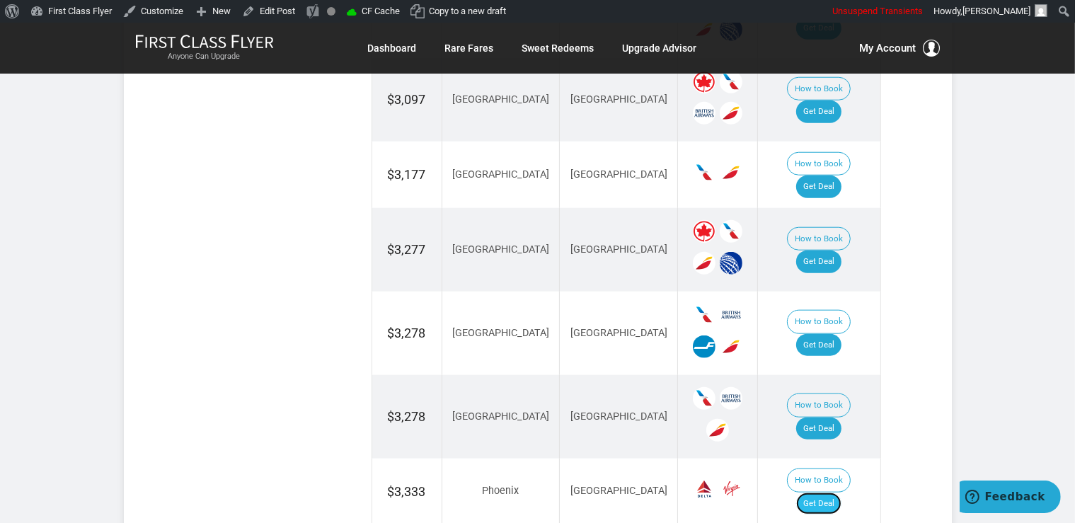
click at [829, 493] on link "Get Deal" at bounding box center [818, 504] width 45 height 23
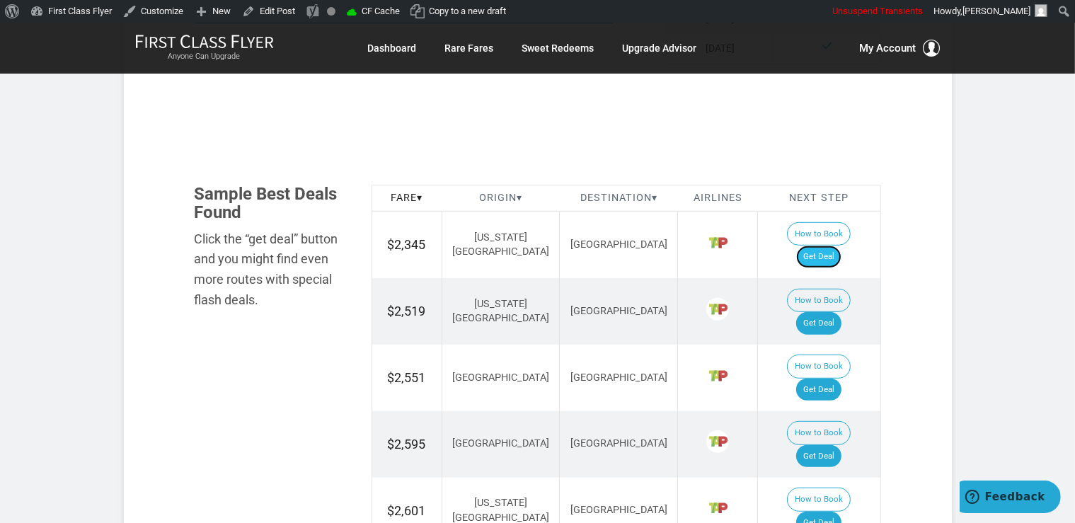
click at [840, 246] on link "Get Deal" at bounding box center [818, 257] width 45 height 23
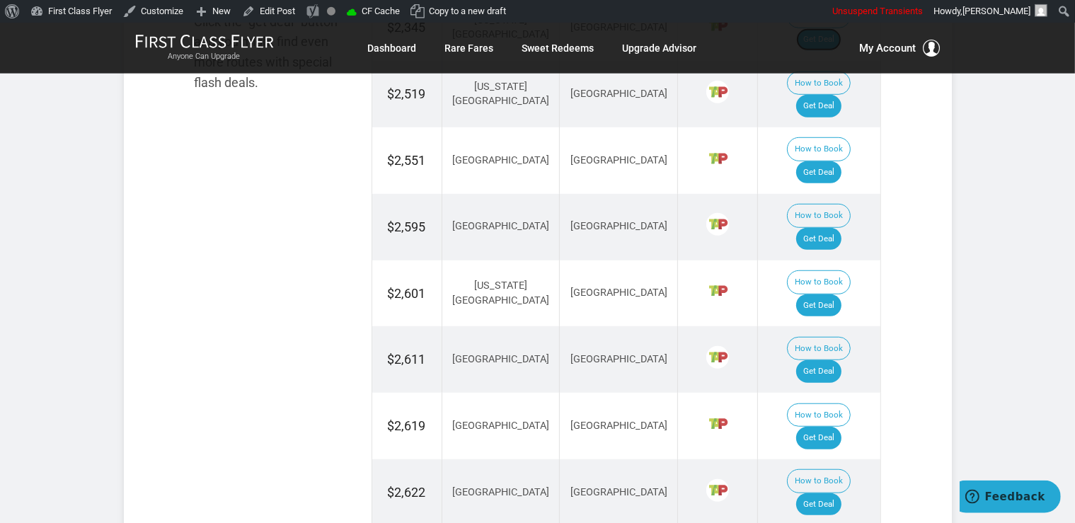
scroll to position [1046, 0]
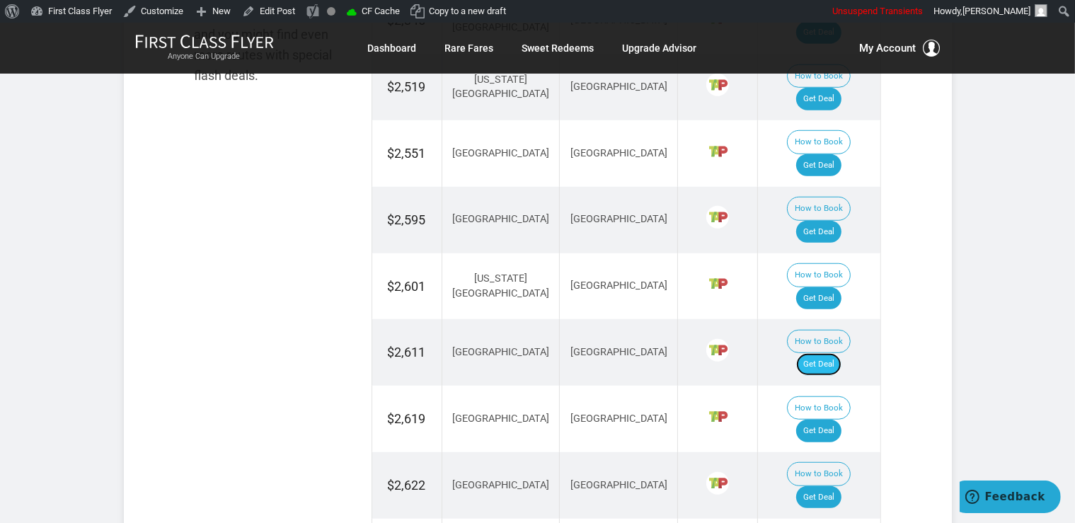
click at [830, 353] on link "Get Deal" at bounding box center [818, 364] width 45 height 23
click at [822, 287] on link "Get Deal" at bounding box center [818, 298] width 45 height 23
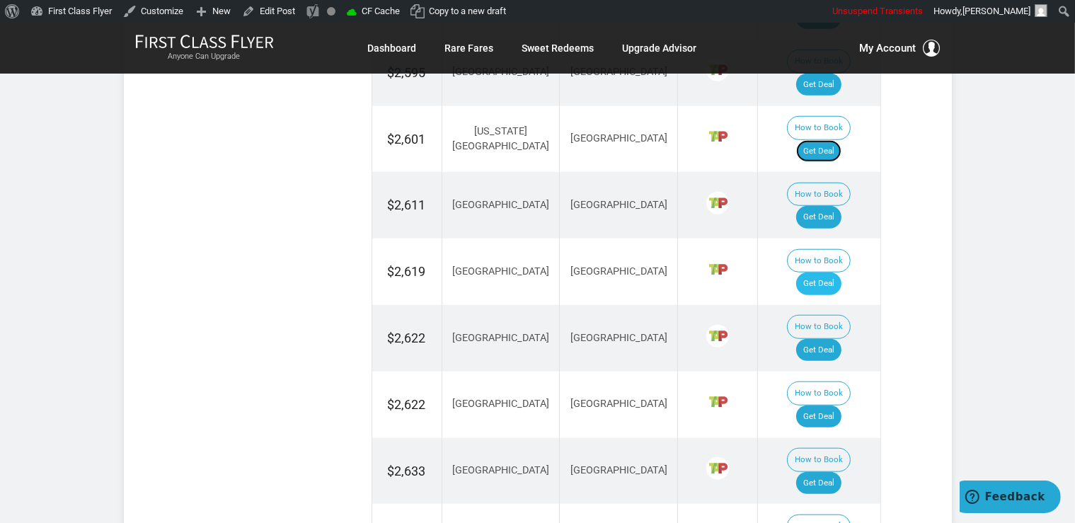
scroll to position [1195, 0]
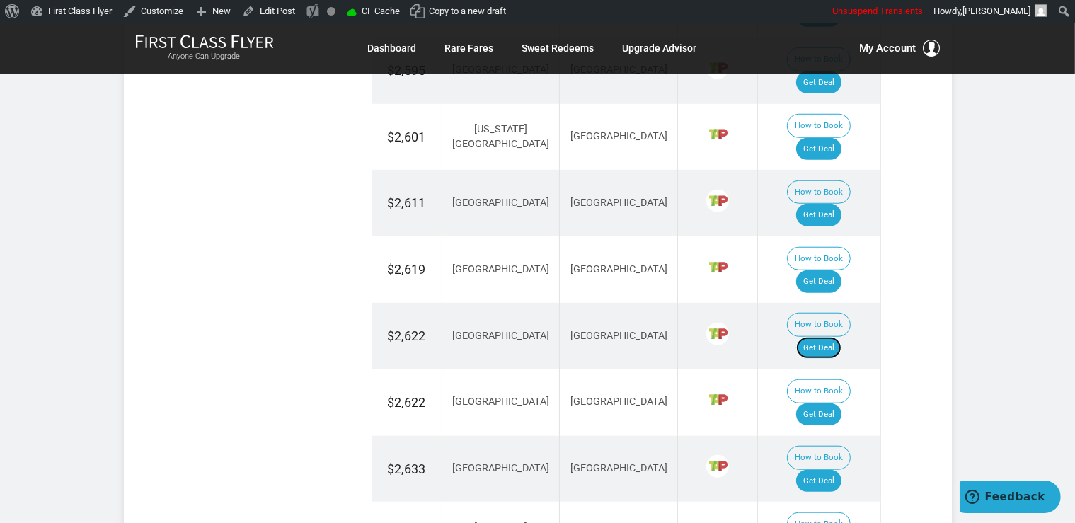
click at [830, 337] on link "Get Deal" at bounding box center [818, 348] width 45 height 23
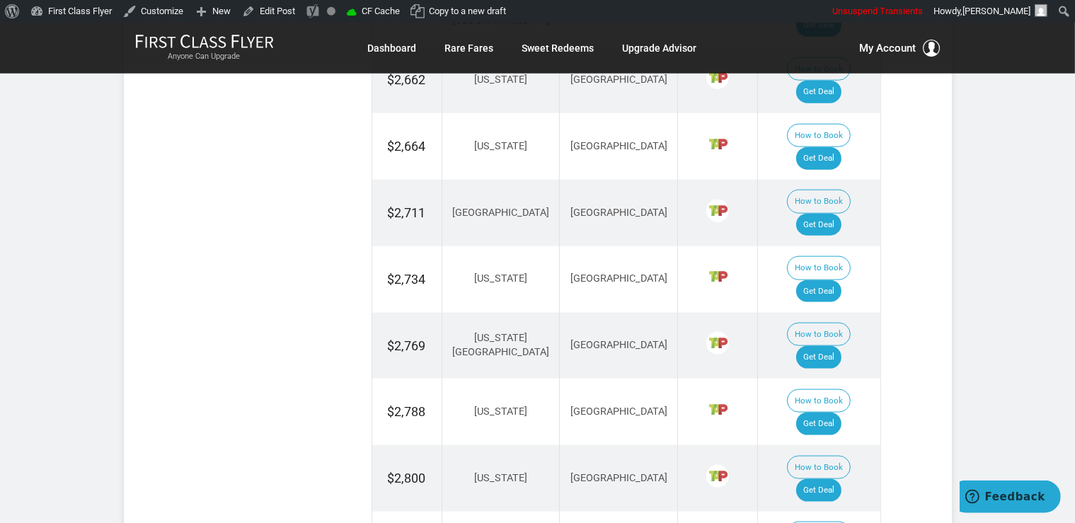
scroll to position [1718, 0]
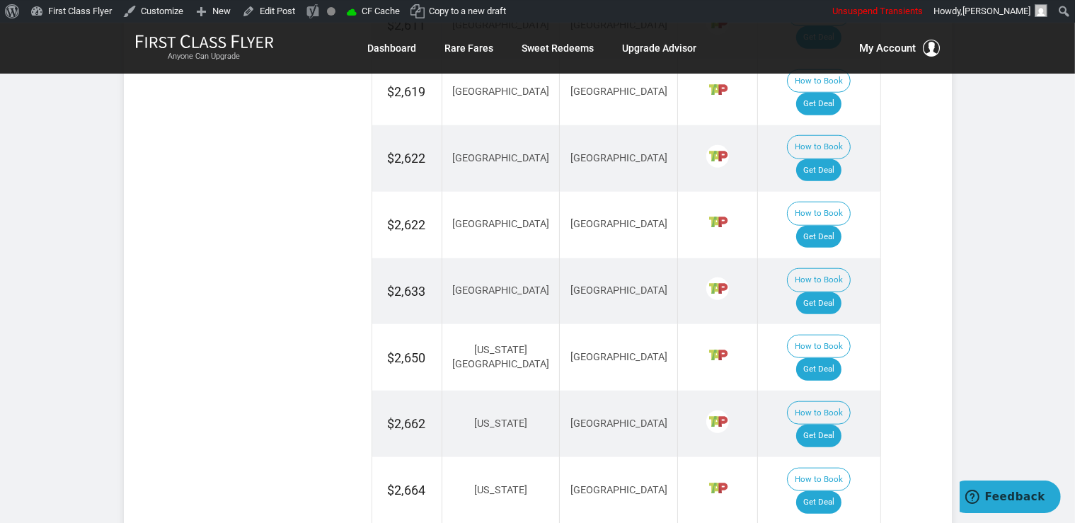
scroll to position [1345, 0]
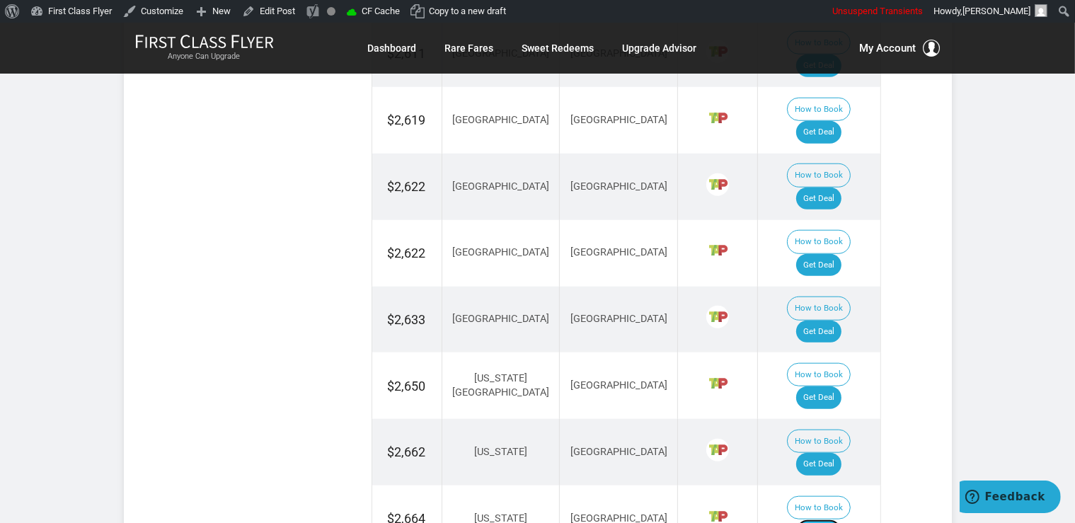
click at [831, 519] on link "Get Deal" at bounding box center [818, 530] width 45 height 23
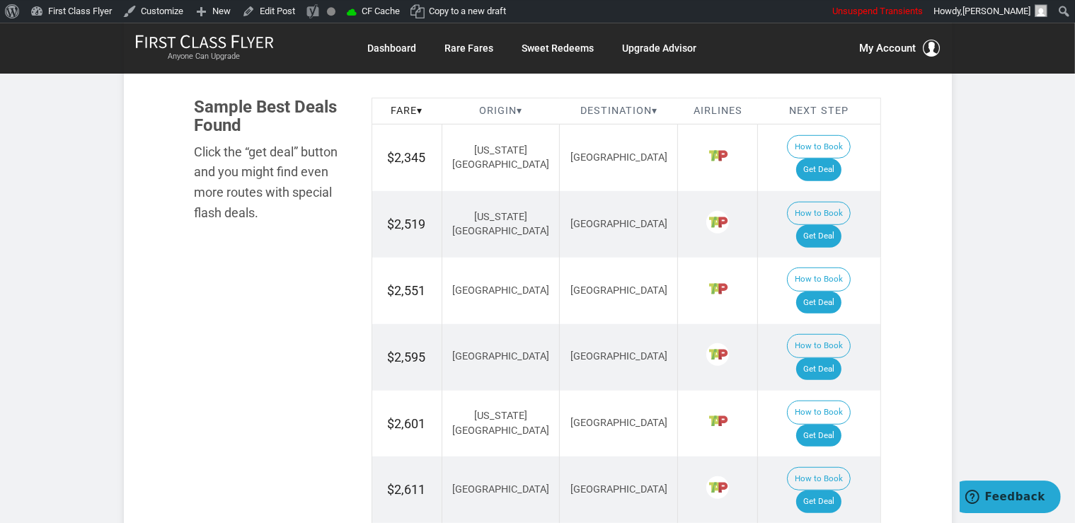
scroll to position [897, 0]
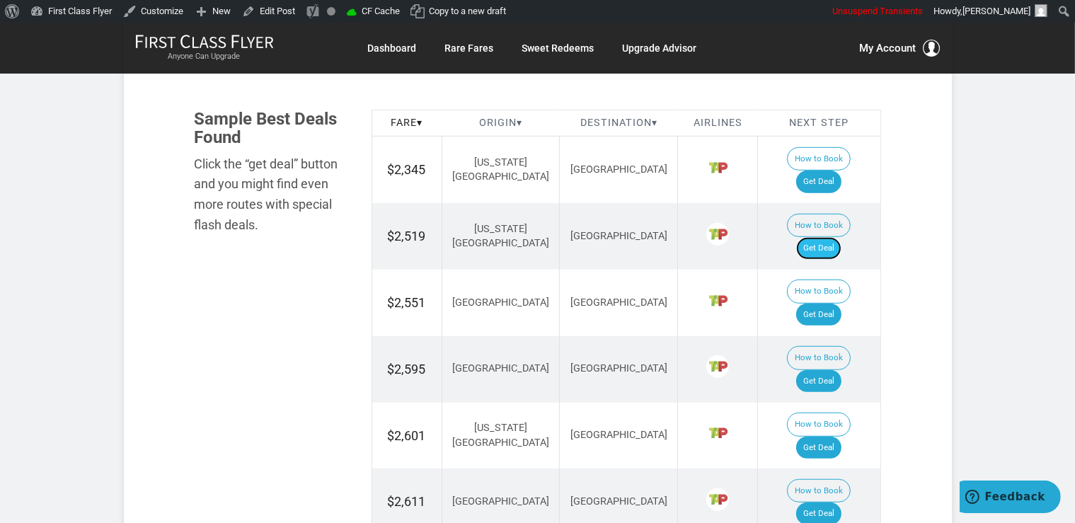
click at [826, 237] on link "Get Deal" at bounding box center [818, 248] width 45 height 23
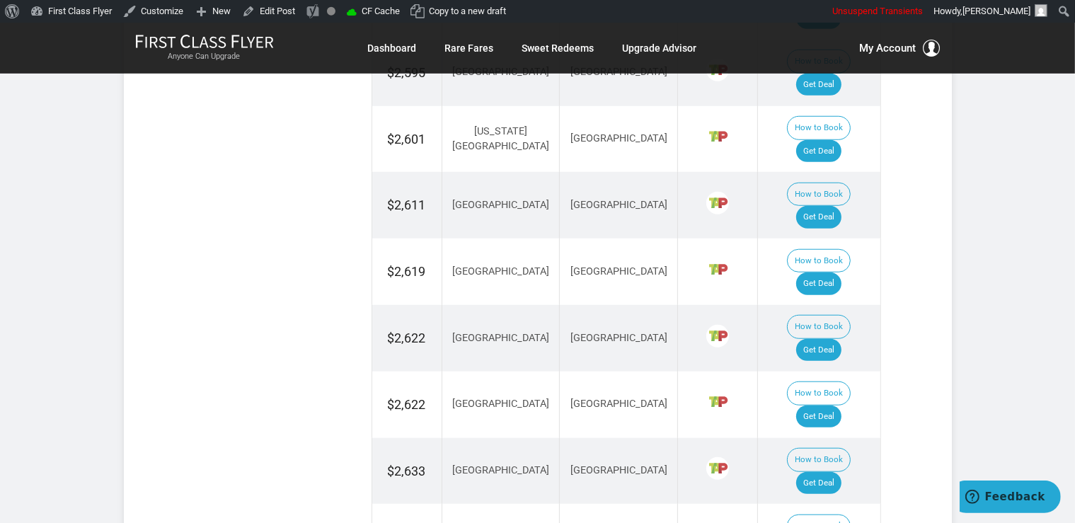
scroll to position [1195, 0]
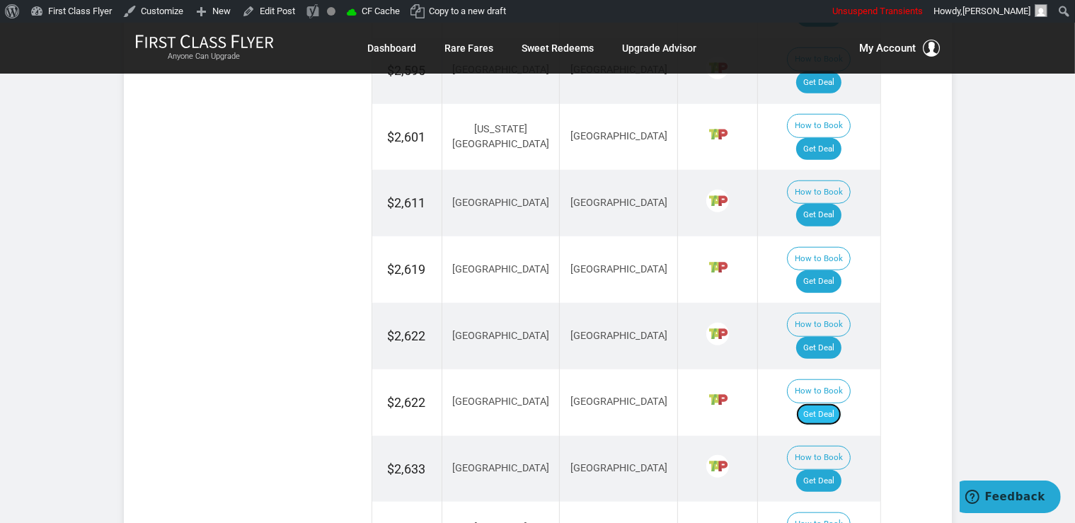
click at [825, 403] on link "Get Deal" at bounding box center [818, 414] width 45 height 23
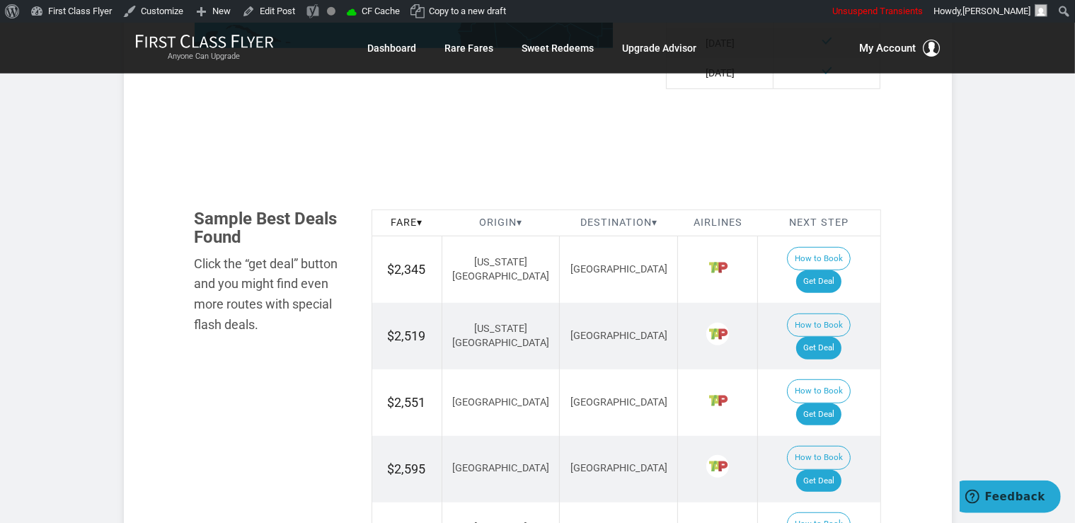
scroll to position [822, 0]
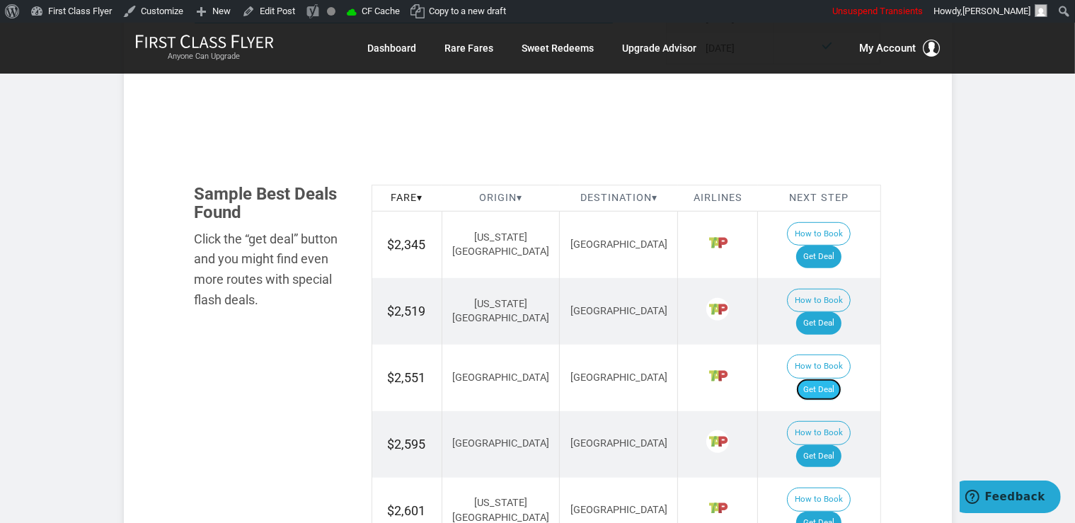
click at [817, 379] on link "Get Deal" at bounding box center [818, 390] width 45 height 23
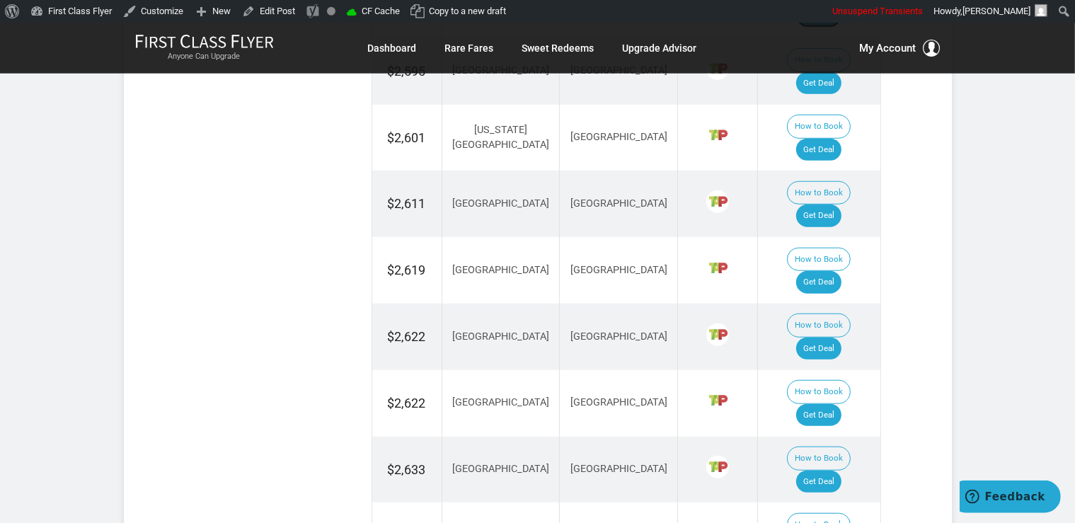
scroll to position [1195, 0]
click at [824, 403] on link "Get Deal" at bounding box center [818, 414] width 45 height 23
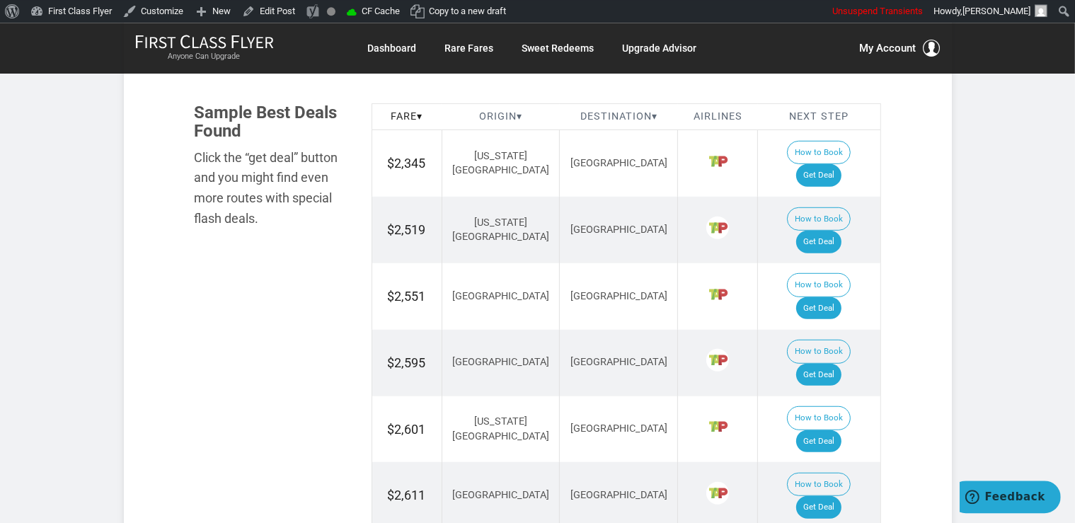
scroll to position [897, 0]
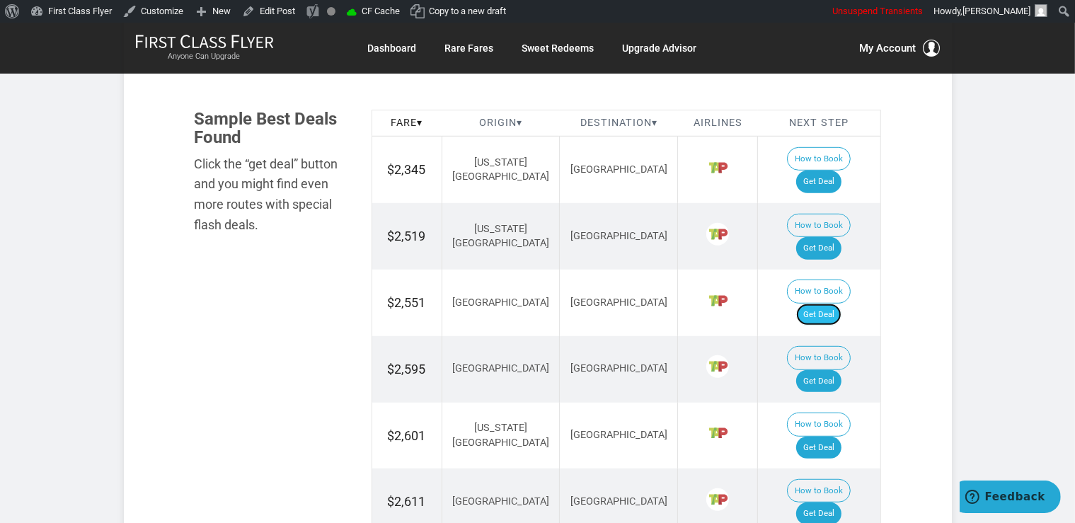
click at [814, 304] on link "Get Deal" at bounding box center [818, 315] width 45 height 23
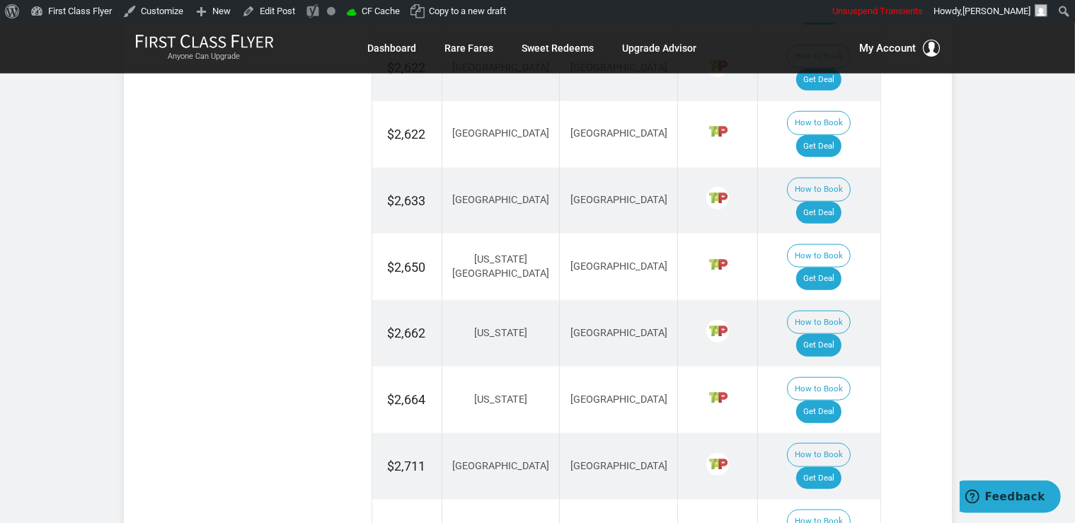
scroll to position [1495, 0]
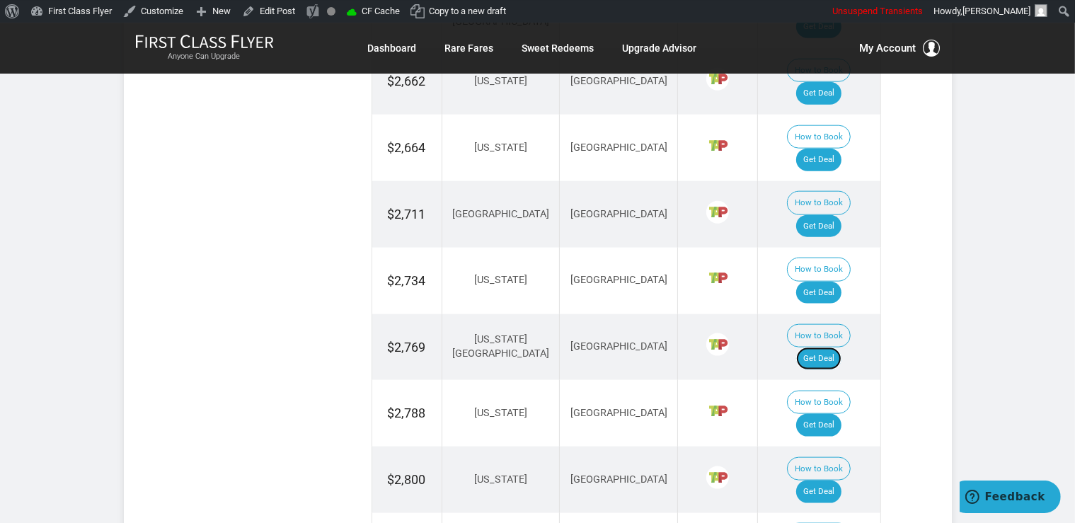
scroll to position [1718, 0]
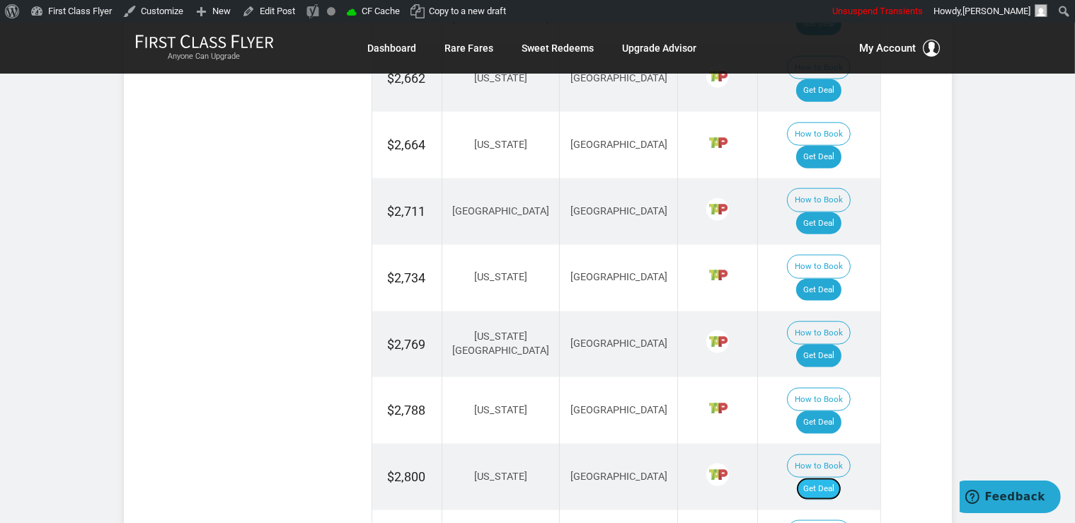
click at [829, 478] on link "Get Deal" at bounding box center [818, 489] width 45 height 23
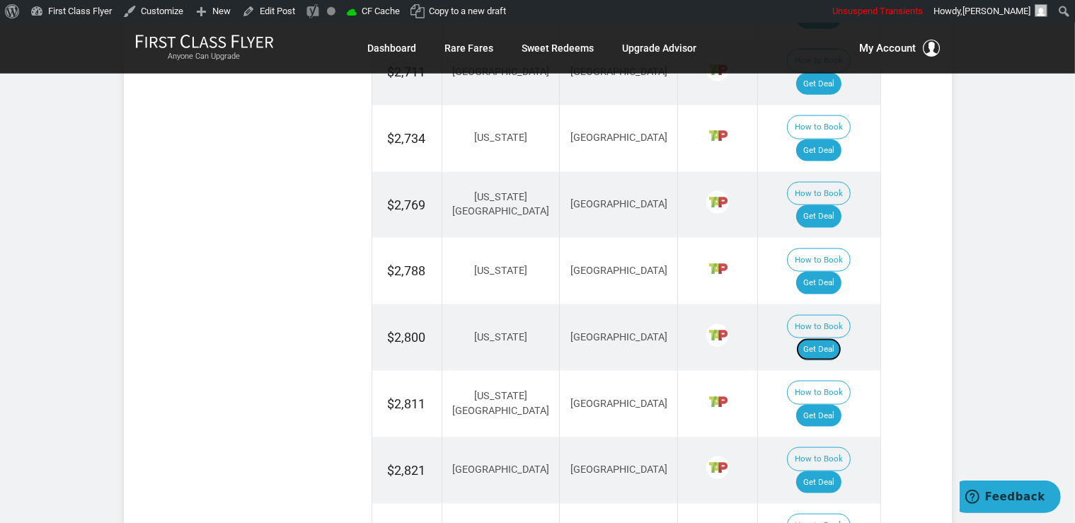
scroll to position [1868, 0]
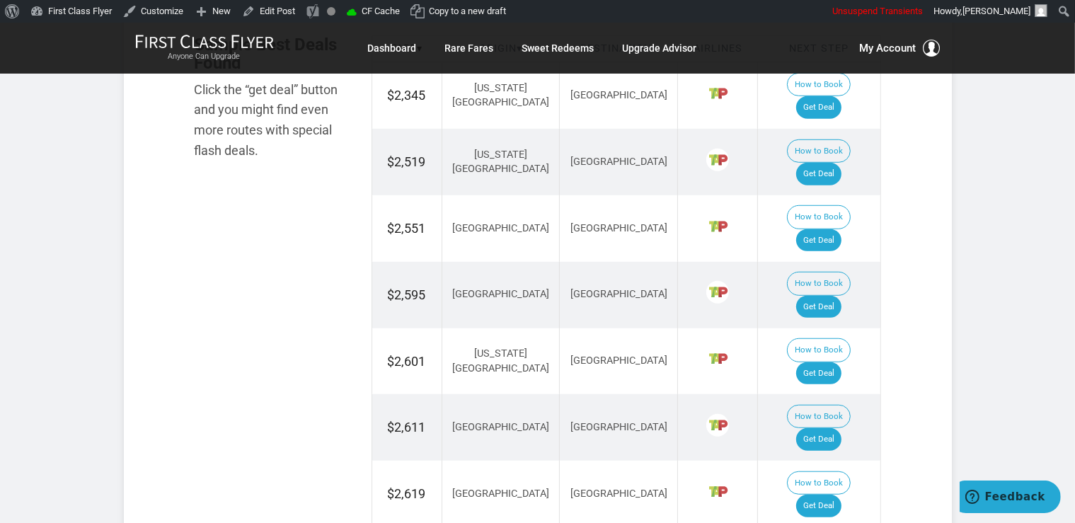
scroll to position [1046, 0]
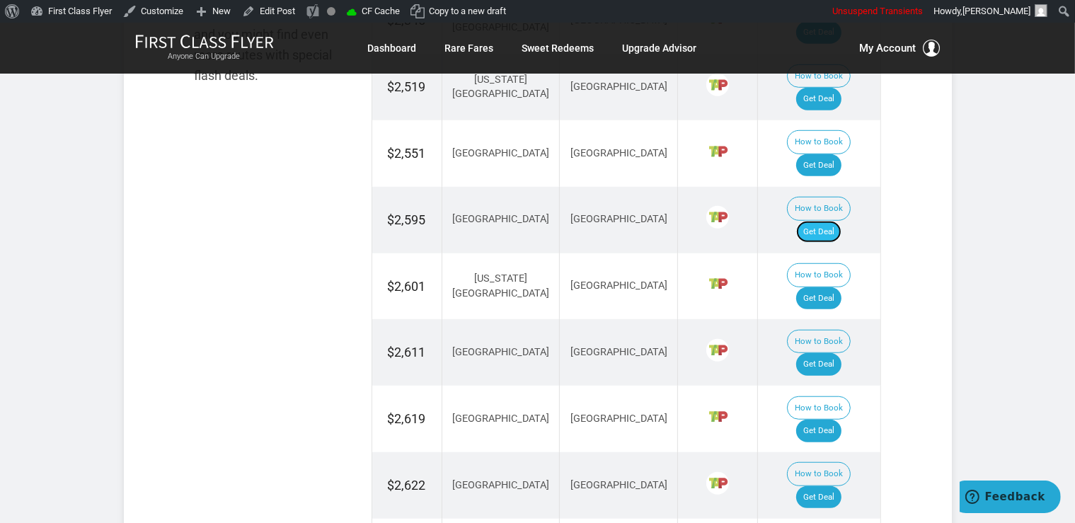
click at [839, 221] on link "Get Deal" at bounding box center [818, 232] width 45 height 23
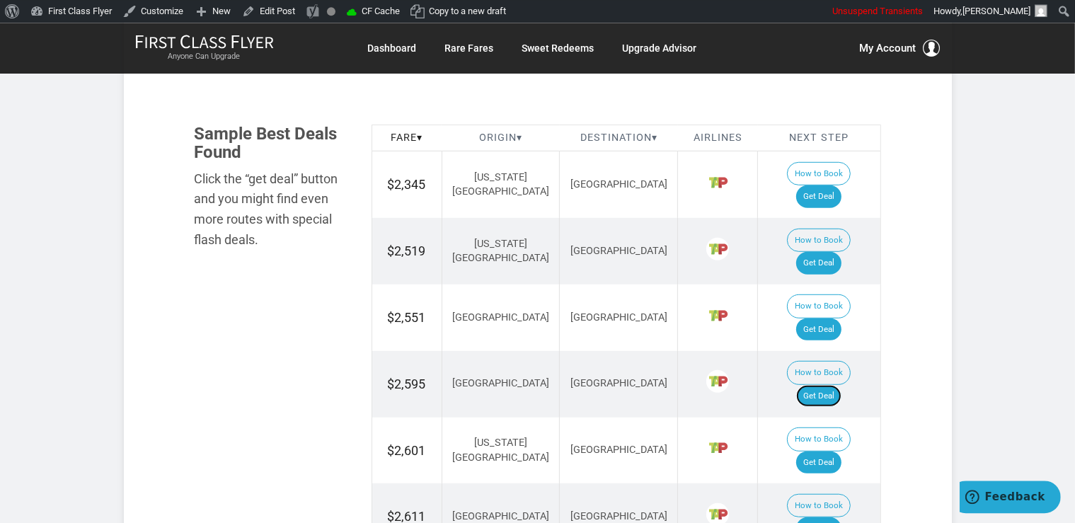
scroll to position [971, 0]
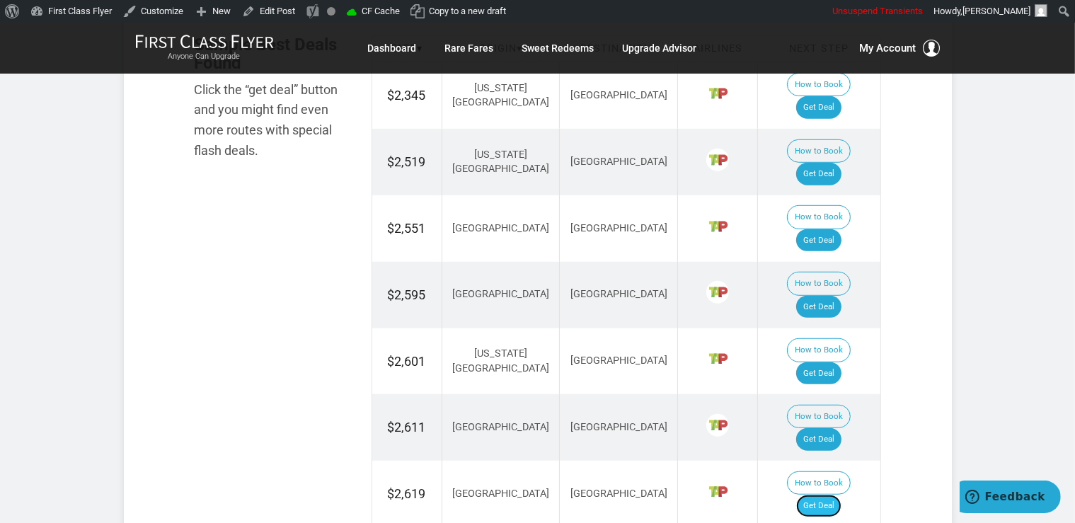
click at [836, 495] on link "Get Deal" at bounding box center [818, 506] width 45 height 23
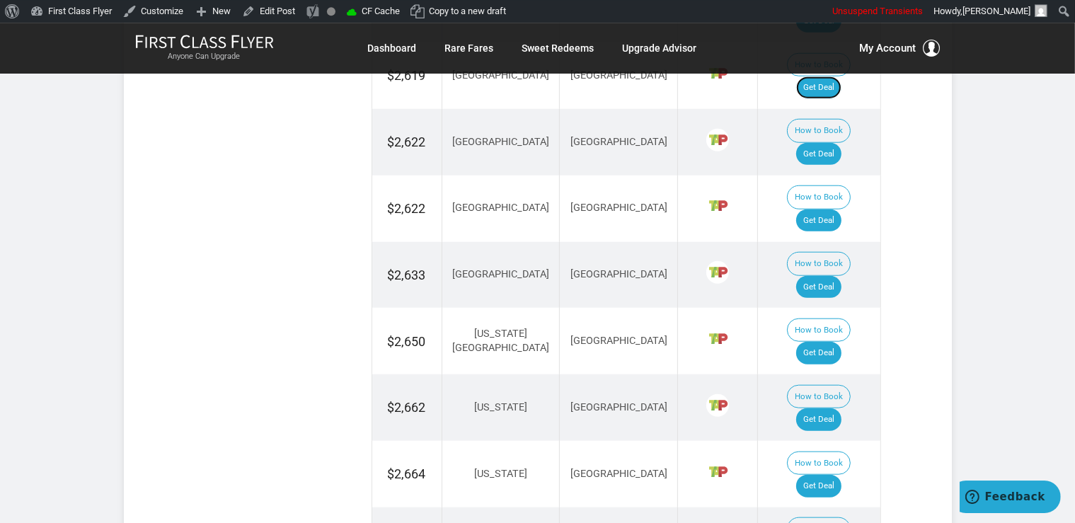
scroll to position [1420, 0]
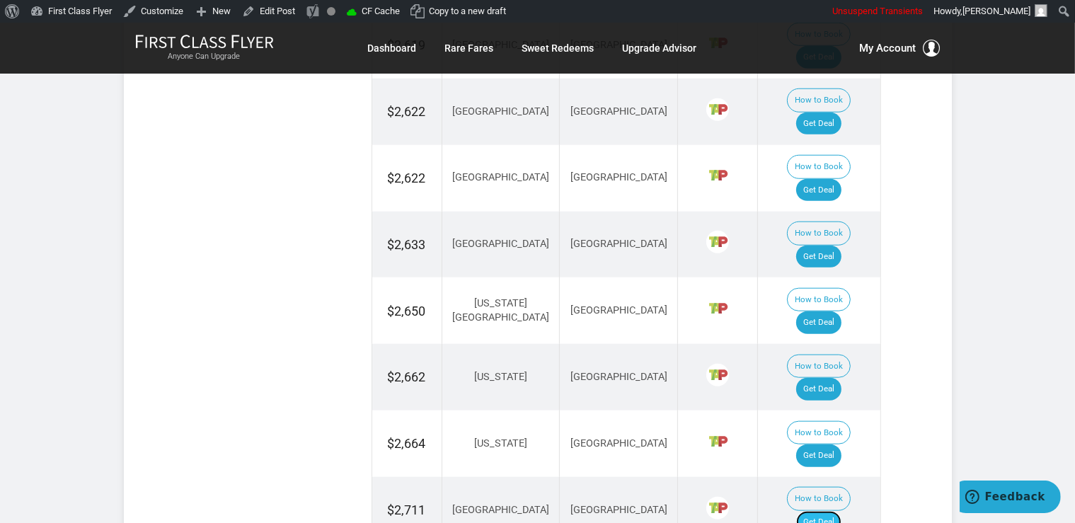
click at [825, 511] on link "Get Deal" at bounding box center [818, 522] width 45 height 23
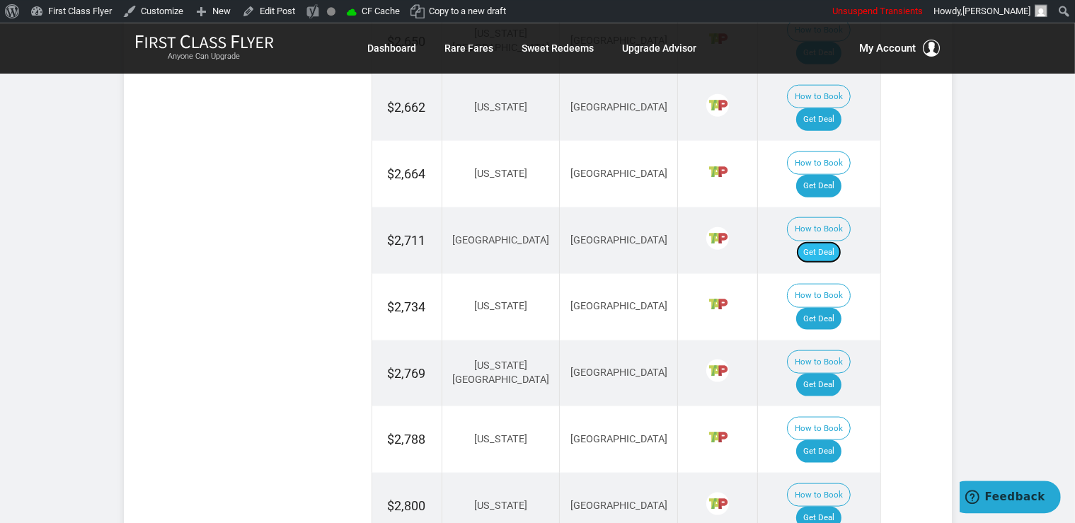
scroll to position [1718, 0]
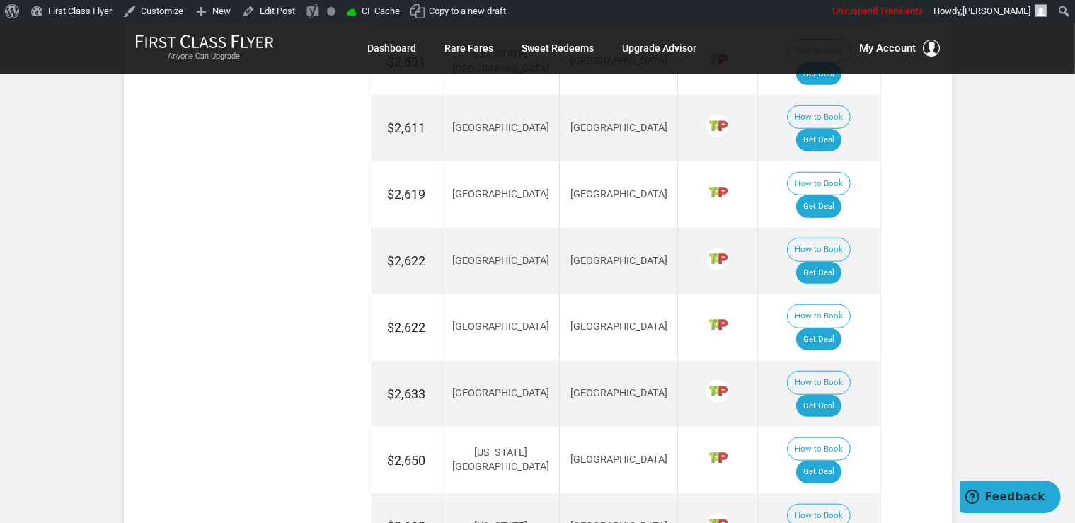
scroll to position [1195, 0]
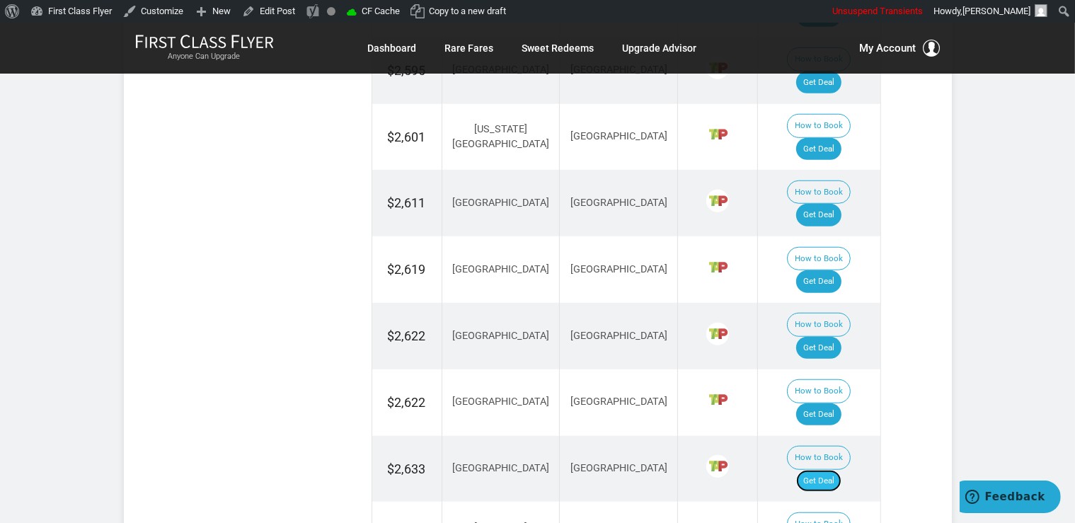
click at [820, 470] on link "Get Deal" at bounding box center [818, 481] width 45 height 23
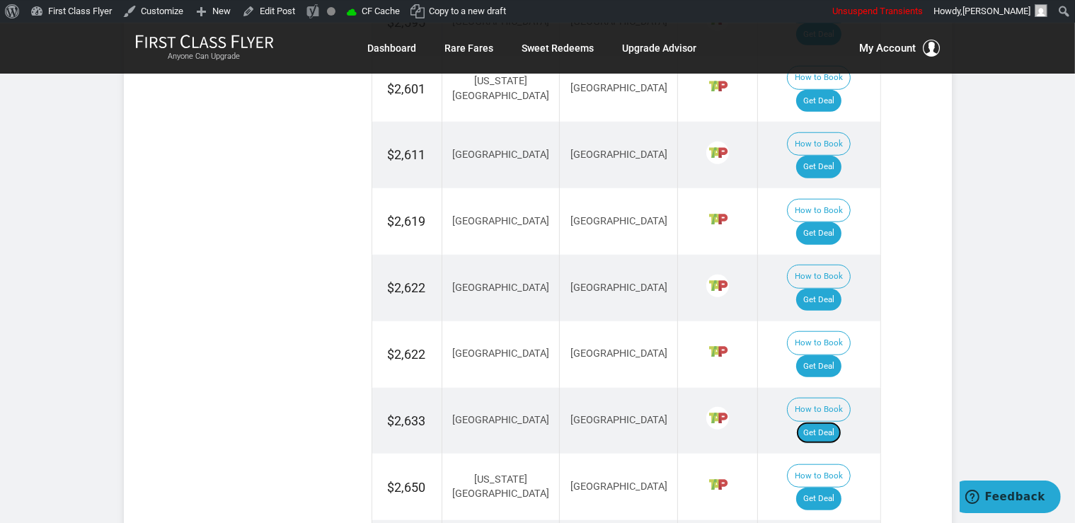
scroll to position [1270, 0]
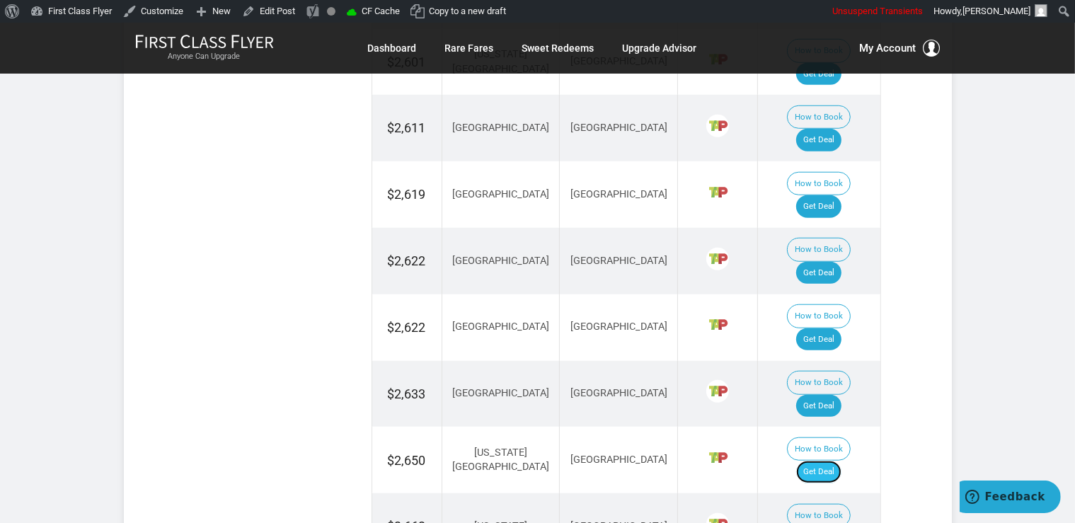
click at [836, 461] on link "Get Deal" at bounding box center [818, 472] width 45 height 23
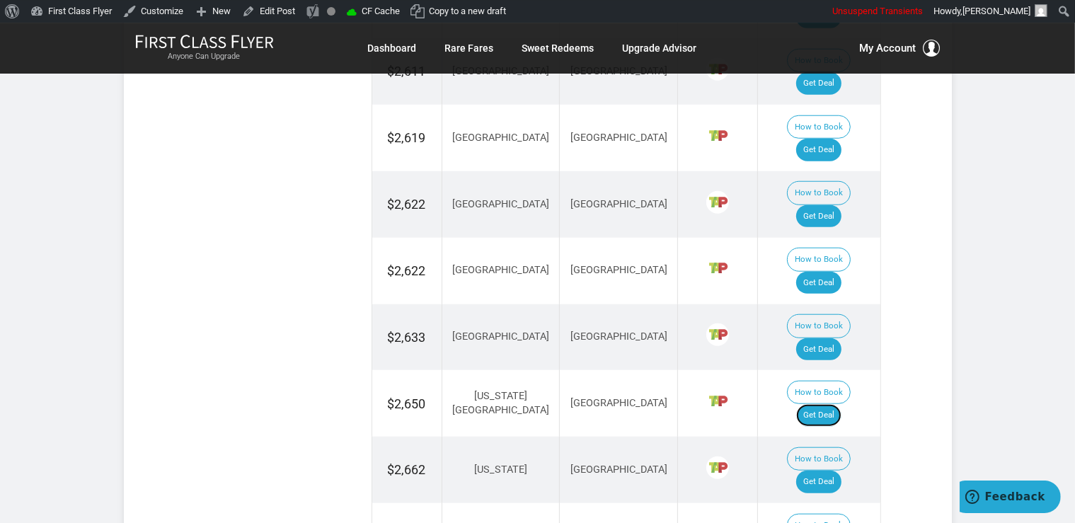
scroll to position [1345, 0]
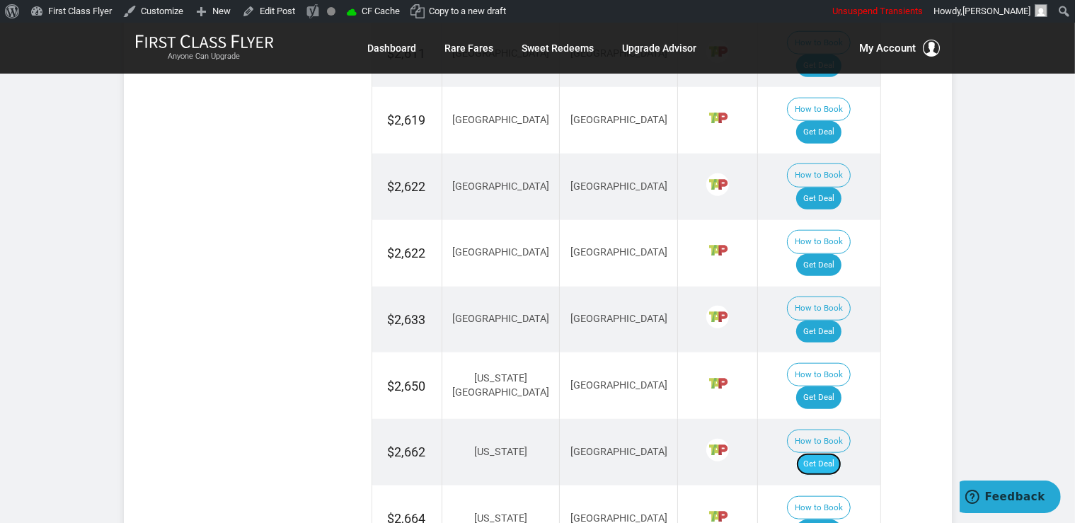
click at [842, 453] on link "Get Deal" at bounding box center [818, 464] width 45 height 23
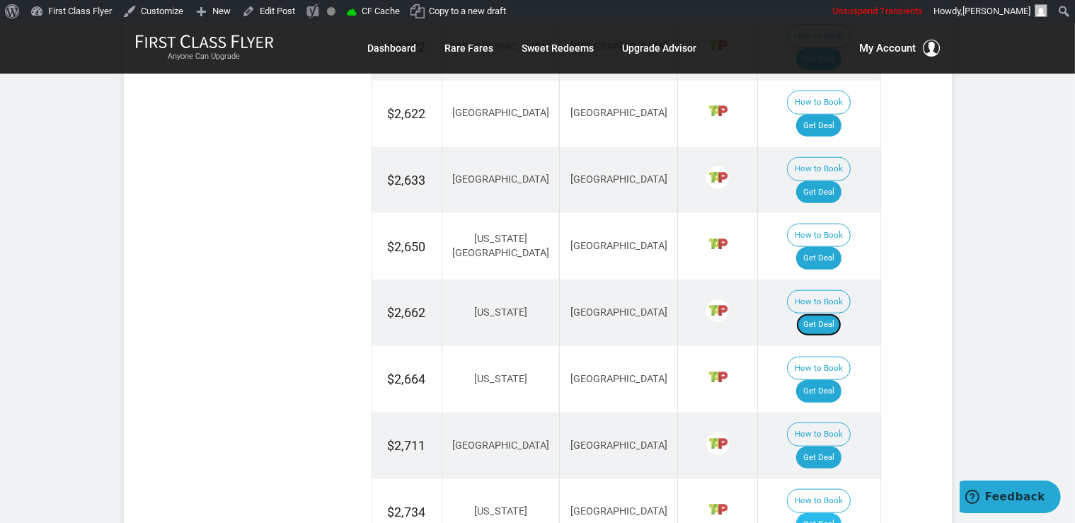
scroll to position [1495, 0]
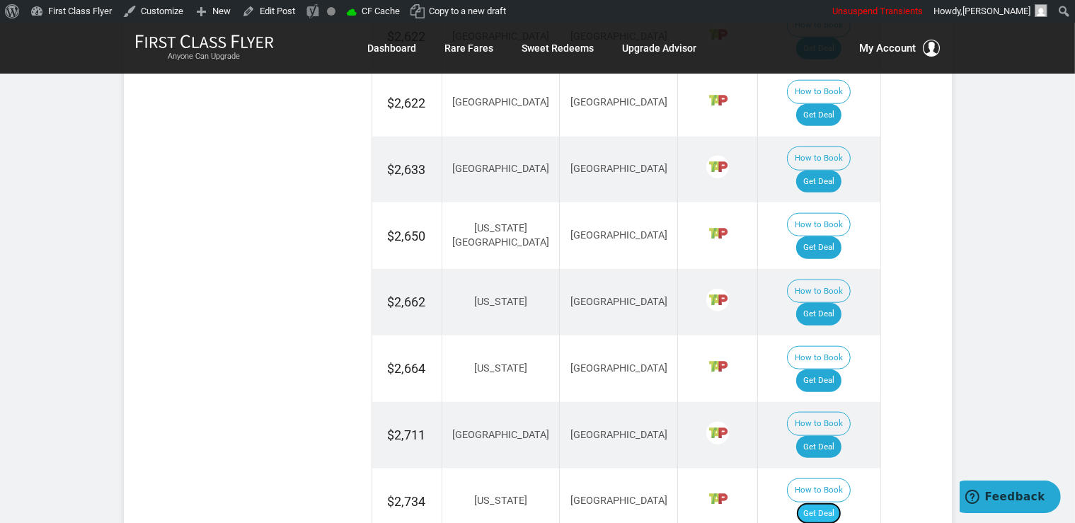
click at [842, 502] on link "Get Deal" at bounding box center [818, 513] width 45 height 23
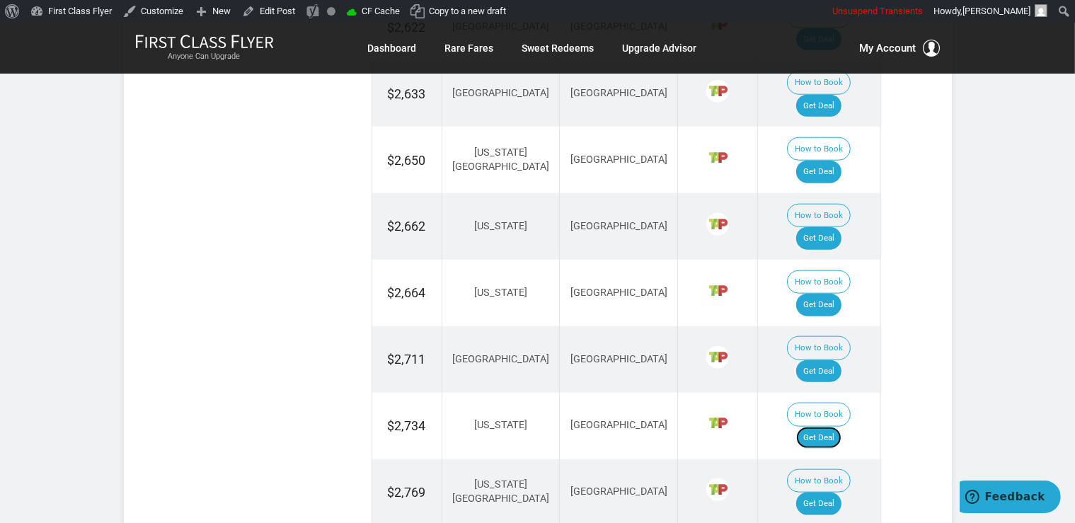
scroll to position [1644, 0]
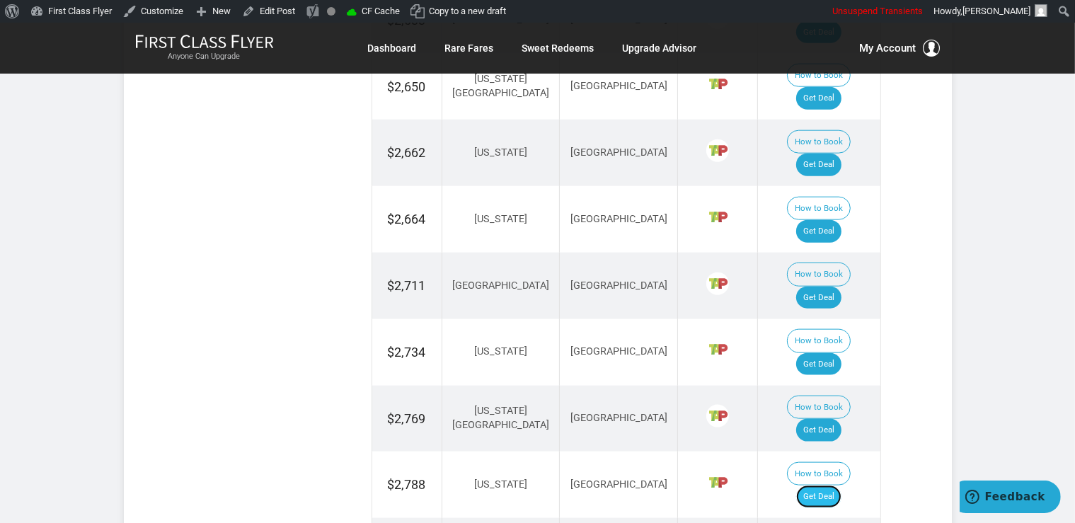
click at [838, 486] on link "Get Deal" at bounding box center [818, 497] width 45 height 23
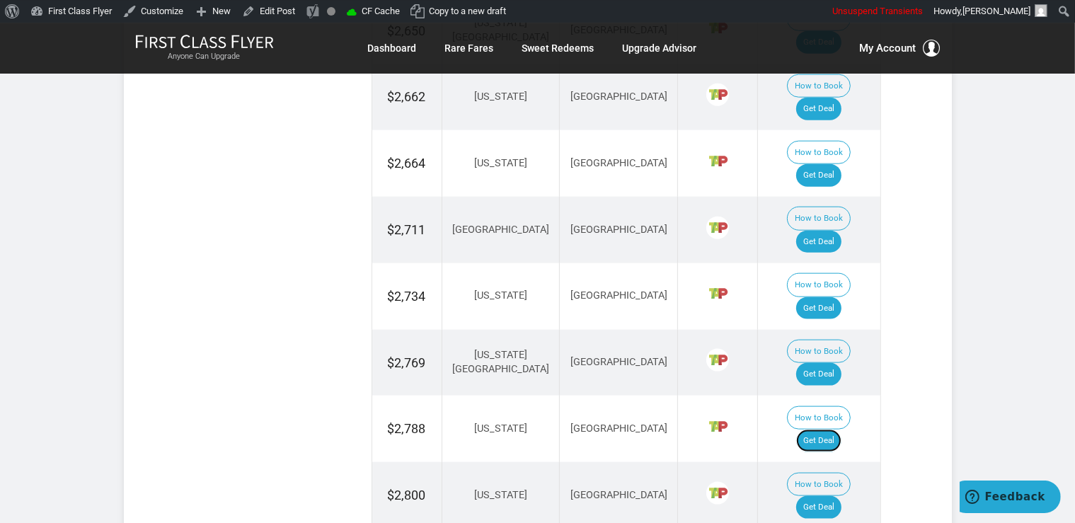
scroll to position [1793, 0]
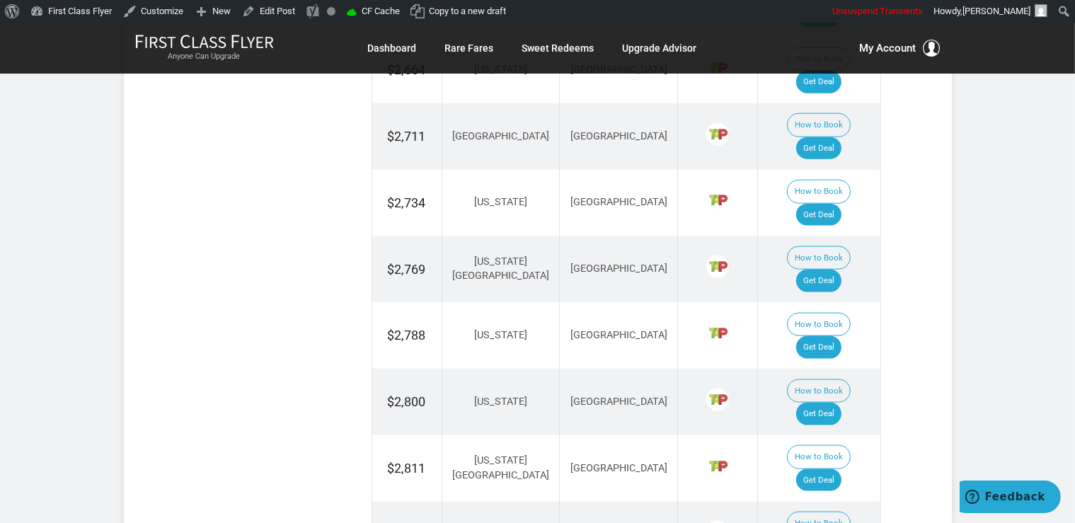
drag, startPoint x: 822, startPoint y: 358, endPoint x: 822, endPoint y: 349, distance: 9.2
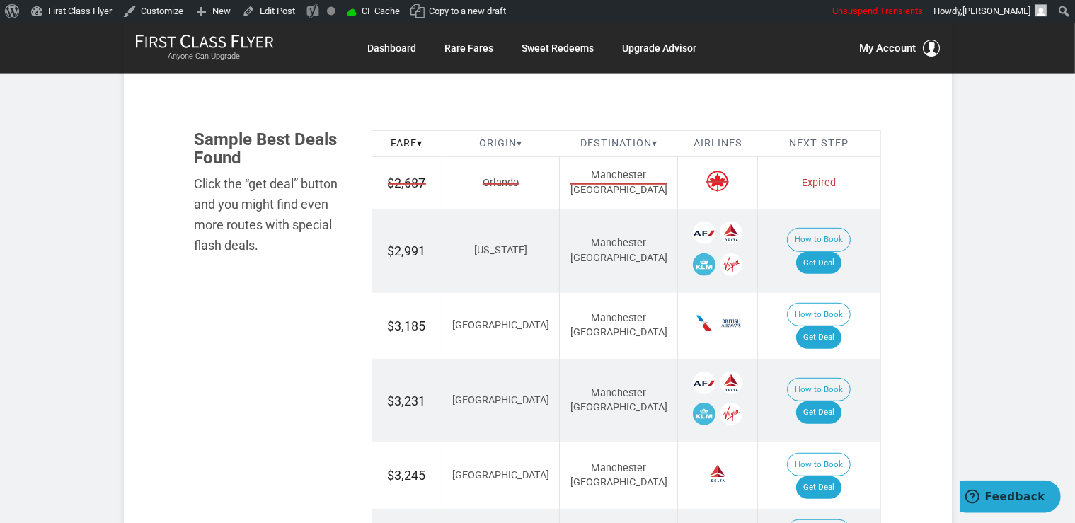
scroll to position [747, 0]
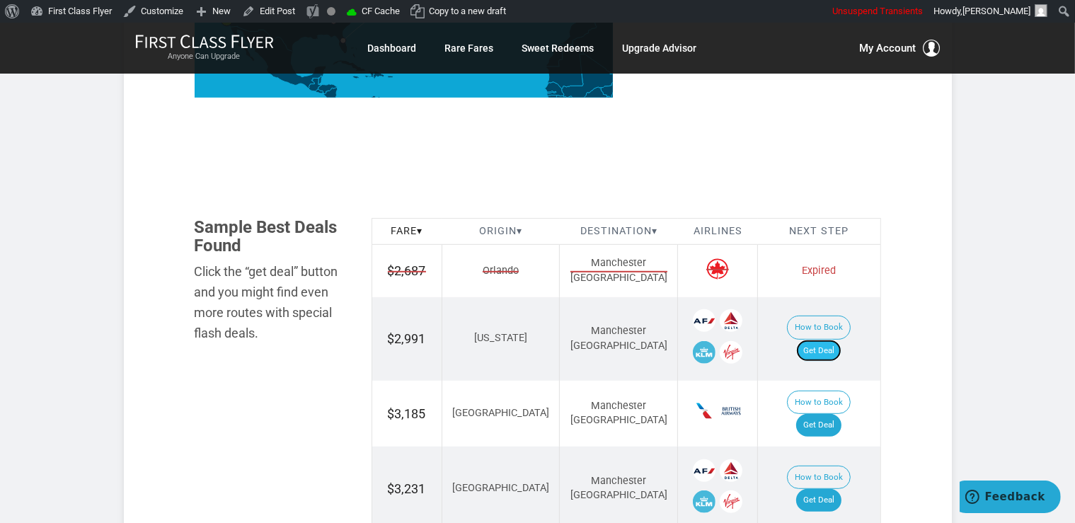
click at [834, 340] on link "Get Deal" at bounding box center [818, 351] width 45 height 23
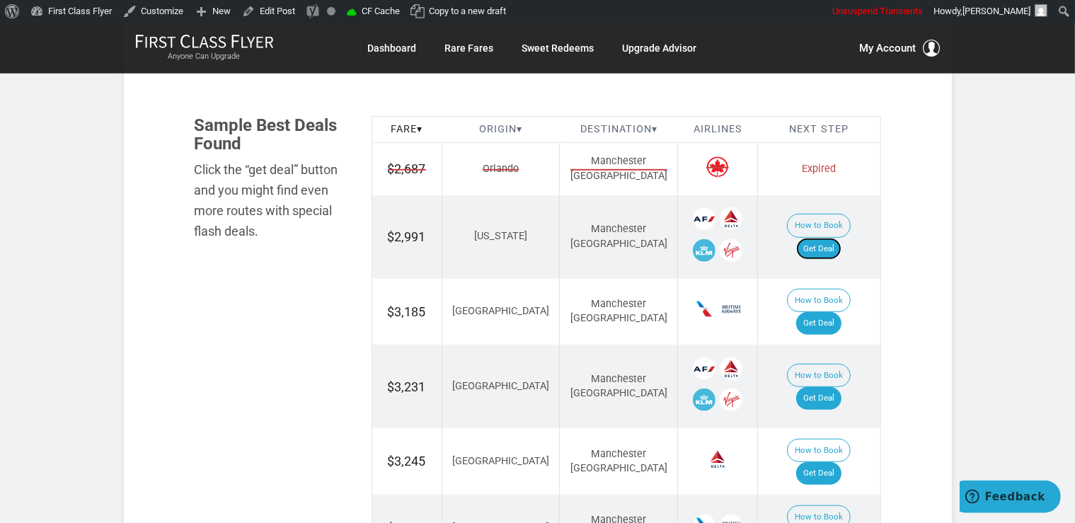
scroll to position [897, 0]
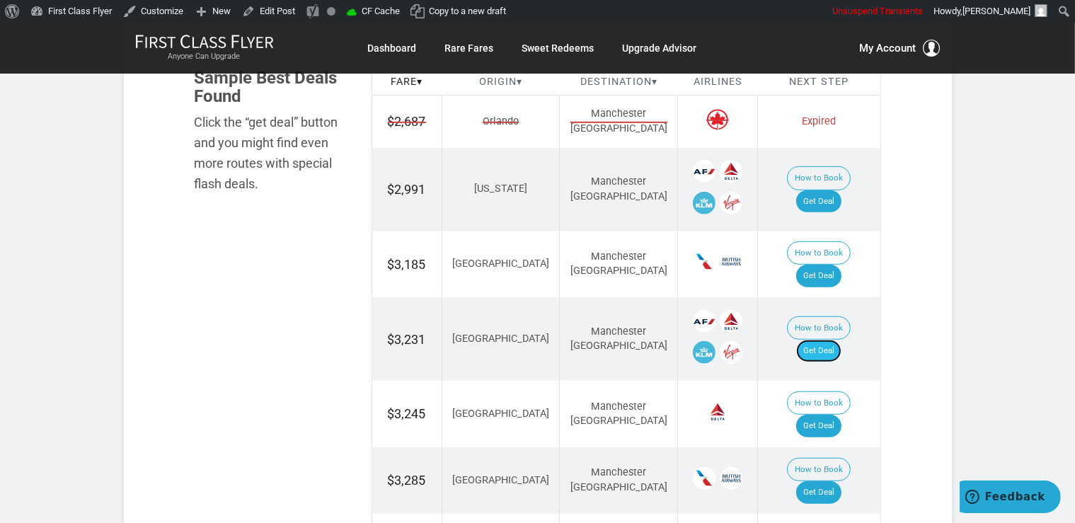
click at [834, 340] on link "Get Deal" at bounding box center [818, 351] width 45 height 23
click at [827, 265] on link "Get Deal" at bounding box center [818, 276] width 45 height 23
click at [832, 381] on td "How to Book Get Deal" at bounding box center [819, 414] width 122 height 67
click at [831, 415] on link "Get Deal" at bounding box center [818, 426] width 45 height 23
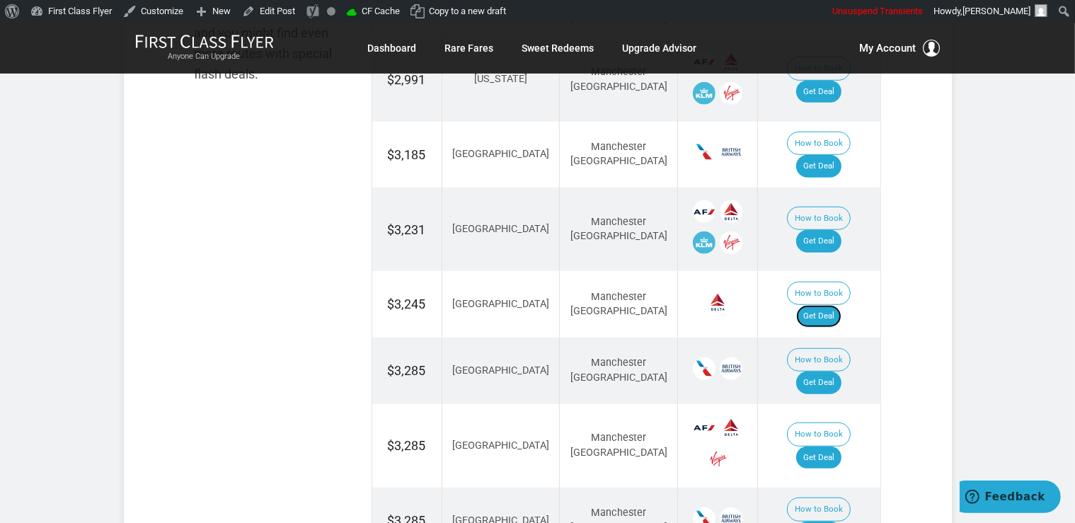
scroll to position [1046, 0]
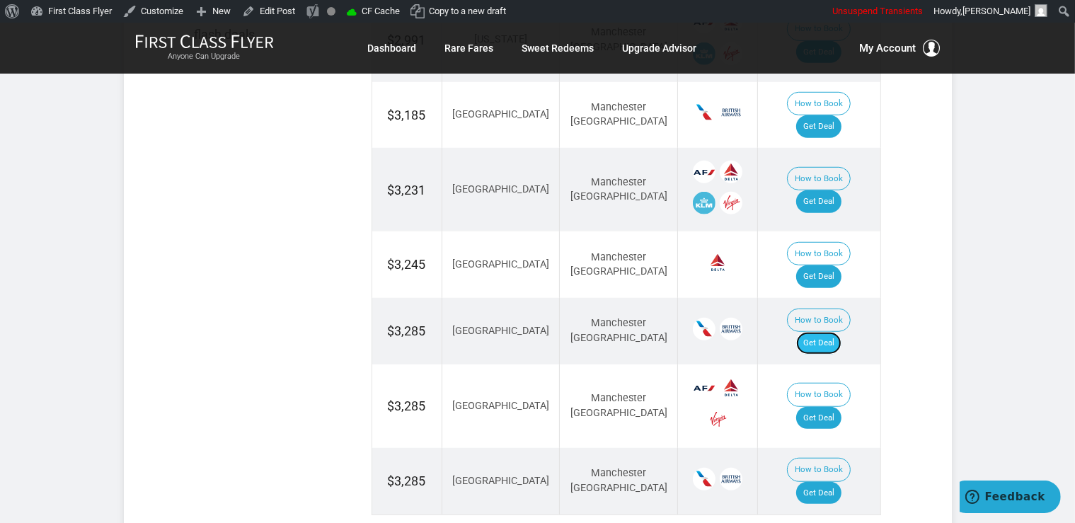
click at [839, 332] on link "Get Deal" at bounding box center [818, 343] width 45 height 23
drag, startPoint x: 840, startPoint y: 320, endPoint x: 840, endPoint y: 270, distance: 49.5
click at [839, 407] on link "Get Deal" at bounding box center [818, 418] width 45 height 23
click at [825, 482] on link "Get Deal" at bounding box center [818, 493] width 45 height 23
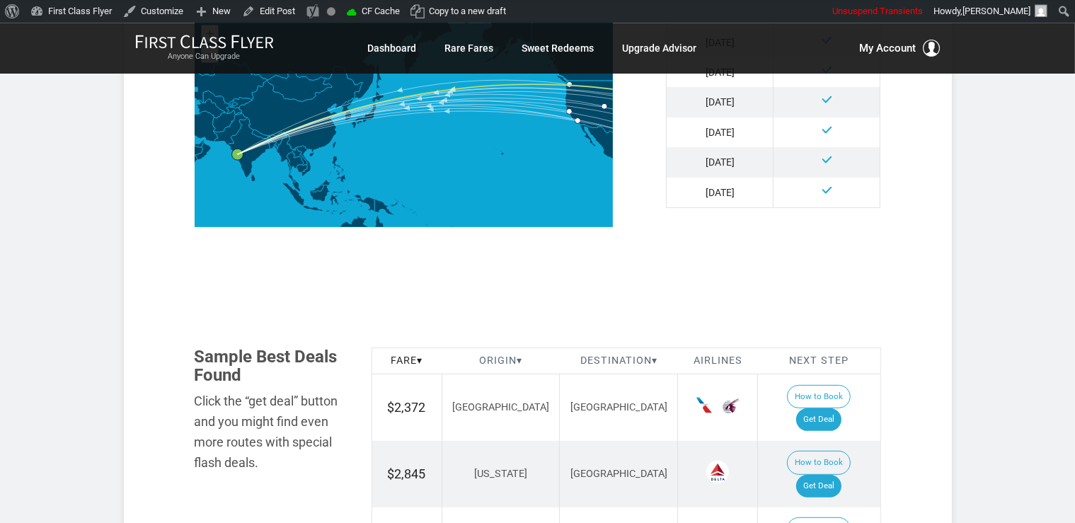
scroll to position [672, 0]
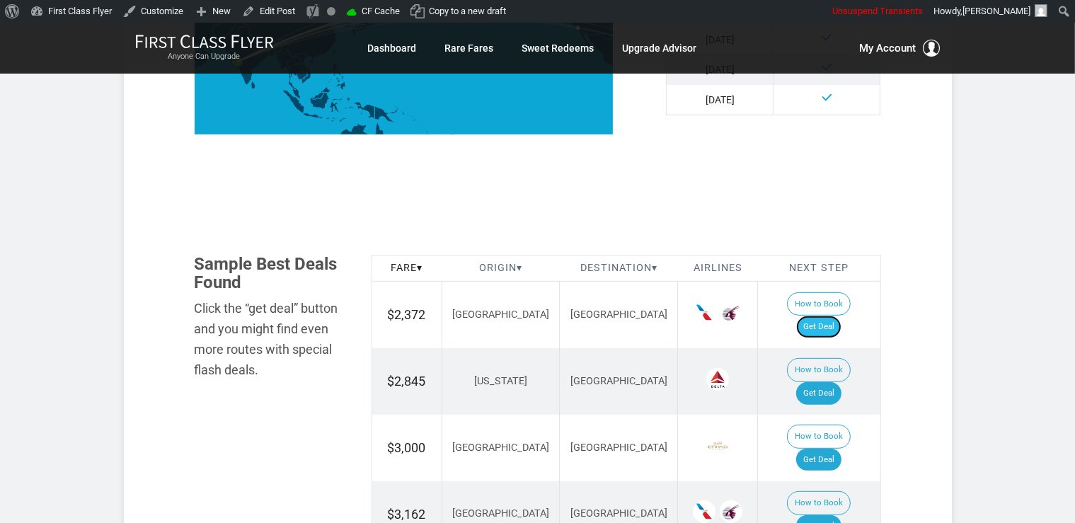
click at [834, 316] on link "Get Deal" at bounding box center [818, 327] width 45 height 23
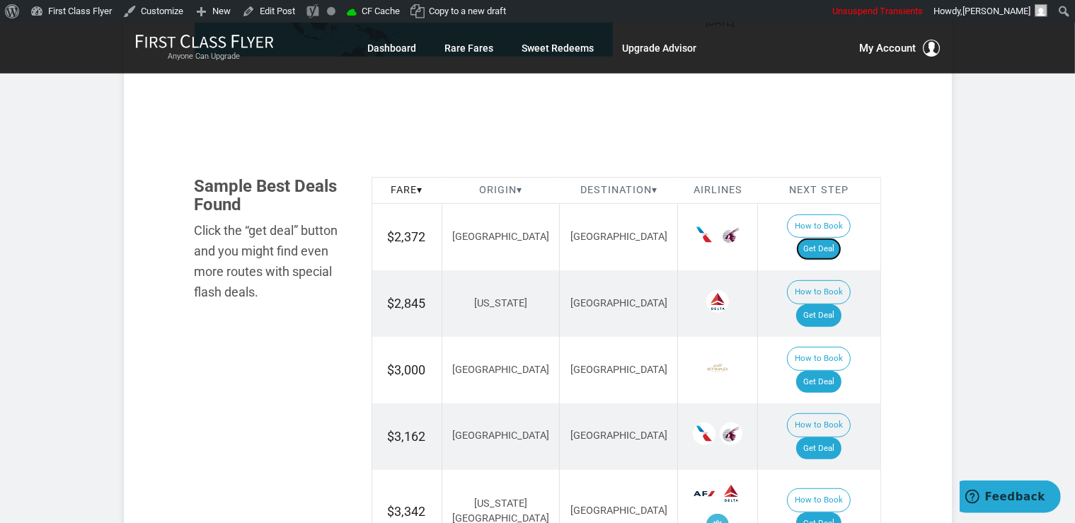
scroll to position [897, 0]
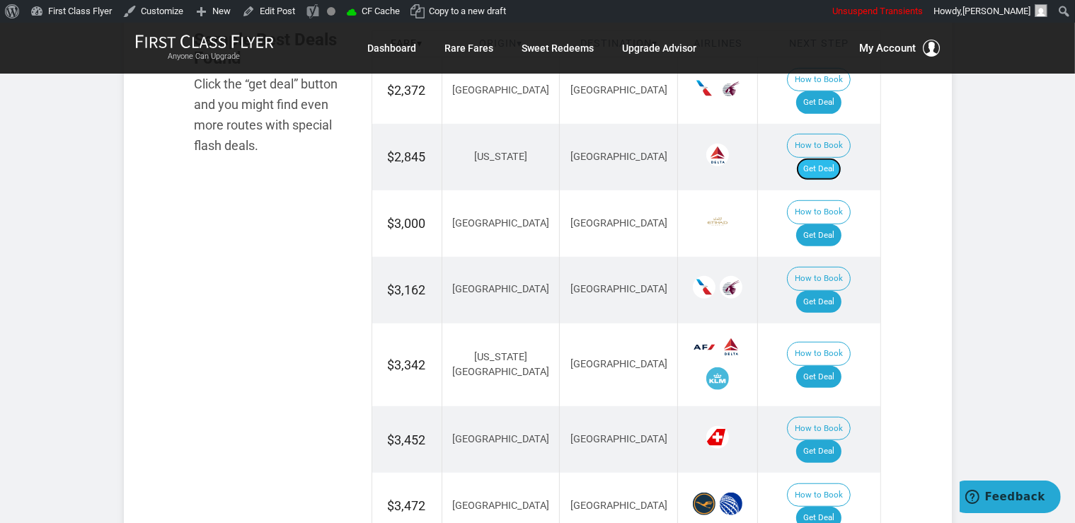
click at [822, 158] on link "Get Deal" at bounding box center [818, 169] width 45 height 23
click at [837, 224] on link "Get Deal" at bounding box center [818, 235] width 45 height 23
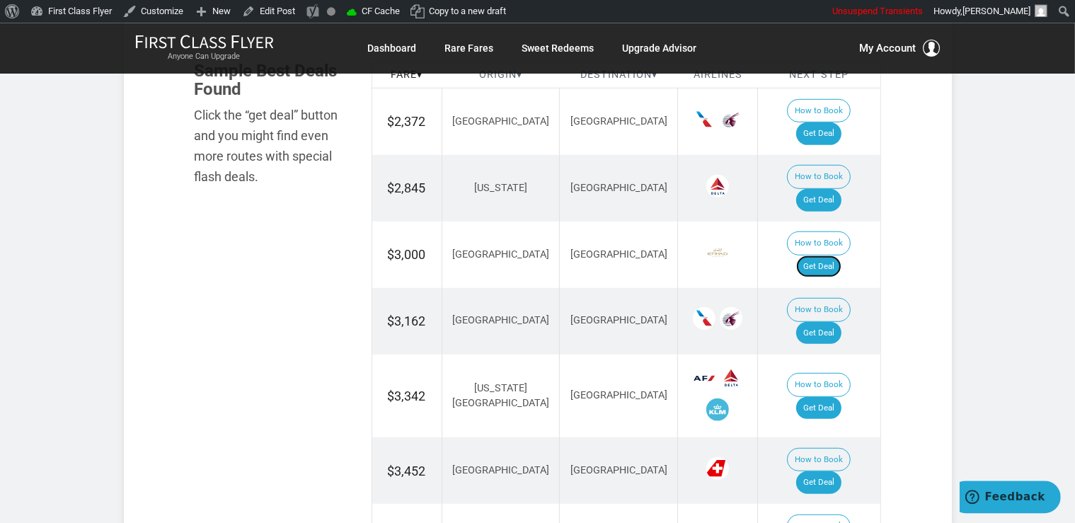
scroll to position [822, 0]
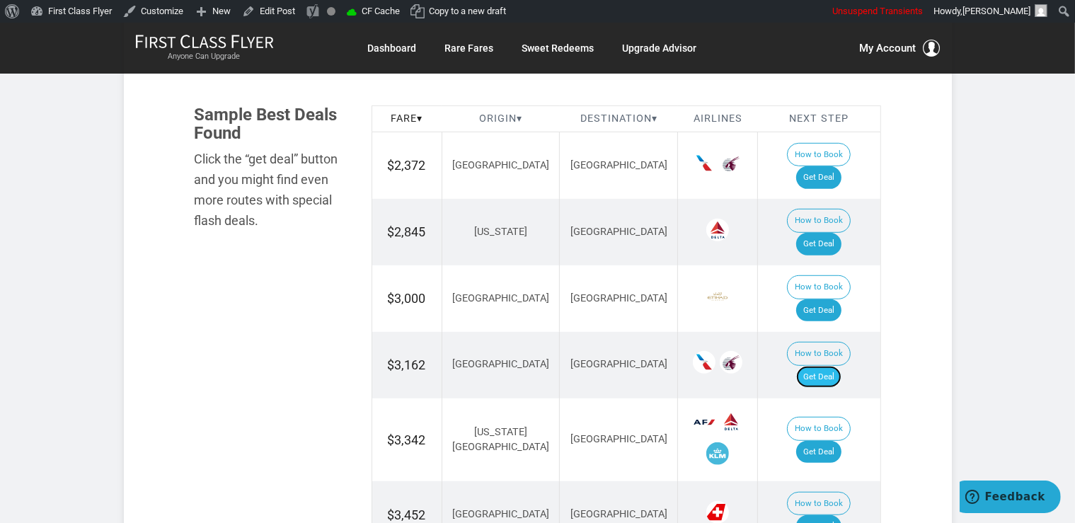
click at [836, 366] on link "Get Deal" at bounding box center [818, 377] width 45 height 23
click at [841, 441] on link "Get Deal" at bounding box center [818, 452] width 45 height 23
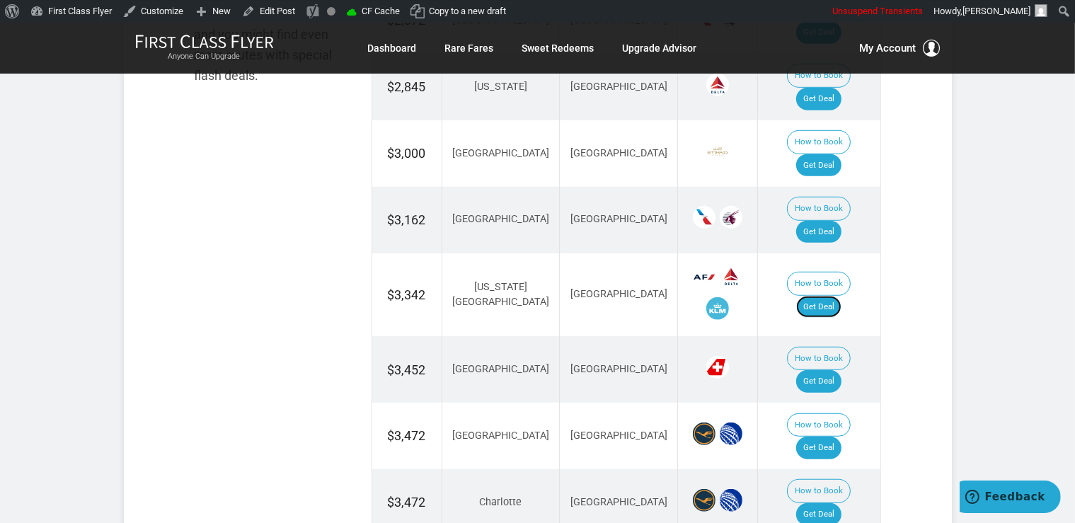
scroll to position [971, 0]
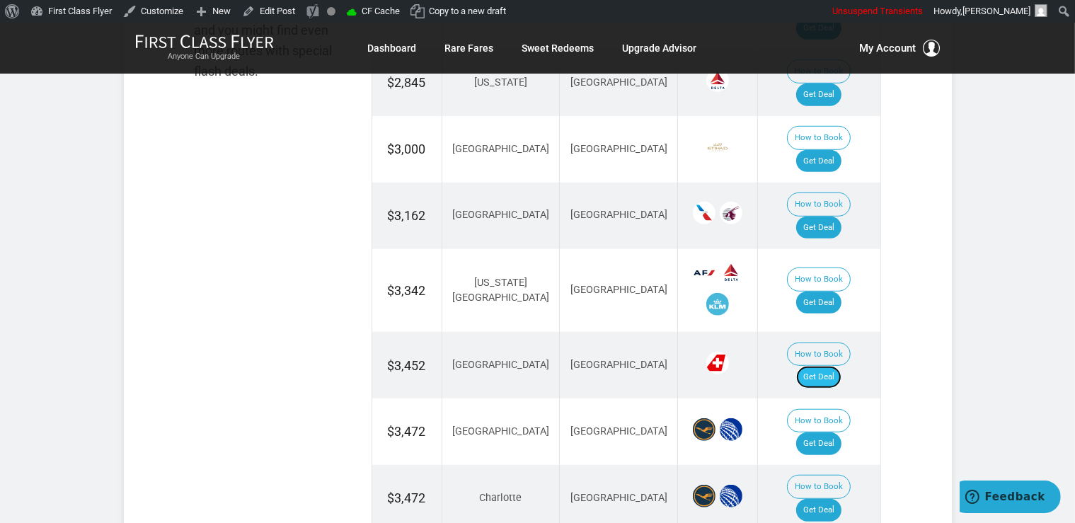
click at [832, 366] on link "Get Deal" at bounding box center [818, 377] width 45 height 23
click at [834, 432] on link "Get Deal" at bounding box center [818, 443] width 45 height 23
click at [826, 432] on link "Get Deal" at bounding box center [818, 443] width 45 height 23
click at [837, 499] on link "Get Deal" at bounding box center [818, 510] width 45 height 23
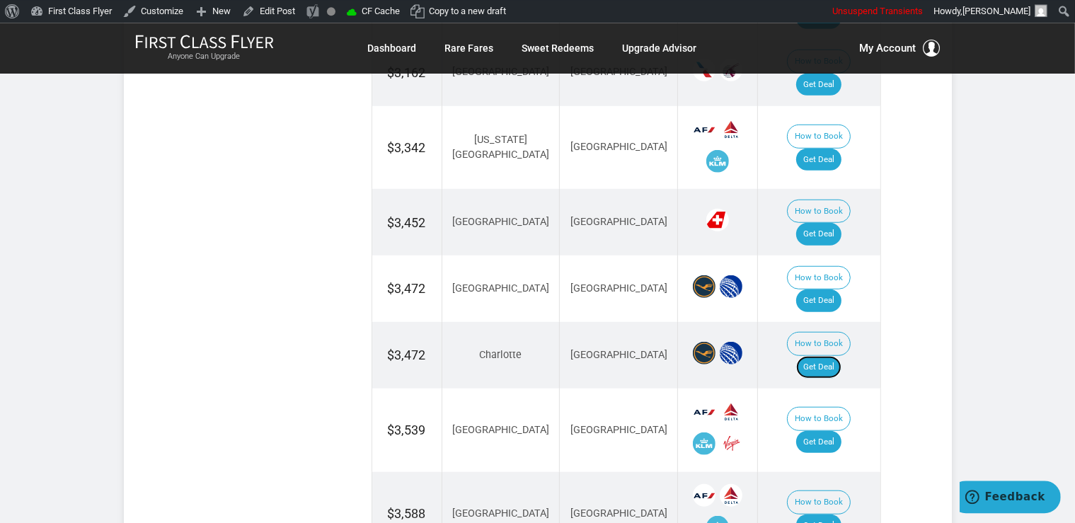
scroll to position [1195, 0]
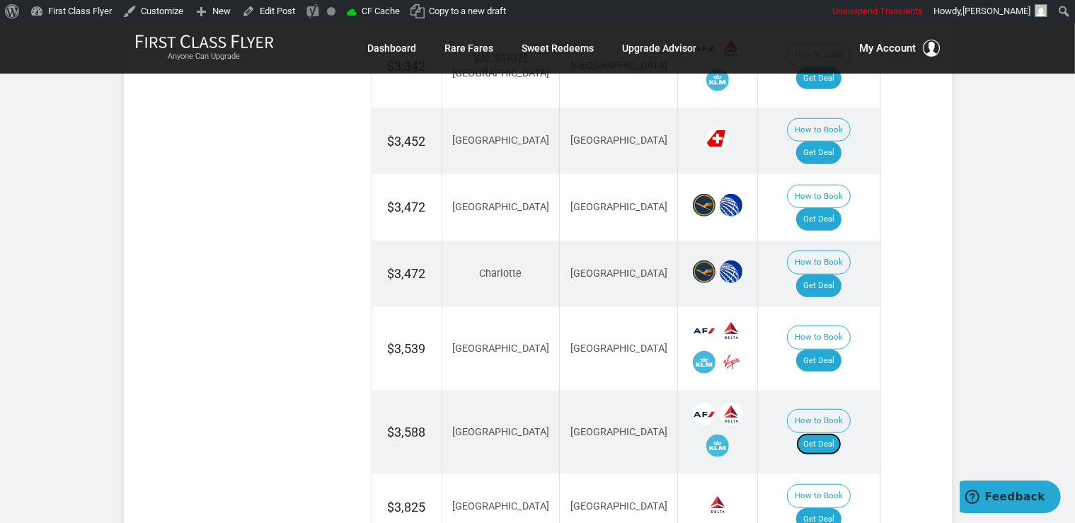
click at [838, 433] on link "Get Deal" at bounding box center [818, 444] width 45 height 23
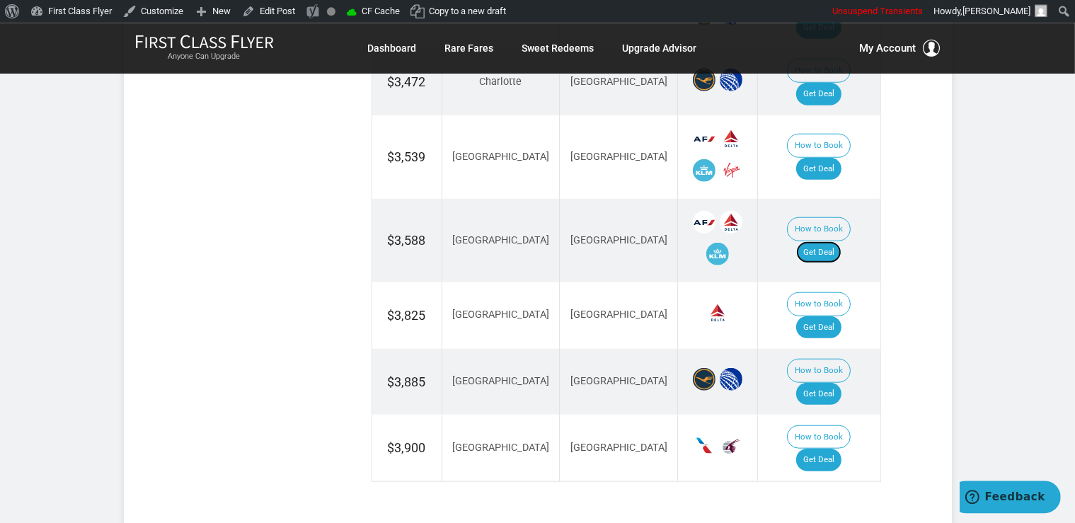
scroll to position [1420, 0]
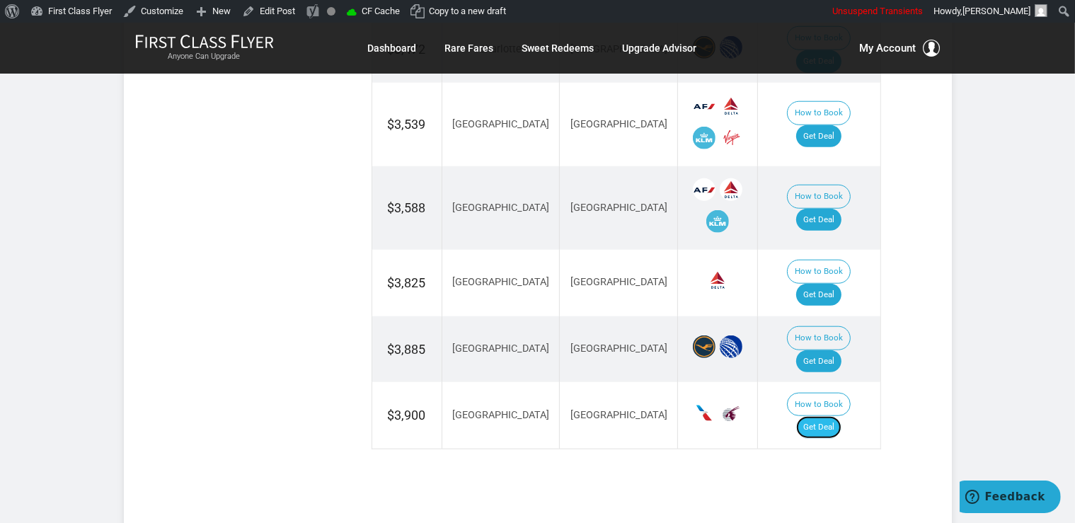
click at [831, 416] on link "Get Deal" at bounding box center [818, 427] width 45 height 23
click at [827, 284] on link "Get Deal" at bounding box center [818, 295] width 45 height 23
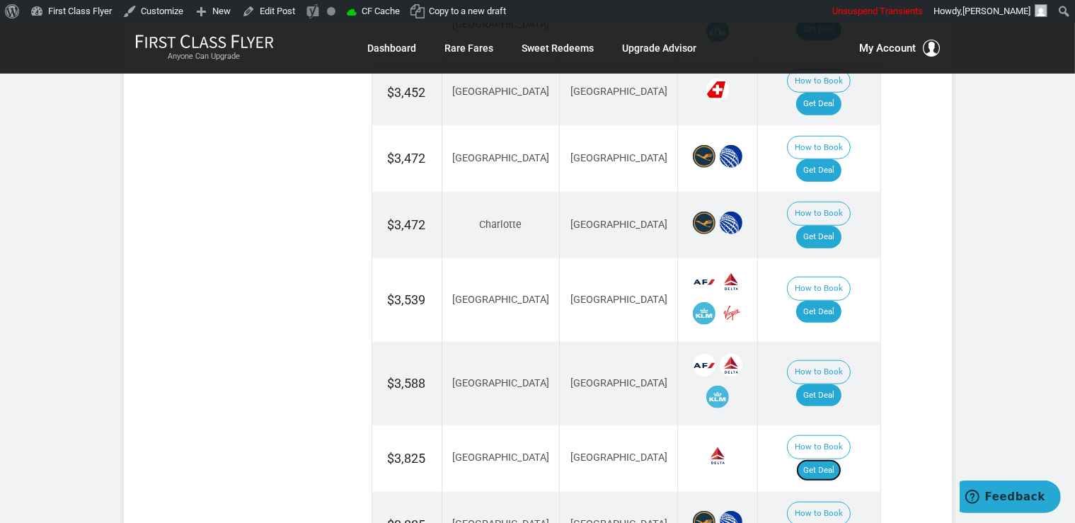
scroll to position [1195, 0]
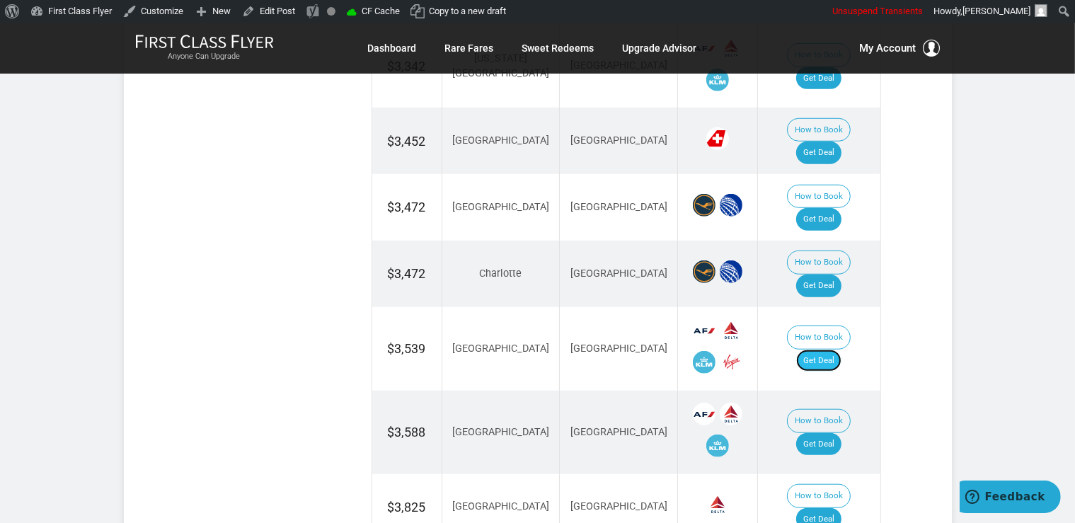
click at [842, 350] on link "Get Deal" at bounding box center [818, 361] width 45 height 23
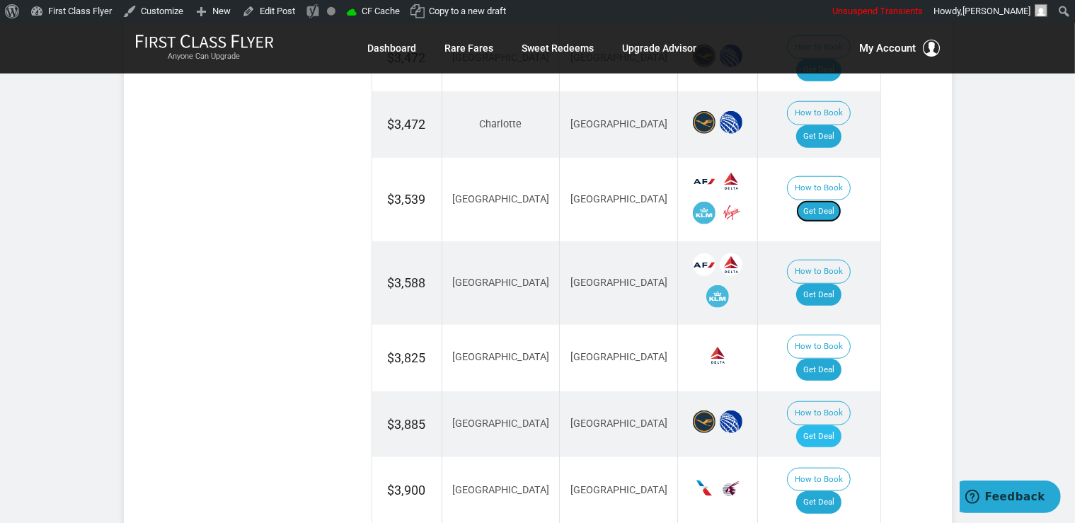
scroll to position [1345, 0]
click at [822, 425] on link "Get Deal" at bounding box center [818, 436] width 45 height 23
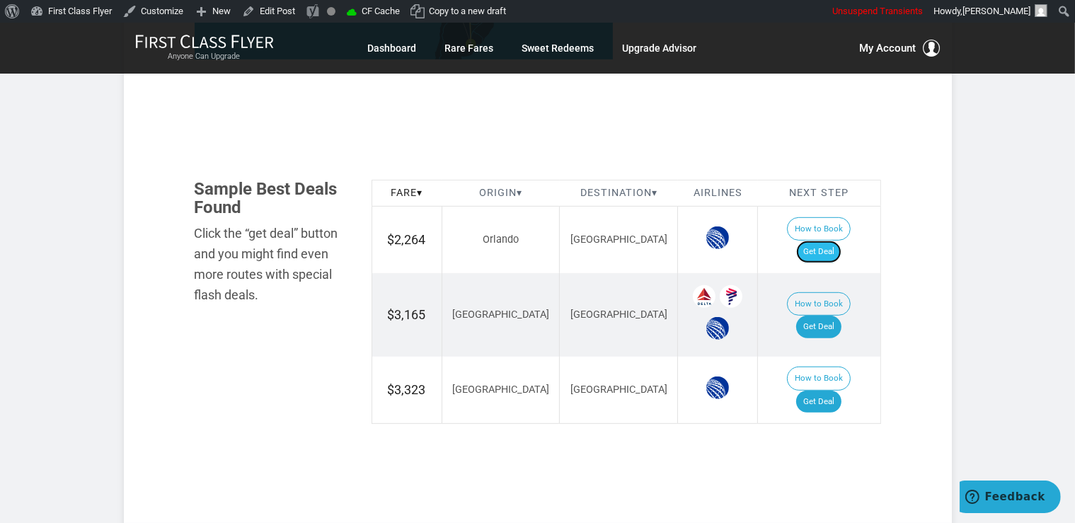
click at [834, 241] on link "Get Deal" at bounding box center [818, 252] width 45 height 23
click at [834, 316] on link "Get Deal" at bounding box center [818, 327] width 45 height 23
click at [821, 391] on link "Get Deal" at bounding box center [818, 402] width 45 height 23
drag, startPoint x: 828, startPoint y: 374, endPoint x: 830, endPoint y: 318, distance: 55.2
click at [829, 391] on link "Get Deal" at bounding box center [818, 402] width 45 height 23
